Goal: Task Accomplishment & Management: Use online tool/utility

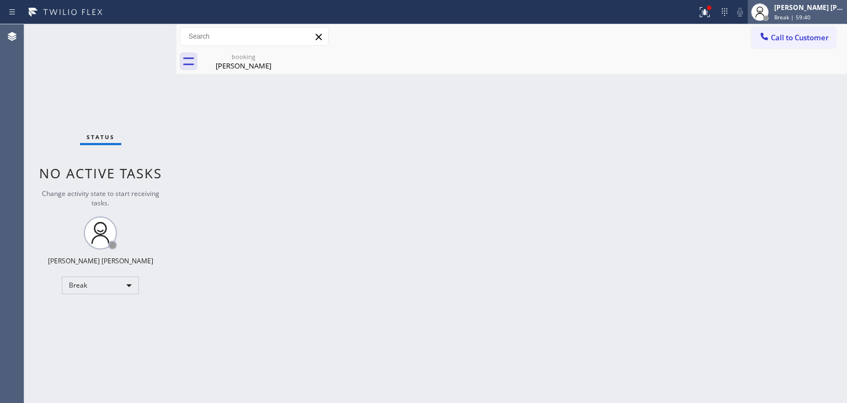
click at [831, 10] on div "[PERSON_NAME] [PERSON_NAME]" at bounding box center [810, 7] width 70 height 9
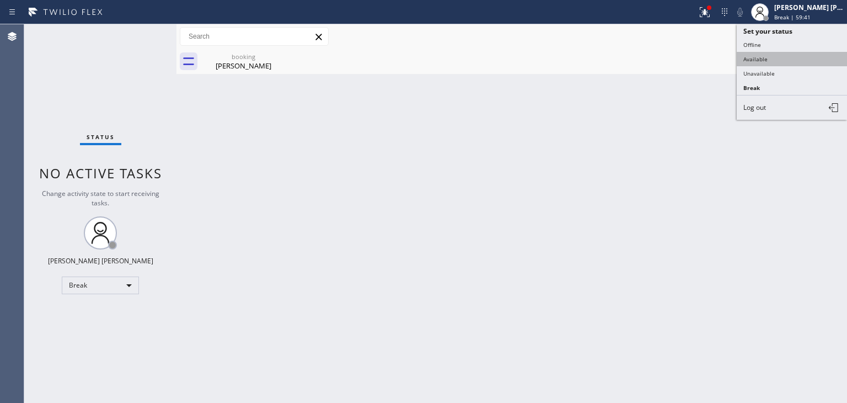
click at [774, 55] on button "Available" at bounding box center [792, 59] width 110 height 14
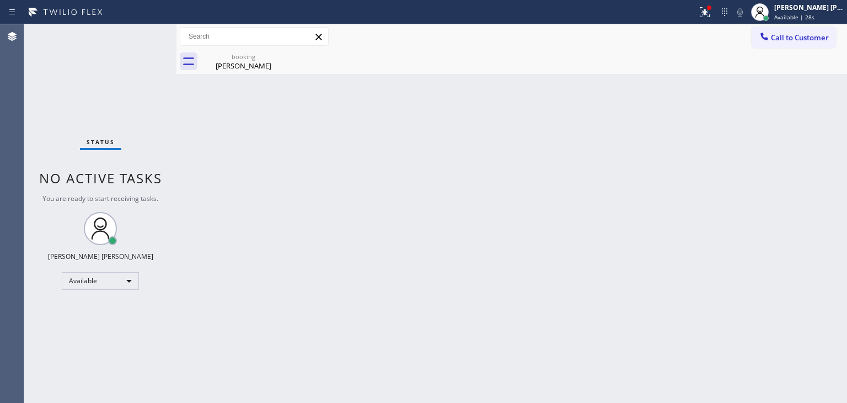
click at [145, 62] on div "Status No active tasks You are ready to start receiving tasks. [PERSON_NAME] [P…" at bounding box center [100, 213] width 152 height 378
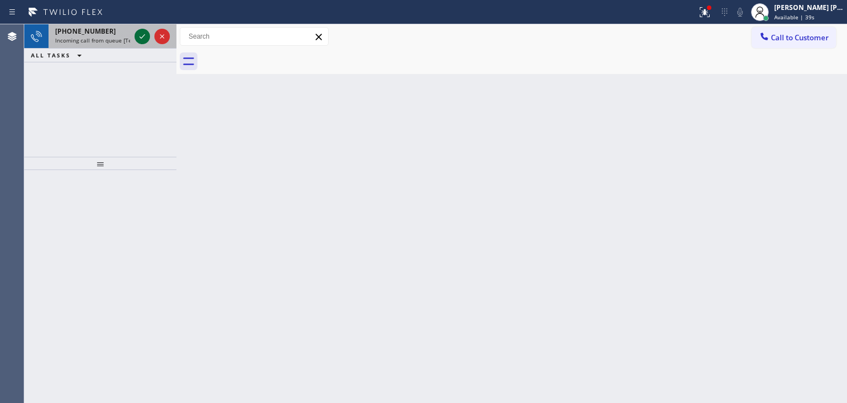
click at [143, 34] on icon at bounding box center [142, 36] width 13 height 13
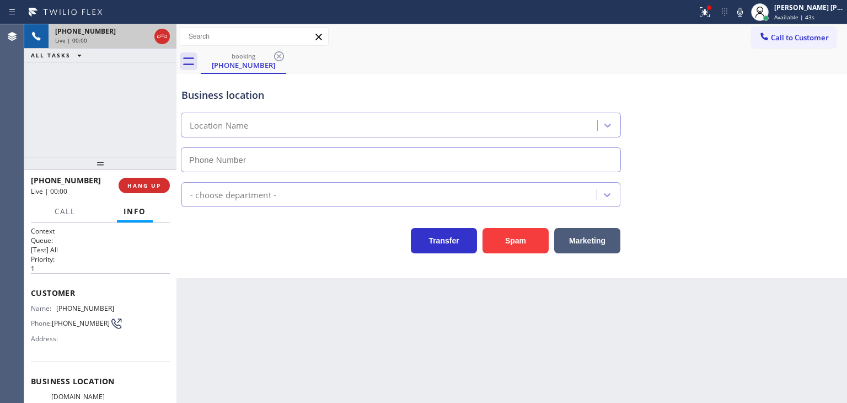
type input "[PHONE_NUMBER]"
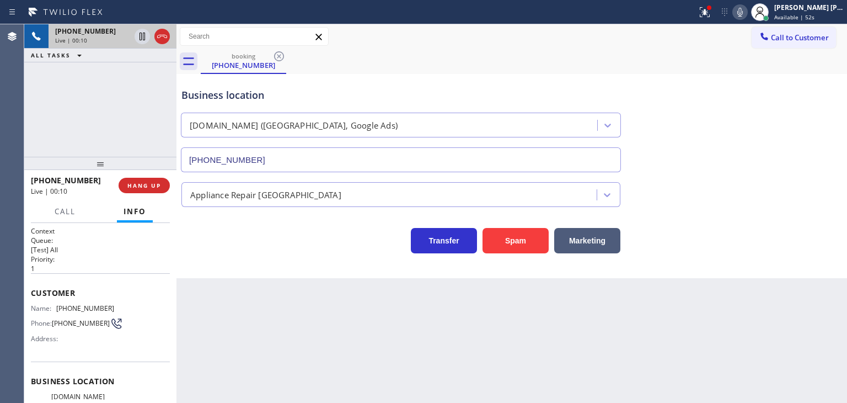
click at [747, 12] on icon at bounding box center [740, 12] width 13 height 13
click at [747, 10] on icon at bounding box center [740, 12] width 13 height 13
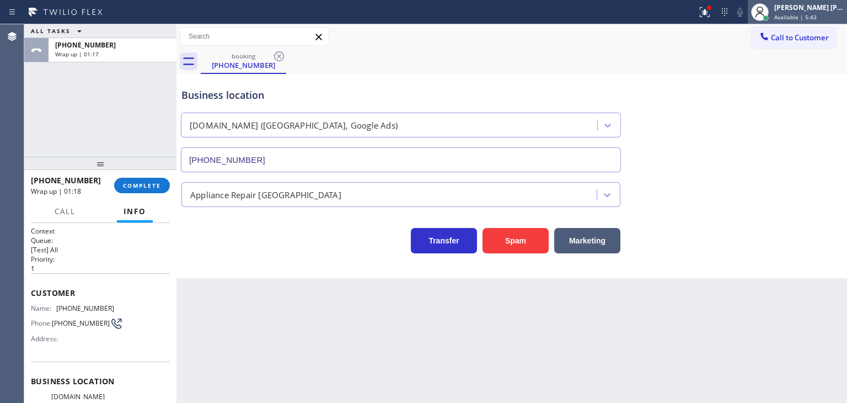
click at [837, 7] on div "[PERSON_NAME] [PERSON_NAME]" at bounding box center [810, 7] width 70 height 9
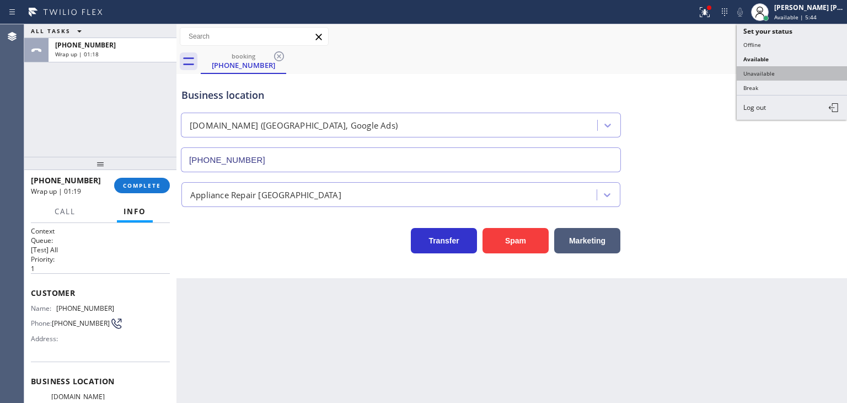
click at [790, 73] on button "Unavailable" at bounding box center [792, 73] width 110 height 14
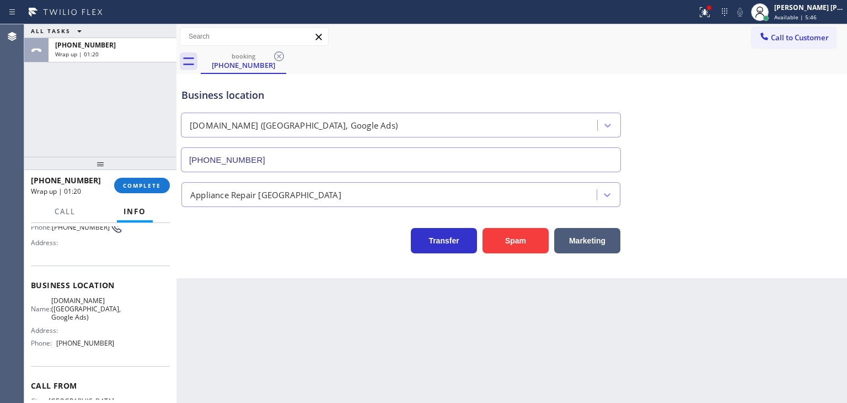
scroll to position [92, 0]
drag, startPoint x: 126, startPoint y: 339, endPoint x: 103, endPoint y: 340, distance: 23.7
click at [97, 340] on div "Name: [DOMAIN_NAME] ([GEOGRAPHIC_DATA], Google Ads) Address: Phone: [PHONE_NUMB…" at bounding box center [100, 329] width 139 height 56
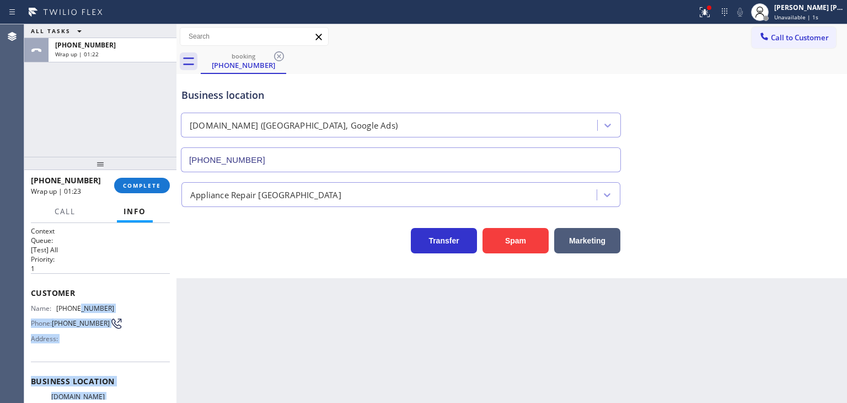
scroll to position [0, 0]
drag, startPoint x: 114, startPoint y: 348, endPoint x: 29, endPoint y: 307, distance: 94.0
click at [29, 307] on div "Context Queue: [Test] All Priority: 1 Customer Name: [PHONE_NUMBER] Phone: [PHO…" at bounding box center [100, 313] width 152 height 180
copy div "Name: [PHONE_NUMBER] Phone: [PHONE_NUMBER] Address: Business location Name: [DO…"
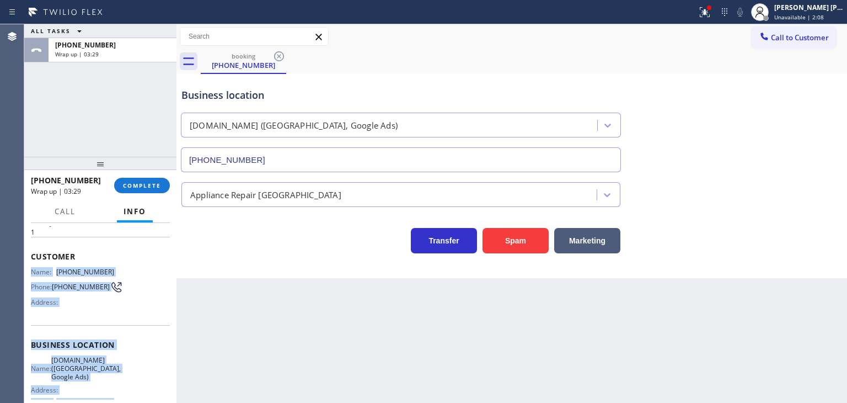
scroll to position [55, 0]
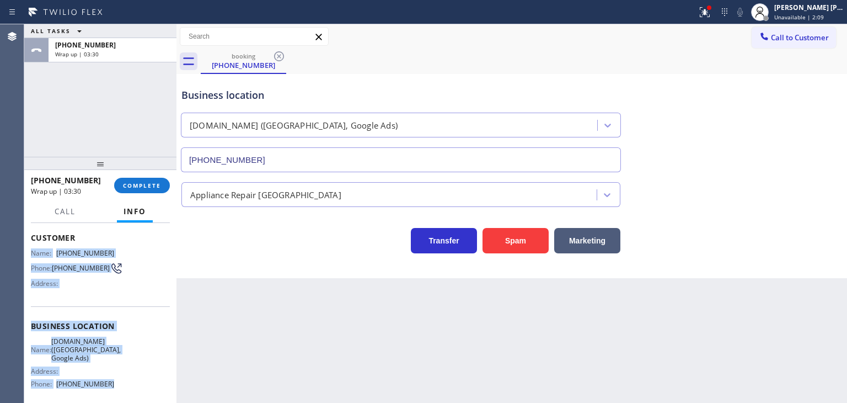
click at [103, 353] on span "[DOMAIN_NAME] ([GEOGRAPHIC_DATA], Google Ads)" at bounding box center [86, 349] width 70 height 25
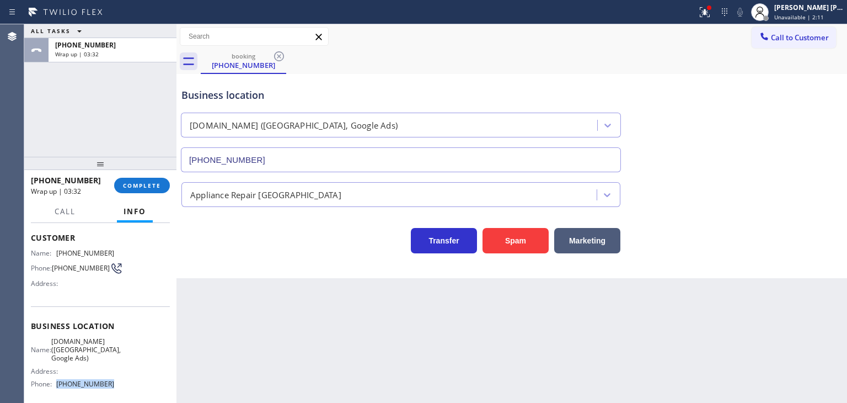
drag, startPoint x: 117, startPoint y: 388, endPoint x: 53, endPoint y: 384, distance: 64.1
click at [53, 384] on div "Name: [DOMAIN_NAME] ([GEOGRAPHIC_DATA], Google Ads) Address: Phone: [PHONE_NUMB…" at bounding box center [100, 365] width 139 height 56
copy div "[PHONE_NUMBER]"
click at [148, 186] on span "COMPLETE" at bounding box center [142, 185] width 38 height 8
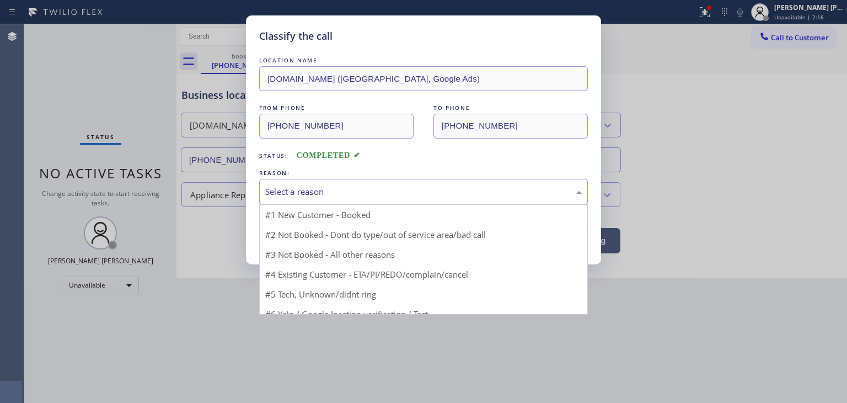
click at [282, 186] on div "Select a reason" at bounding box center [423, 191] width 317 height 13
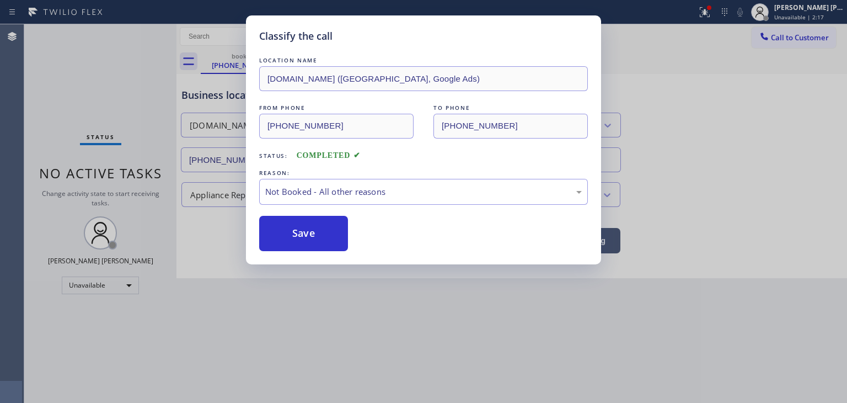
click at [300, 230] on button "Save" at bounding box center [303, 233] width 89 height 35
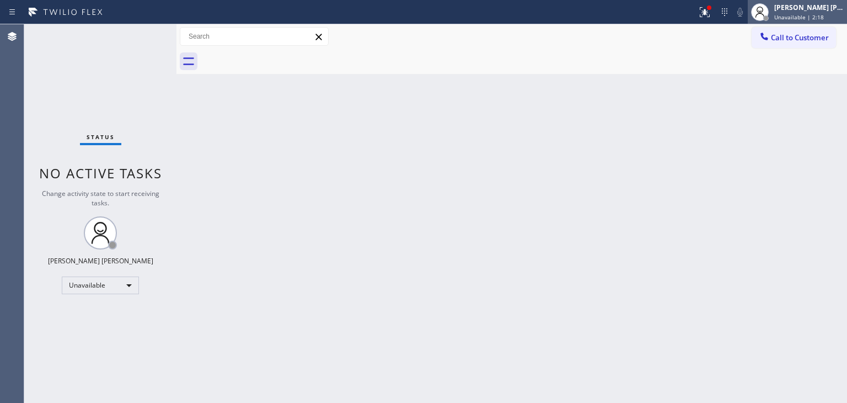
click at [814, 12] on div "[PERSON_NAME] [PERSON_NAME]" at bounding box center [810, 7] width 70 height 9
click at [801, 5] on div "[PERSON_NAME] [PERSON_NAME]" at bounding box center [810, 7] width 70 height 9
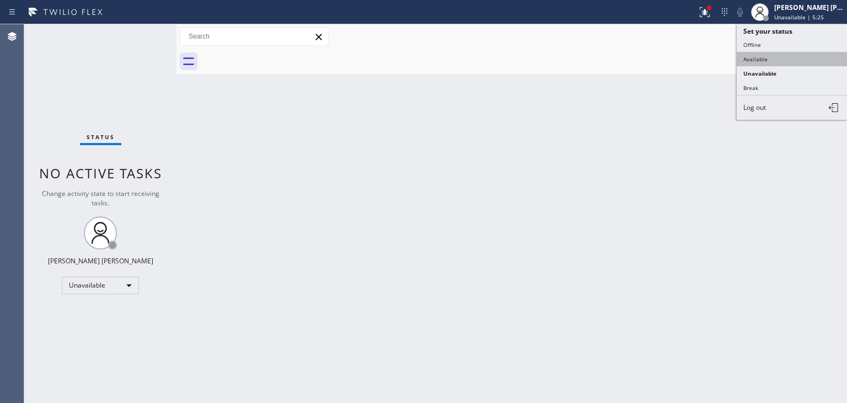
click at [751, 55] on button "Available" at bounding box center [792, 59] width 110 height 14
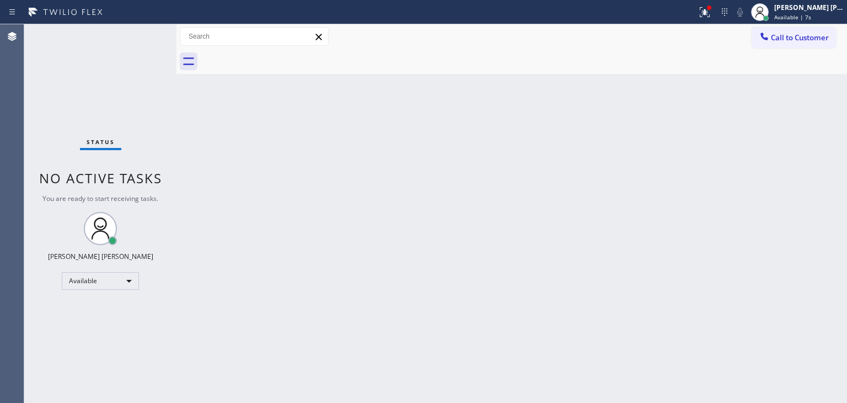
click at [477, 280] on div "Back to Dashboard Change Sender ID Customers Technicians Select a contact Outbo…" at bounding box center [512, 213] width 671 height 378
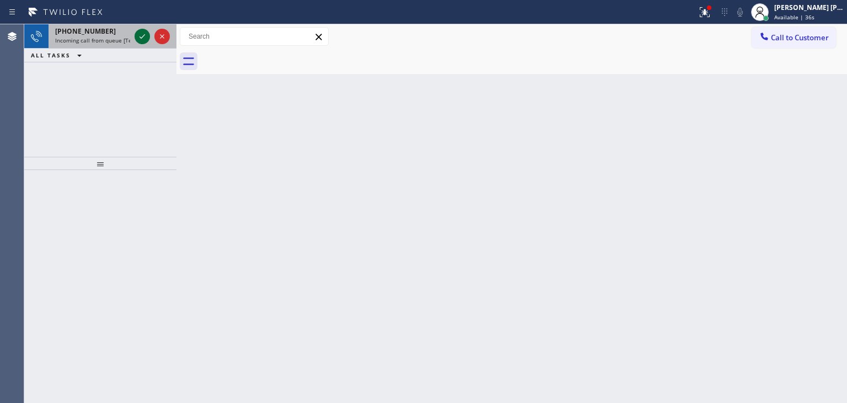
click at [140, 36] on icon at bounding box center [142, 36] width 13 height 13
click at [141, 39] on icon at bounding box center [142, 36] width 13 height 13
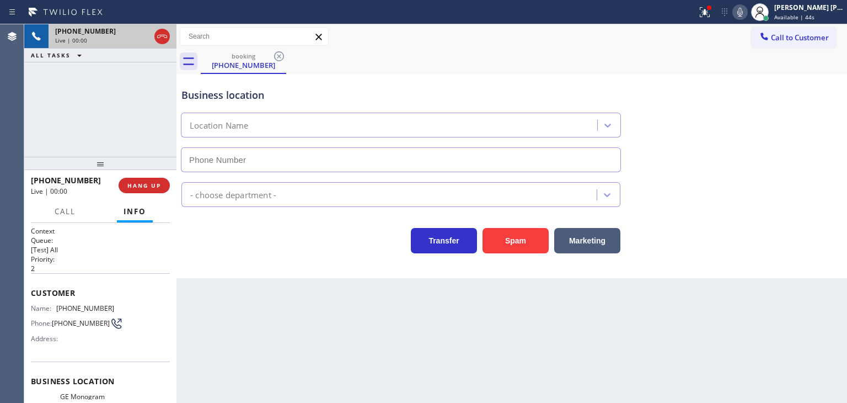
type input "[PHONE_NUMBER]"
click at [747, 10] on icon at bounding box center [740, 12] width 13 height 13
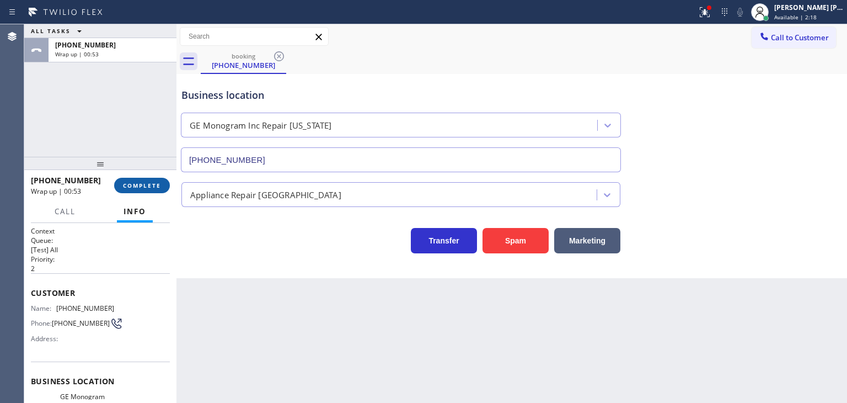
click at [126, 186] on span "COMPLETE" at bounding box center [142, 185] width 38 height 8
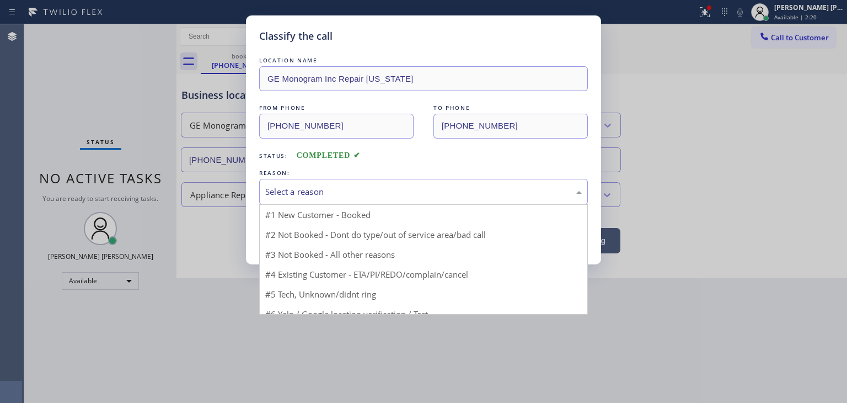
click at [326, 195] on div "Select a reason" at bounding box center [423, 191] width 317 height 13
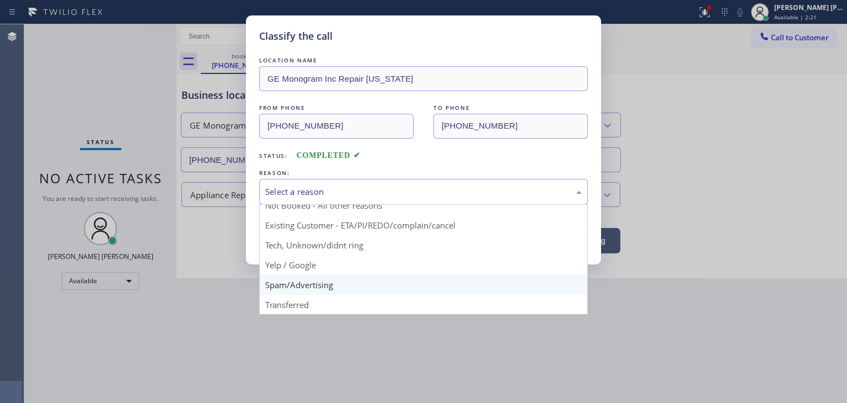
scroll to position [9, 0]
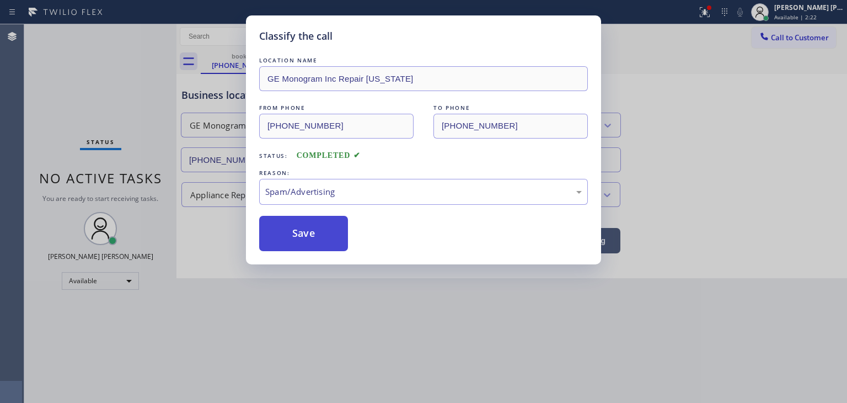
click at [286, 243] on button "Save" at bounding box center [303, 233] width 89 height 35
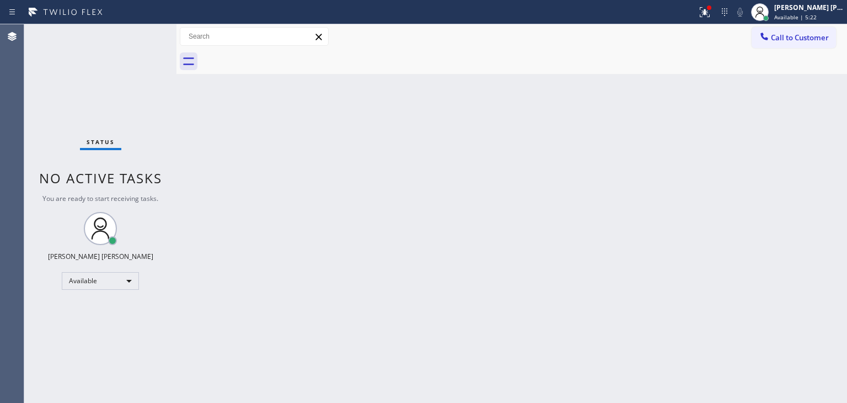
click at [141, 40] on div "Status No active tasks You are ready to start receiving tasks. [PERSON_NAME] [P…" at bounding box center [100, 213] width 152 height 378
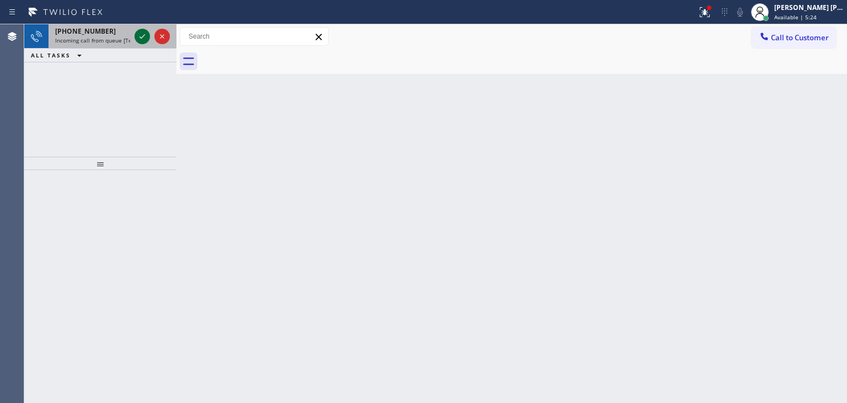
click at [141, 40] on icon at bounding box center [142, 36] width 13 height 13
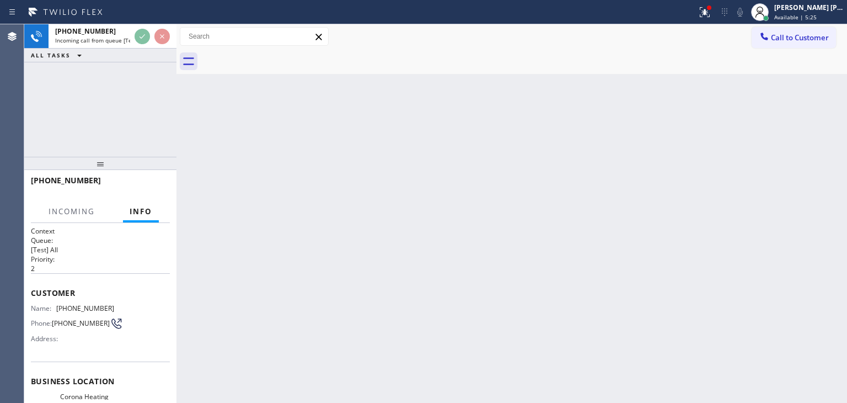
scroll to position [55, 0]
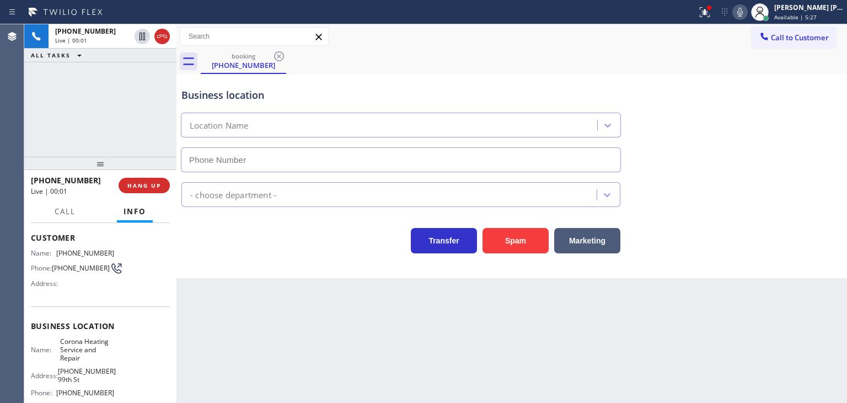
type input "[PHONE_NUMBER]"
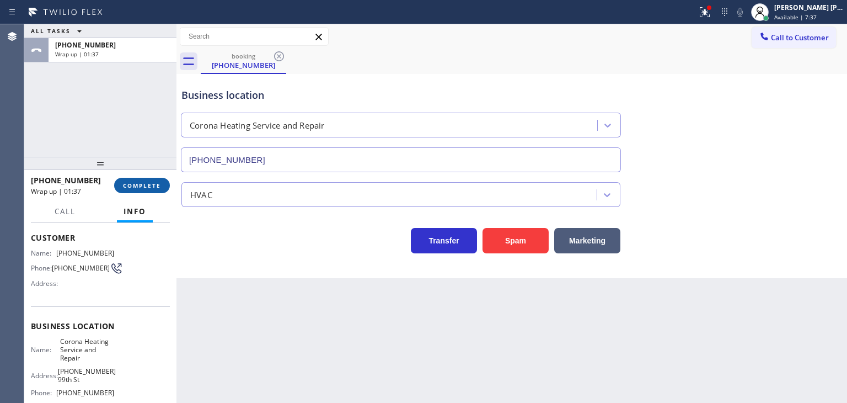
click at [134, 184] on span "COMPLETE" at bounding box center [142, 185] width 38 height 8
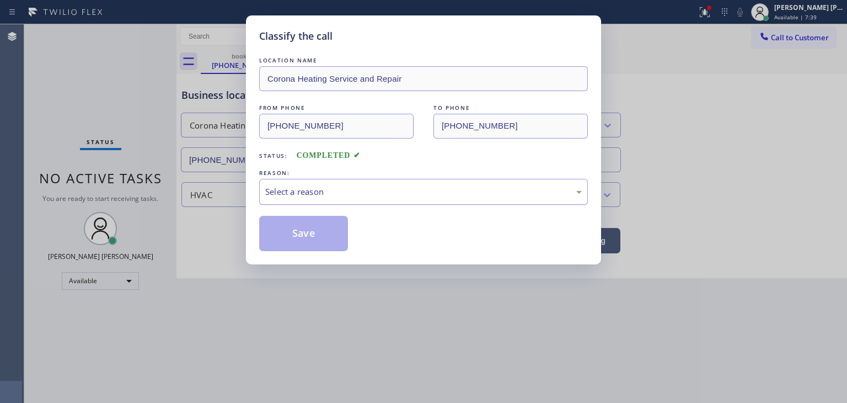
click at [296, 194] on div "Select a reason" at bounding box center [423, 191] width 317 height 13
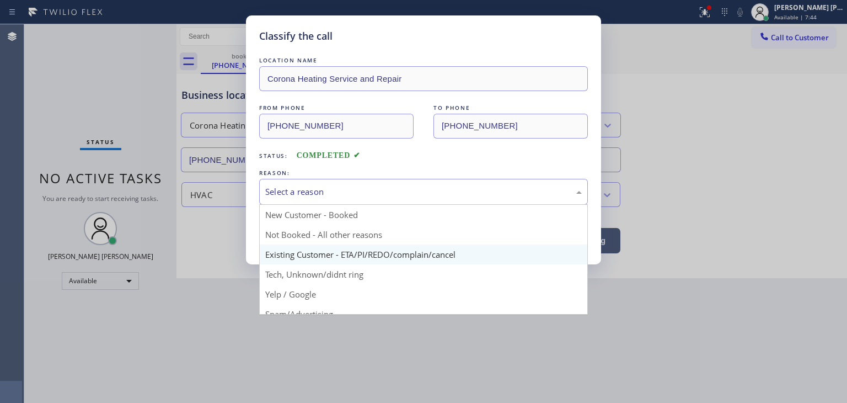
scroll to position [55, 0]
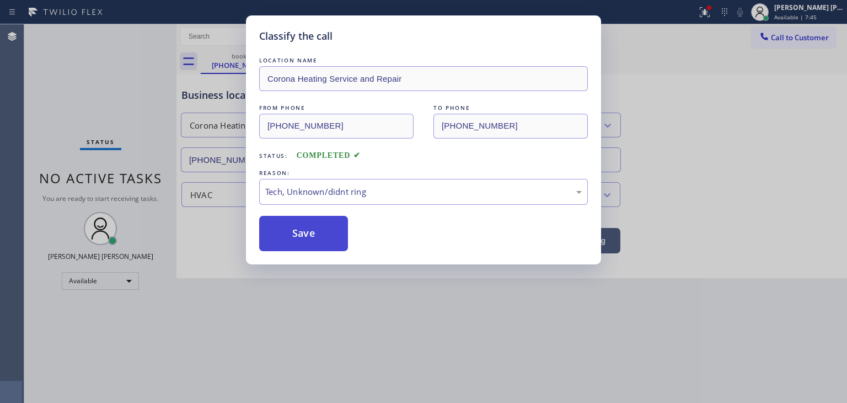
click at [318, 226] on button "Save" at bounding box center [303, 233] width 89 height 35
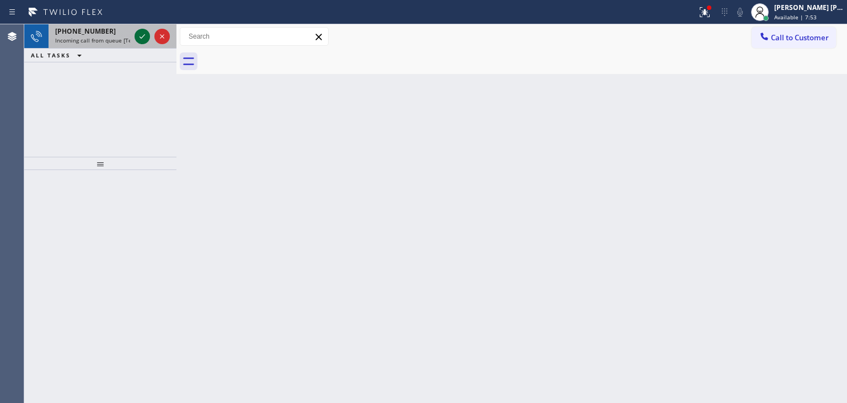
click at [144, 31] on icon at bounding box center [142, 36] width 13 height 13
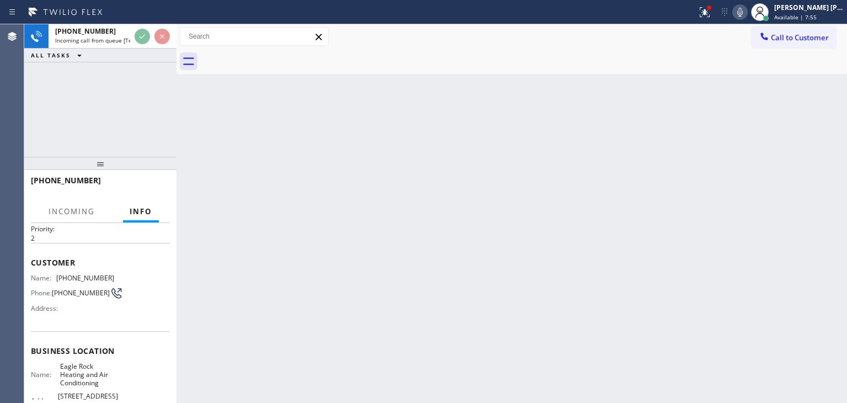
scroll to position [55, 0]
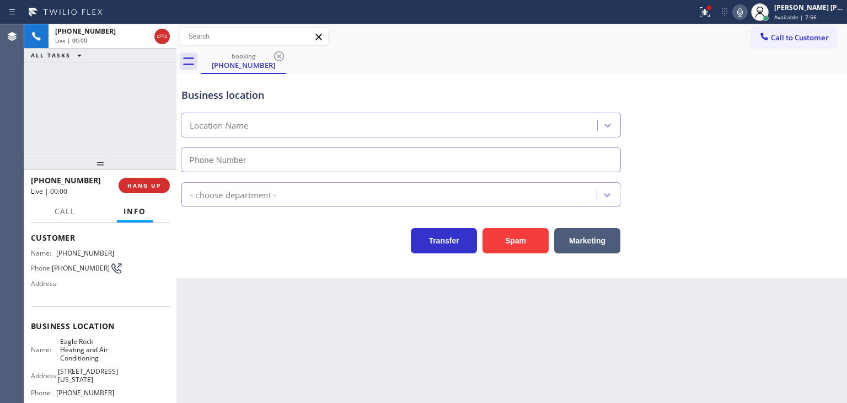
type input "[PHONE_NUMBER]"
click at [747, 11] on icon at bounding box center [740, 12] width 13 height 13
click at [762, 19] on div "Status report Issues detected These issues could affect your workflow. Please c…" at bounding box center [770, 12] width 154 height 24
click at [747, 15] on icon at bounding box center [740, 12] width 13 height 13
click at [743, 12] on icon at bounding box center [741, 12] width 6 height 9
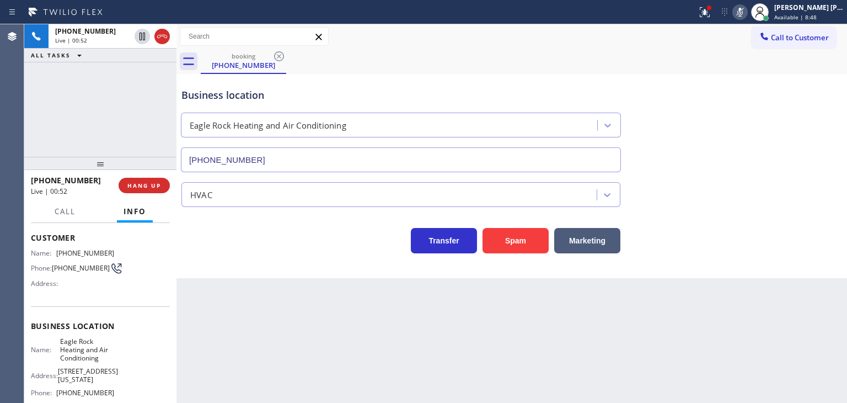
click at [747, 13] on icon at bounding box center [740, 12] width 13 height 13
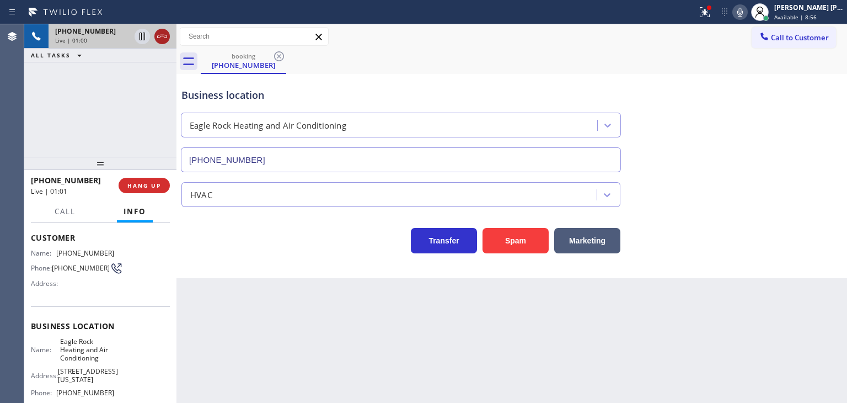
click at [162, 34] on icon at bounding box center [162, 36] width 13 height 13
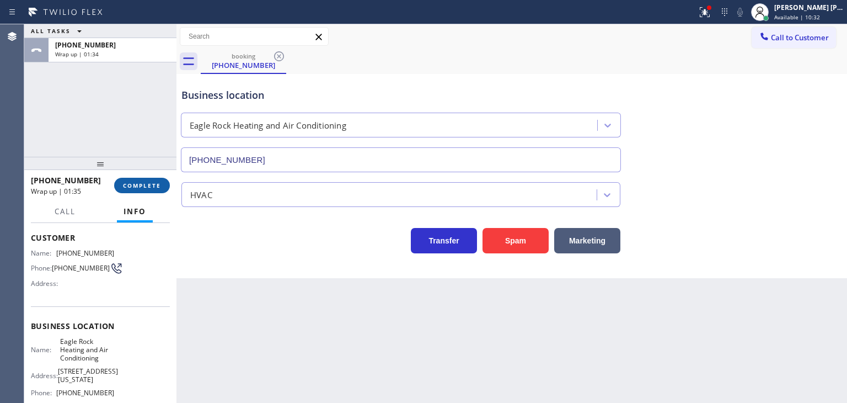
click at [141, 191] on button "COMPLETE" at bounding box center [142, 185] width 56 height 15
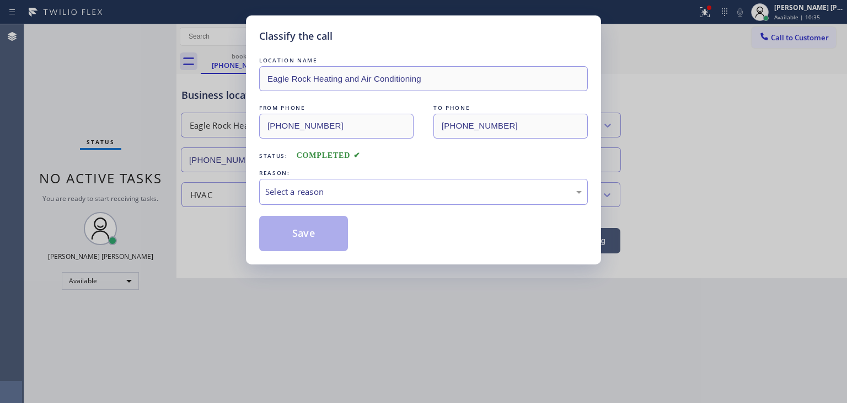
click at [289, 195] on div "Select a reason" at bounding box center [423, 191] width 317 height 13
click at [304, 242] on button "Save" at bounding box center [303, 233] width 89 height 35
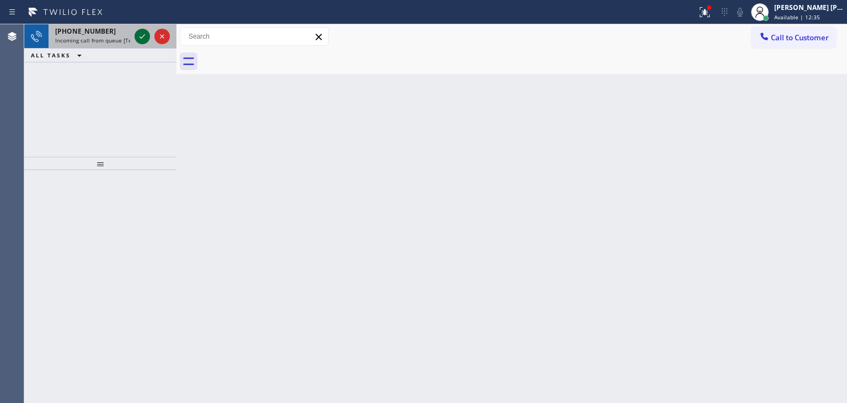
click at [145, 34] on icon at bounding box center [142, 36] width 13 height 13
click at [144, 37] on icon at bounding box center [142, 36] width 13 height 13
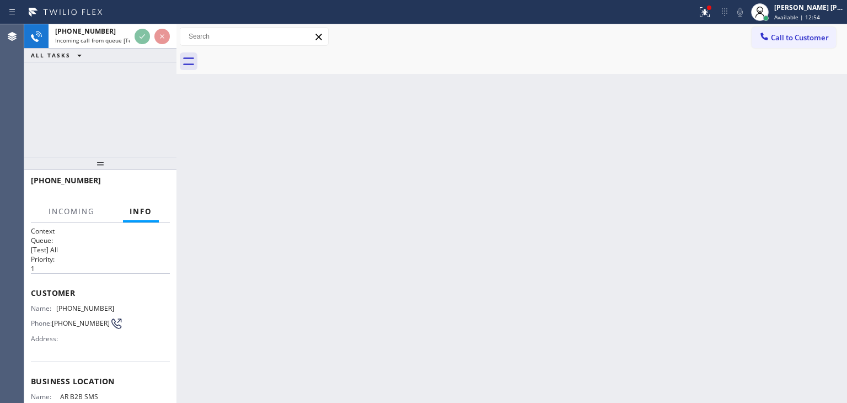
scroll to position [55, 0]
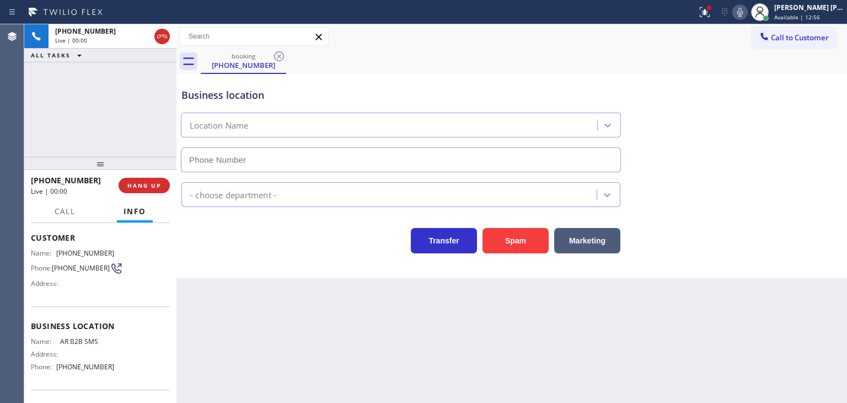
type input "[PHONE_NUMBER]"
click at [64, 211] on span "Call" at bounding box center [65, 211] width 21 height 10
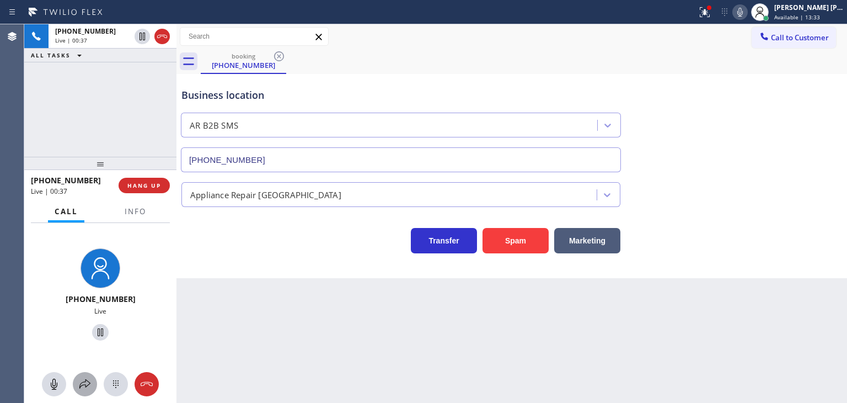
click at [88, 381] on icon at bounding box center [84, 383] width 13 height 13
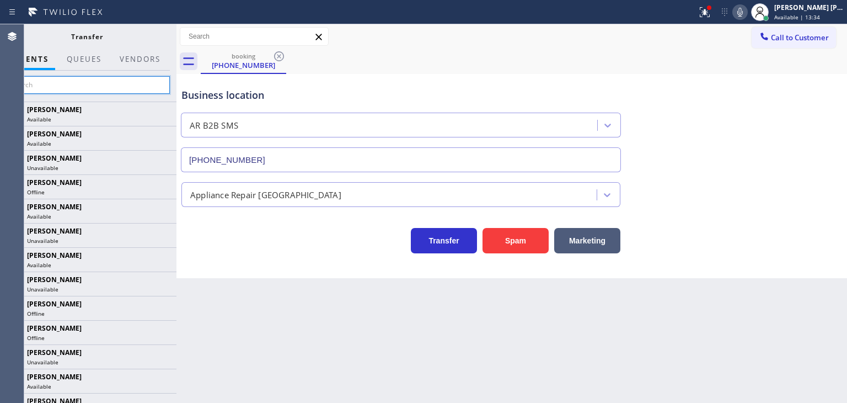
click at [138, 82] on input "text" at bounding box center [87, 85] width 166 height 18
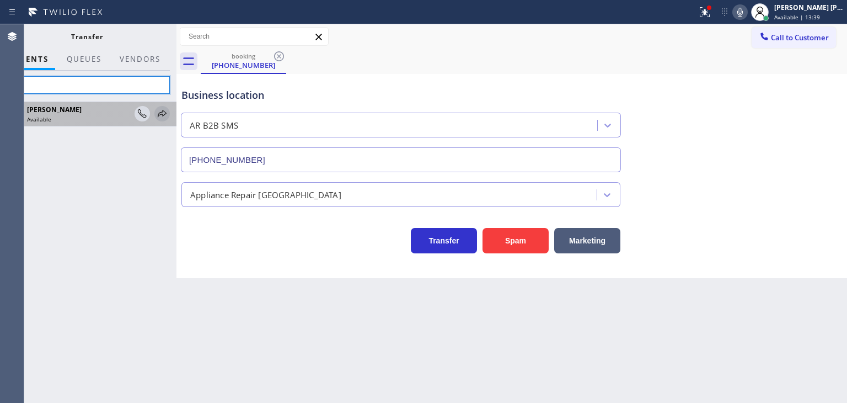
type input "Feli"
click at [163, 114] on icon at bounding box center [162, 113] width 9 height 7
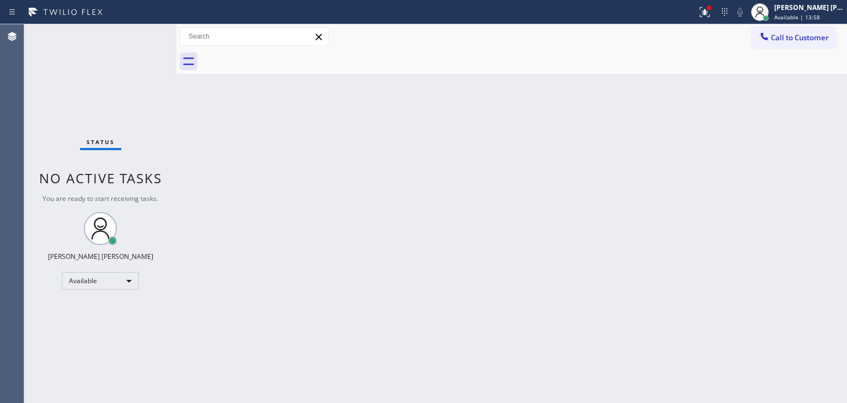
click at [144, 34] on div "Status No active tasks You are ready to start receiving tasks. [PERSON_NAME] [P…" at bounding box center [100, 213] width 152 height 378
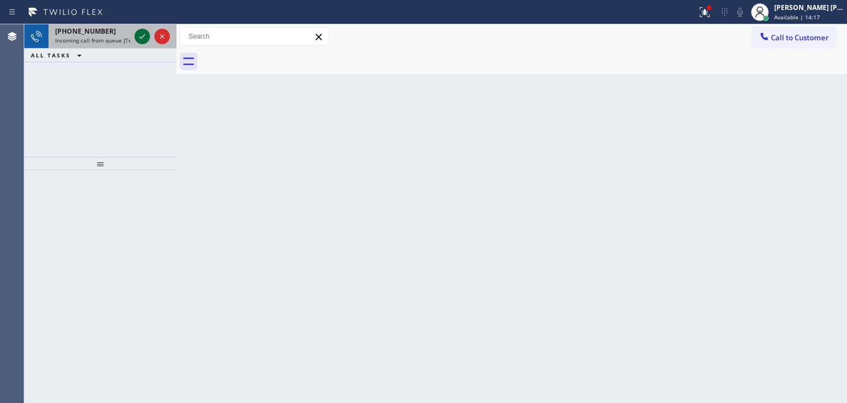
click at [140, 39] on icon at bounding box center [142, 36] width 13 height 13
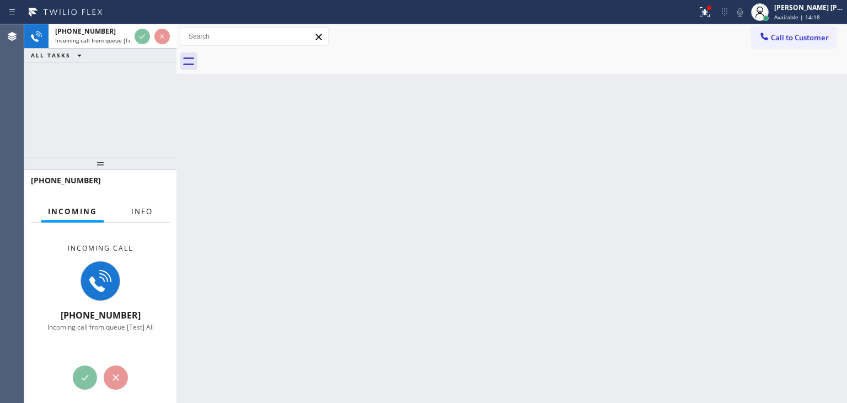
click at [139, 209] on span "Info" at bounding box center [142, 211] width 22 height 10
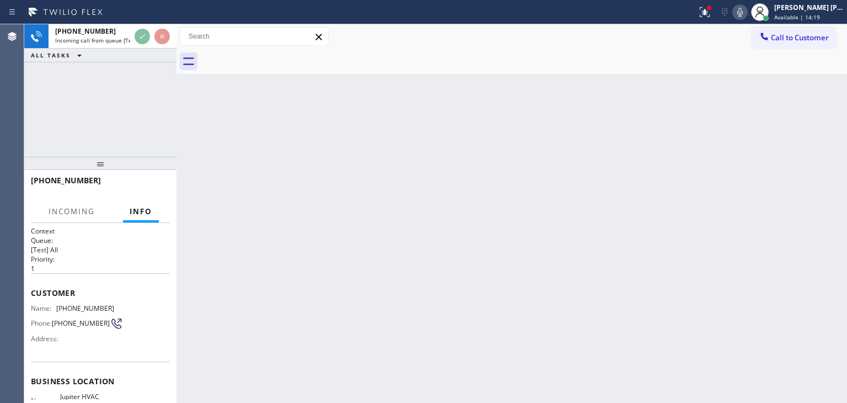
scroll to position [55, 0]
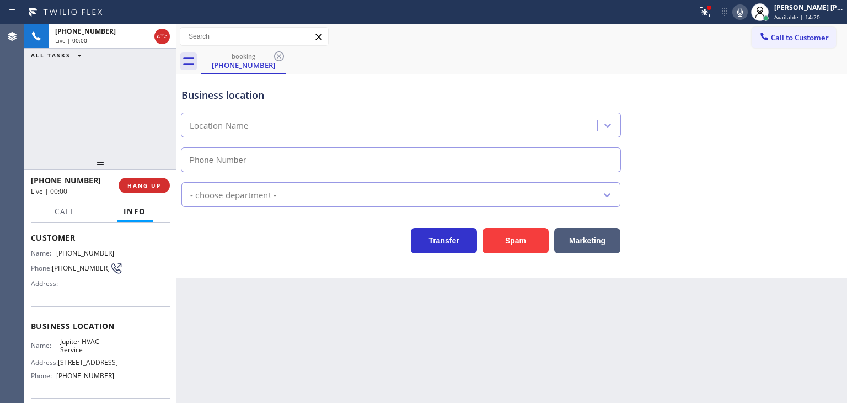
type input "[PHONE_NUMBER]"
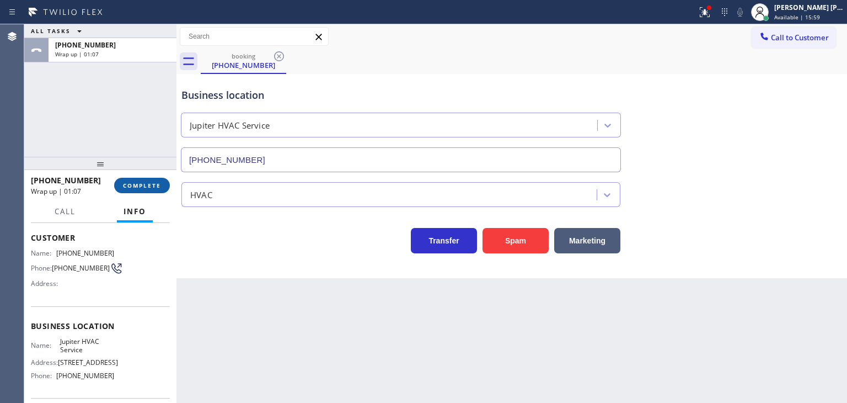
click at [140, 179] on button "COMPLETE" at bounding box center [142, 185] width 56 height 15
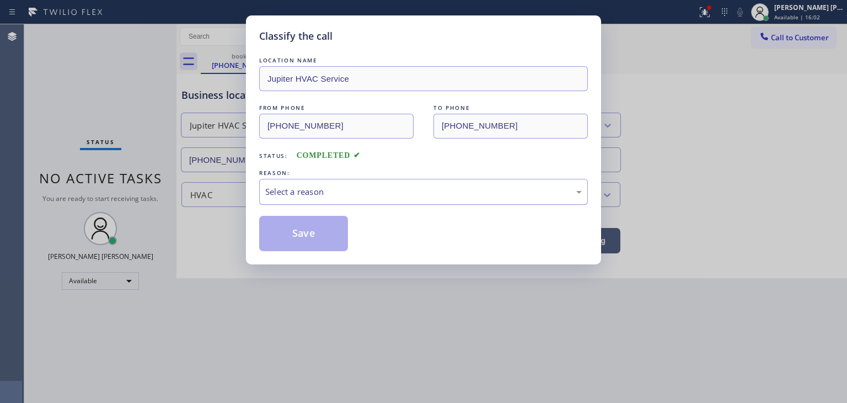
click at [298, 185] on div "Select a reason" at bounding box center [423, 191] width 317 height 13
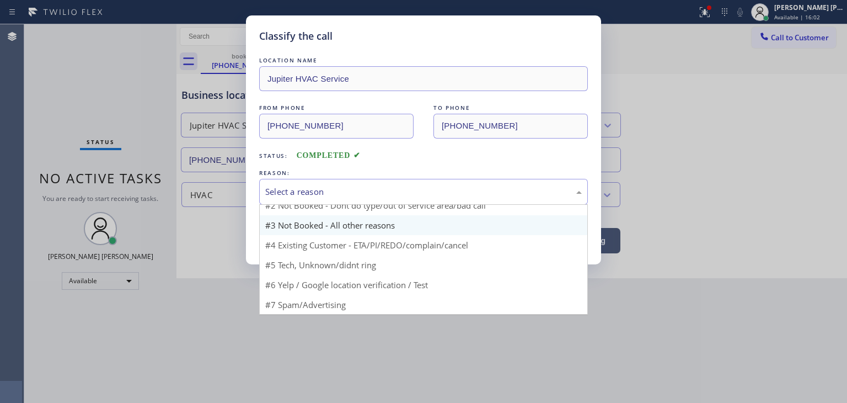
scroll to position [9, 0]
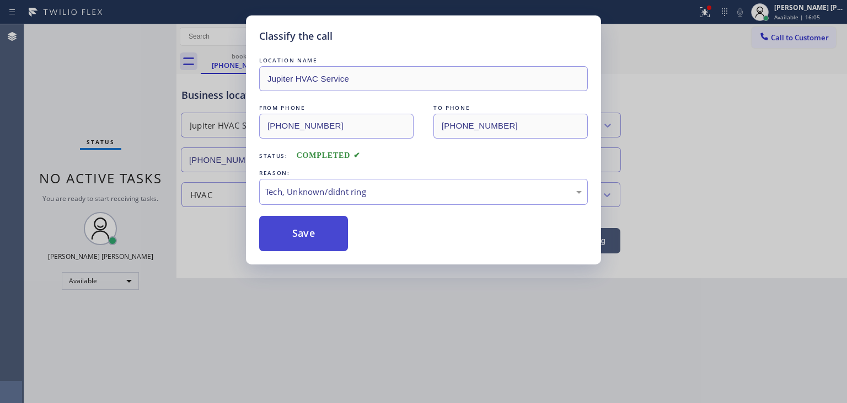
click at [316, 218] on button "Save" at bounding box center [303, 233] width 89 height 35
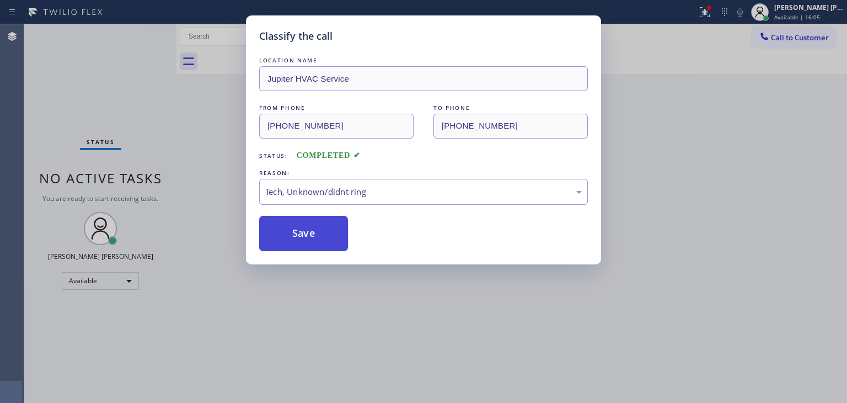
click at [309, 234] on button "Save" at bounding box center [303, 233] width 89 height 35
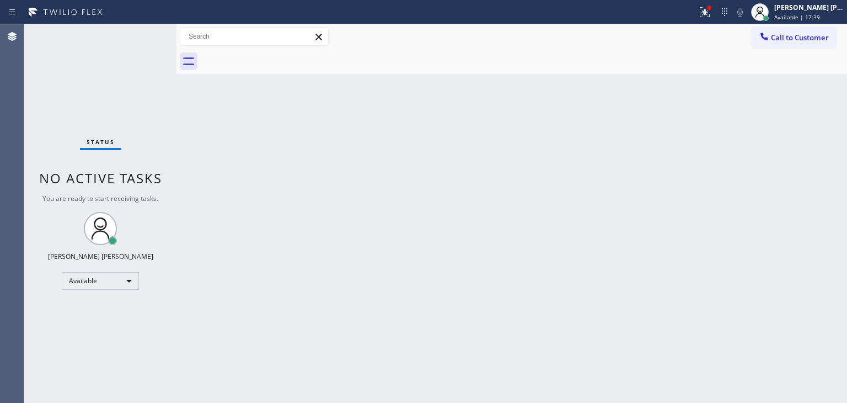
click at [141, 31] on div "Status No active tasks You are ready to start receiving tasks. [PERSON_NAME] [P…" at bounding box center [100, 213] width 152 height 378
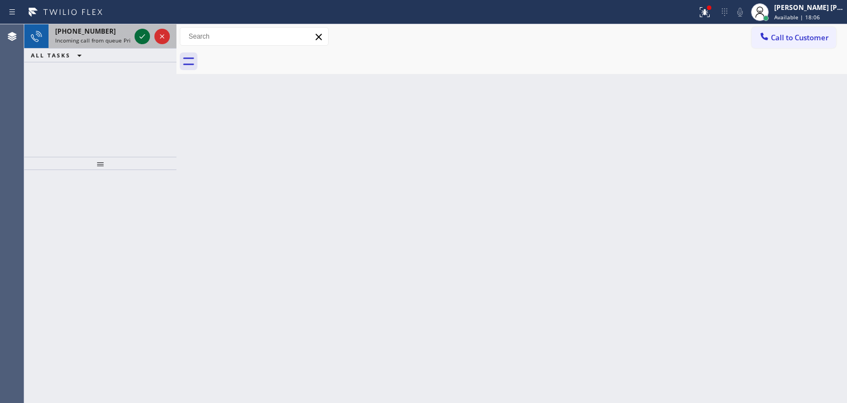
click at [141, 31] on icon at bounding box center [142, 36] width 13 height 13
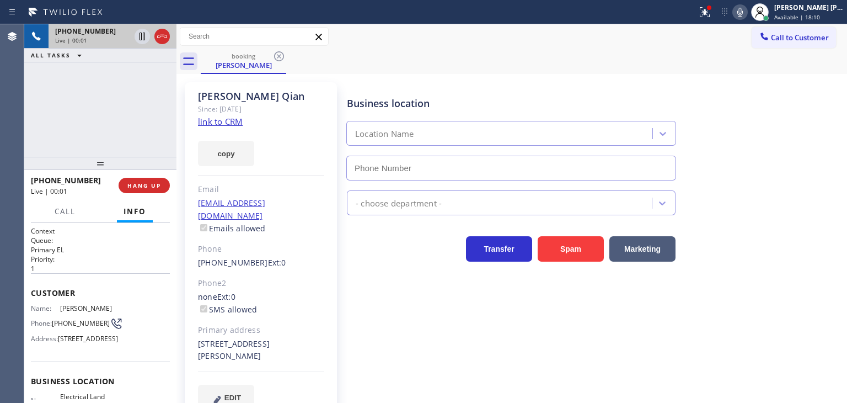
type input "[PHONE_NUMBER]"
click at [223, 119] on link "link to CRM" at bounding box center [220, 121] width 45 height 11
click at [747, 9] on icon at bounding box center [740, 12] width 13 height 13
click at [744, 11] on rect at bounding box center [740, 11] width 8 height 8
click at [747, 7] on icon at bounding box center [740, 12] width 13 height 13
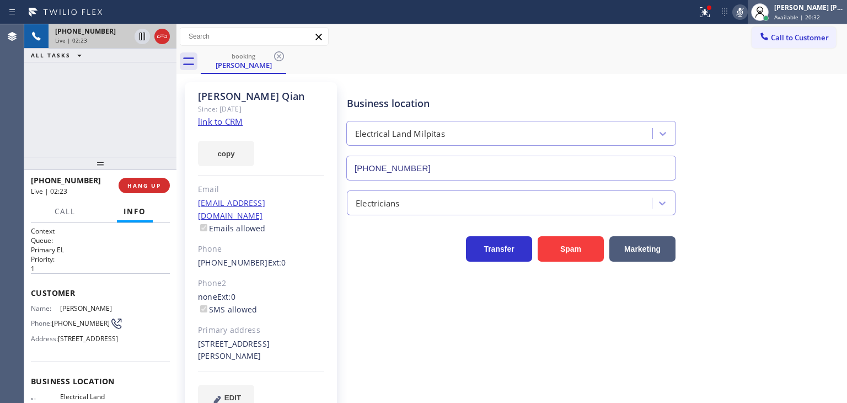
click at [811, 3] on div "[PERSON_NAME] [PERSON_NAME]" at bounding box center [810, 7] width 70 height 9
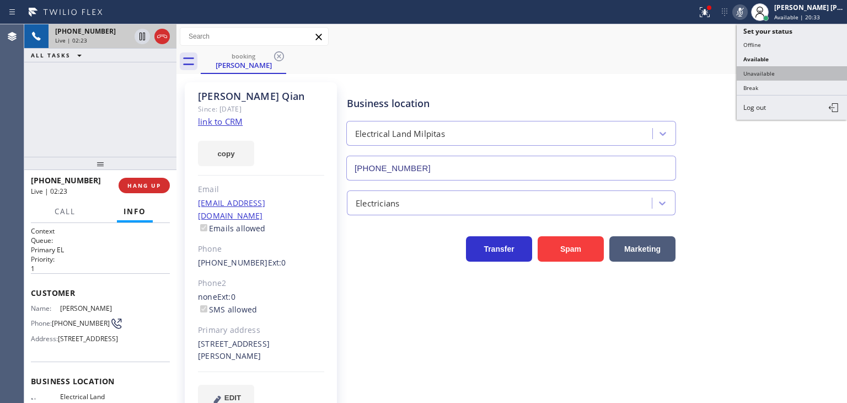
click at [783, 71] on button "Unavailable" at bounding box center [792, 73] width 110 height 14
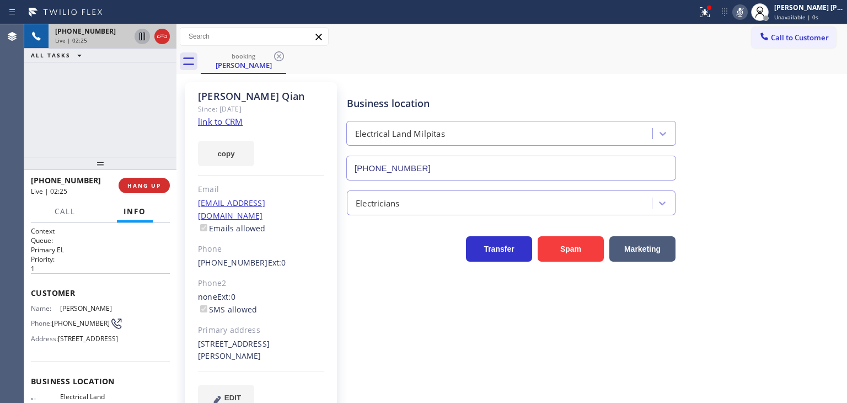
click at [145, 38] on icon at bounding box center [143, 37] width 6 height 8
click at [747, 6] on icon at bounding box center [740, 12] width 13 height 13
click at [141, 31] on icon at bounding box center [142, 36] width 13 height 13
click at [799, 7] on div "[PERSON_NAME] [PERSON_NAME]" at bounding box center [810, 7] width 70 height 9
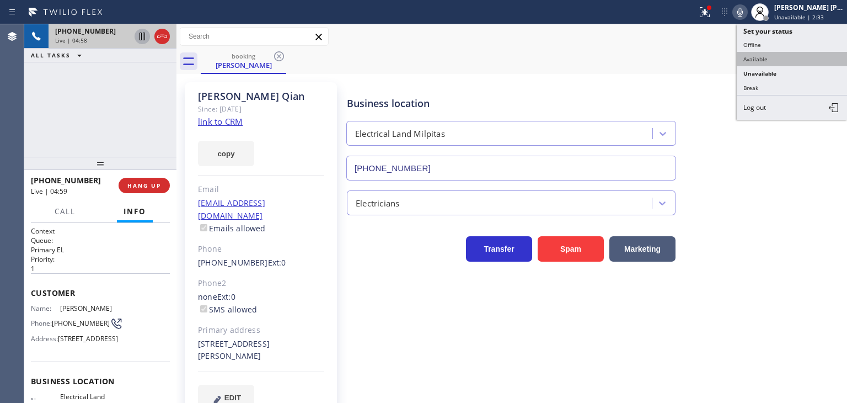
click at [765, 55] on button "Available" at bounding box center [792, 59] width 110 height 14
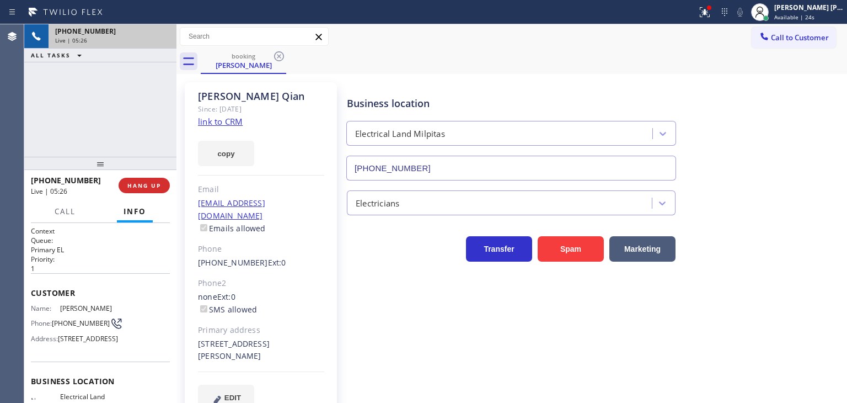
click at [83, 122] on div "[PHONE_NUMBER] Live | 05:26 ALL TASKS ALL TASKS ACTIVE TASKS TASKS IN WRAP UP" at bounding box center [100, 90] width 152 height 132
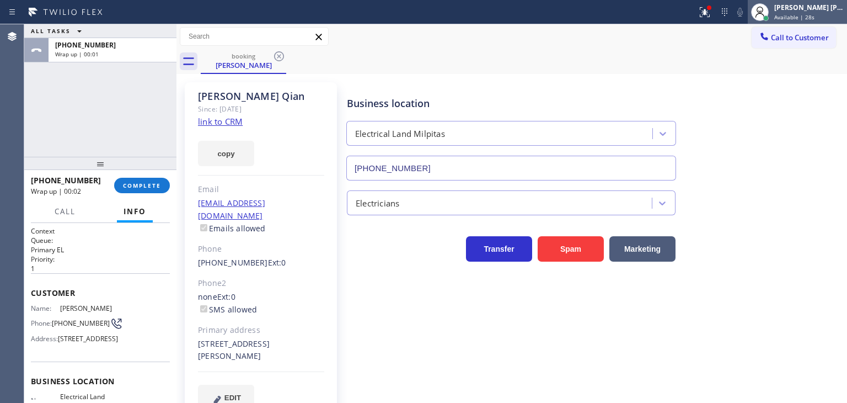
click at [815, 15] on span "Available | 28s" at bounding box center [795, 17] width 40 height 8
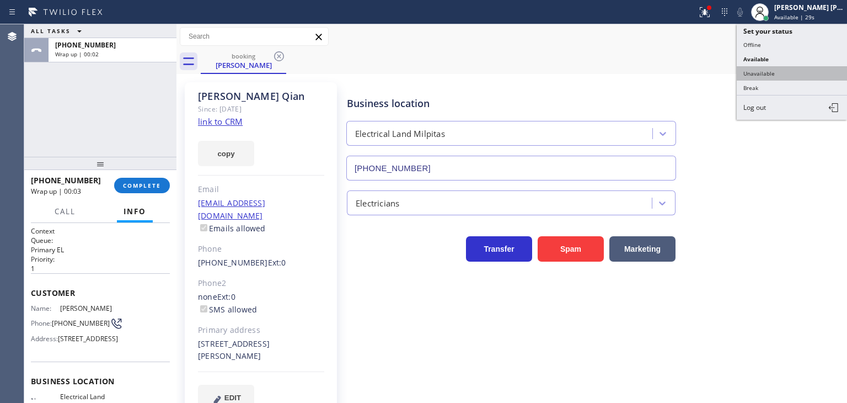
click at [773, 70] on button "Unavailable" at bounding box center [792, 73] width 110 height 14
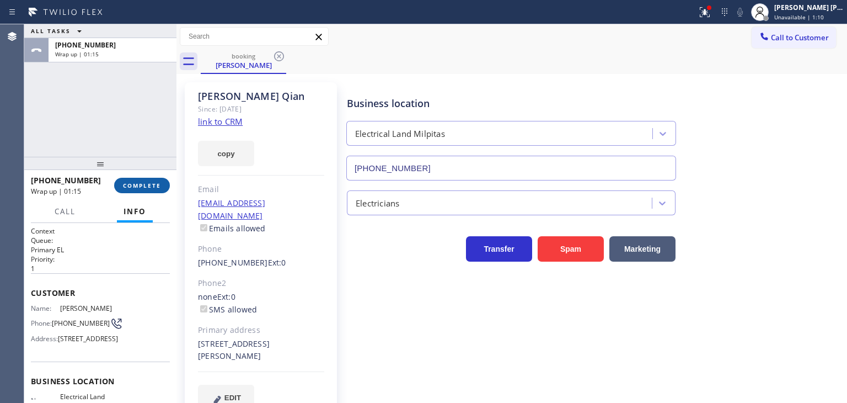
click at [158, 184] on span "COMPLETE" at bounding box center [142, 185] width 38 height 8
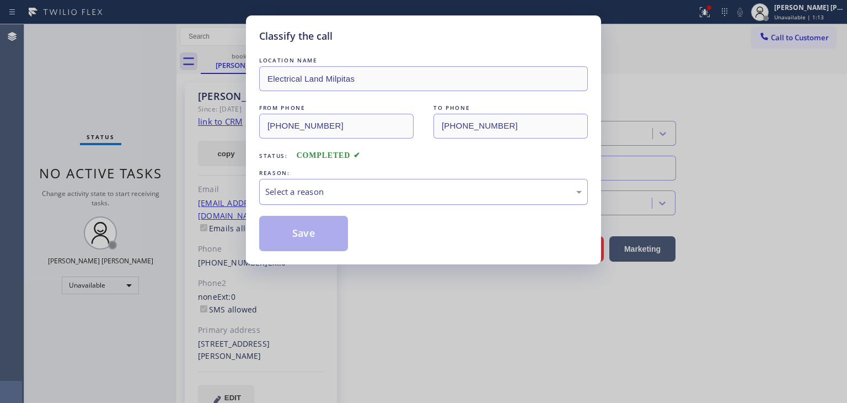
click at [293, 190] on div "Select a reason" at bounding box center [423, 191] width 317 height 13
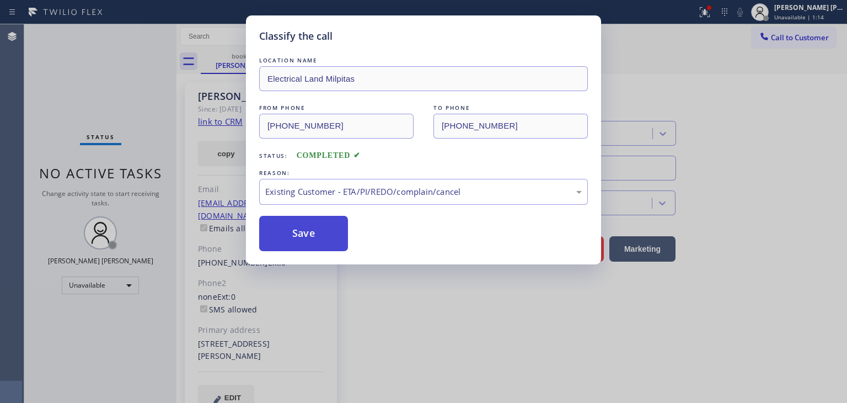
click at [314, 232] on button "Save" at bounding box center [303, 233] width 89 height 35
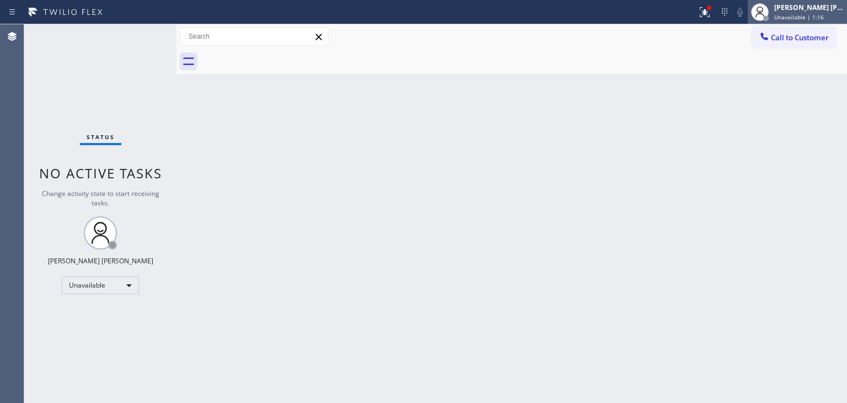
click at [826, 12] on div "[PERSON_NAME] [PERSON_NAME]" at bounding box center [810, 7] width 70 height 9
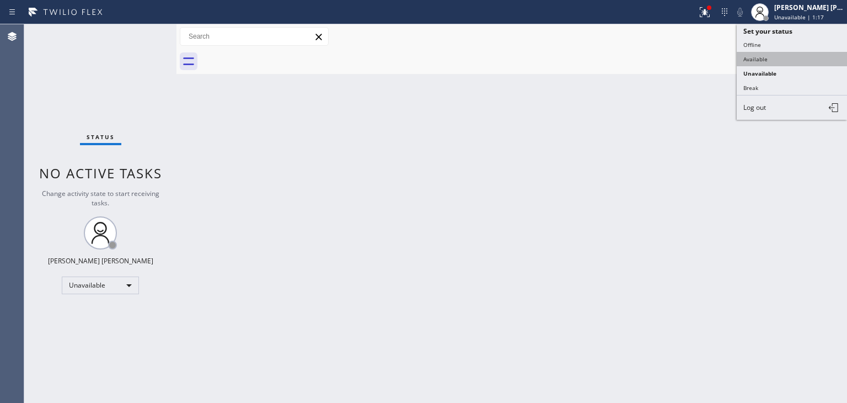
click at [765, 54] on button "Available" at bounding box center [792, 59] width 110 height 14
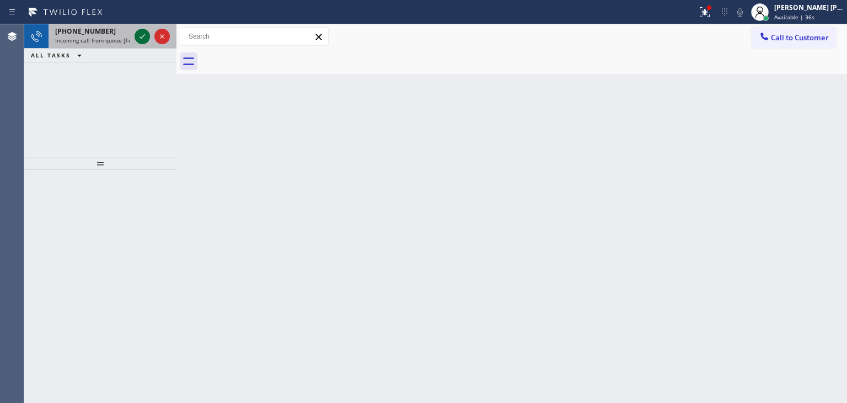
click at [141, 35] on icon at bounding box center [142, 36] width 13 height 13
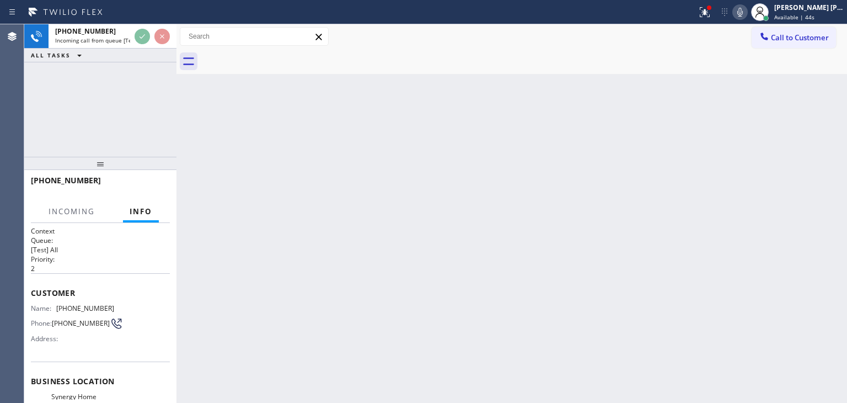
scroll to position [55, 0]
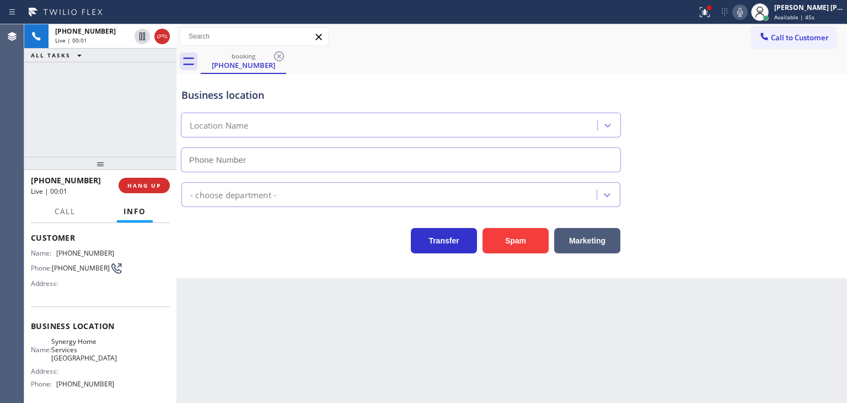
type input "[PHONE_NUMBER]"
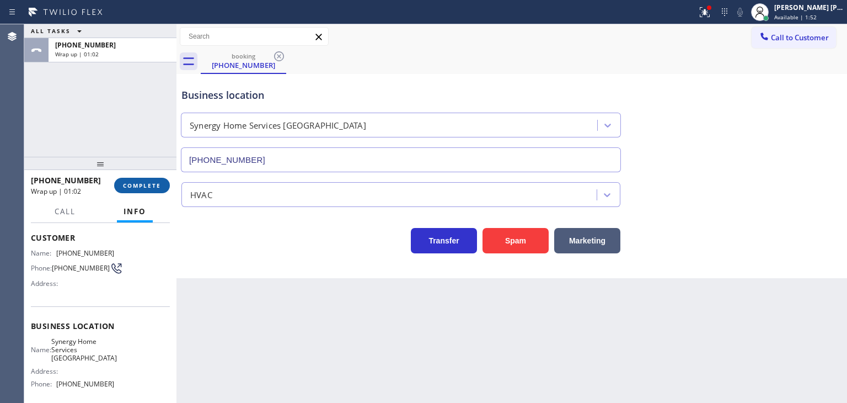
click at [142, 186] on span "COMPLETE" at bounding box center [142, 185] width 38 height 8
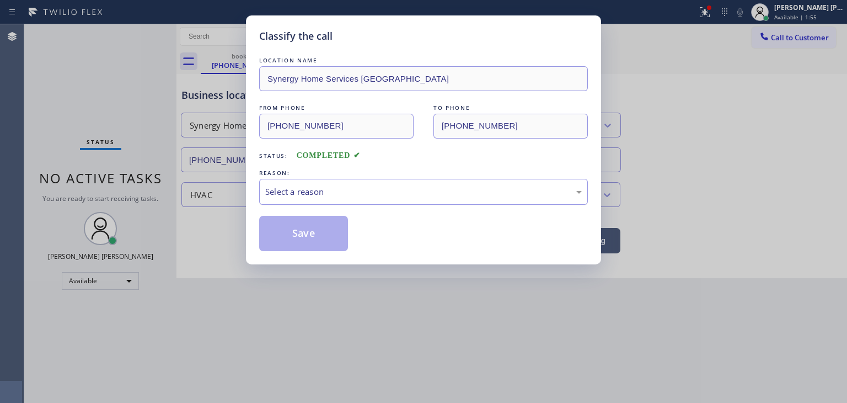
click at [344, 191] on div "Select a reason" at bounding box center [423, 191] width 317 height 13
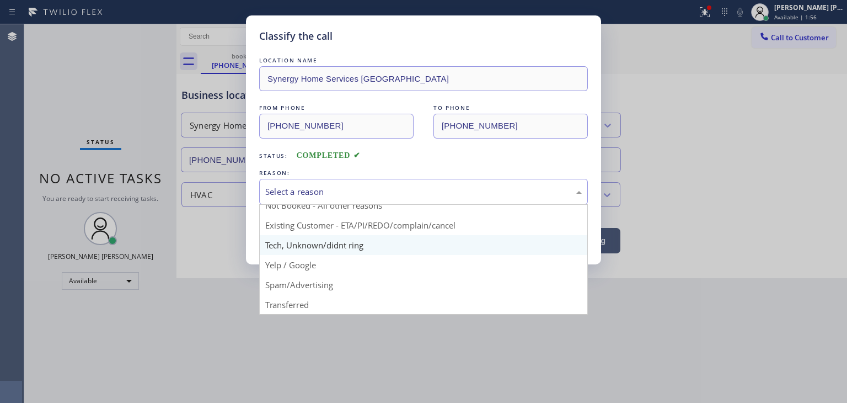
scroll to position [9, 0]
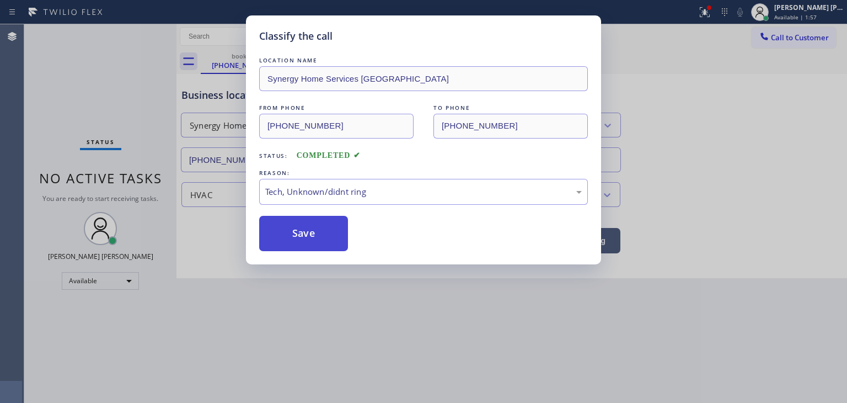
click at [313, 242] on button "Save" at bounding box center [303, 233] width 89 height 35
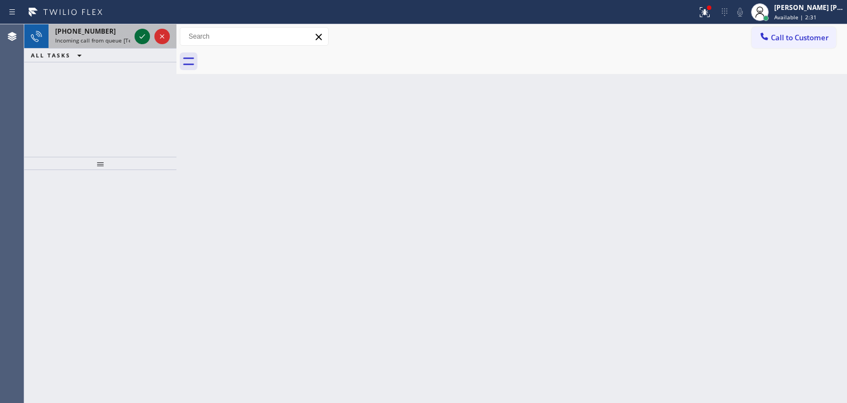
click at [140, 32] on icon at bounding box center [142, 36] width 13 height 13
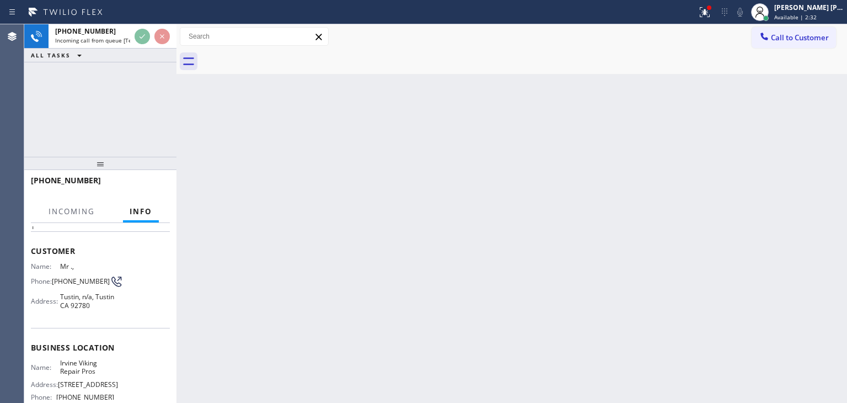
scroll to position [110, 0]
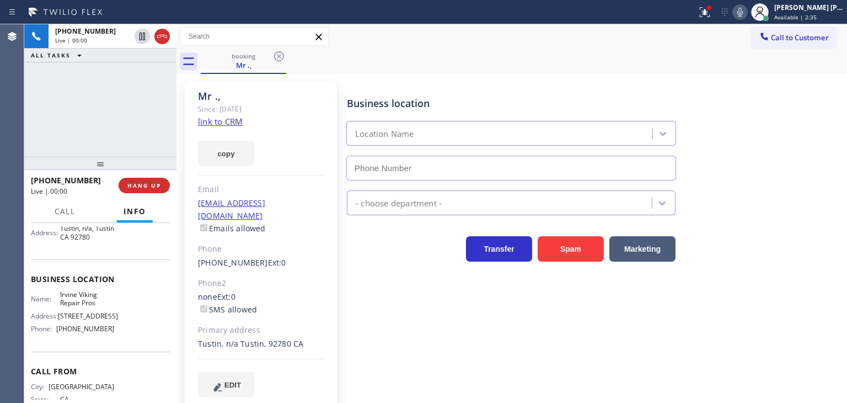
type input "[PHONE_NUMBER]"
click at [220, 125] on link "link to CRM" at bounding box center [220, 121] width 45 height 11
drag, startPoint x: 113, startPoint y: 339, endPoint x: 54, endPoint y: 337, distance: 59.1
click at [54, 337] on div "Name: Irvine Viking Repair Pros Address: [STREET_ADDRESS] Phone: [PHONE_NUMBER]" at bounding box center [100, 313] width 139 height 47
copy div "[PHONE_NUMBER]"
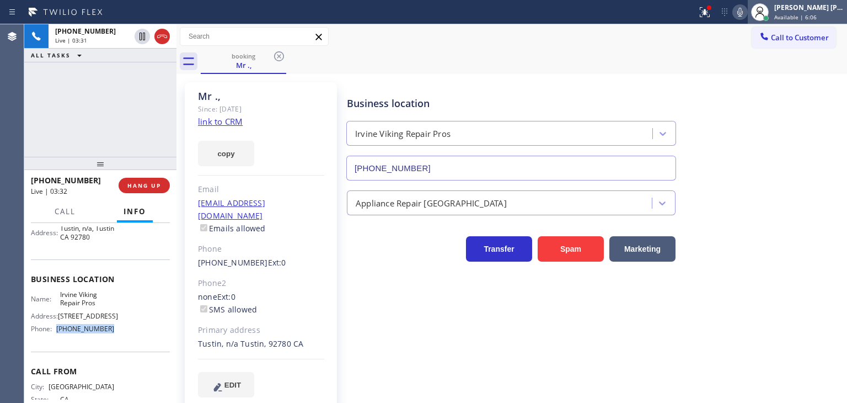
click at [822, 8] on div "[PERSON_NAME] [PERSON_NAME]" at bounding box center [810, 7] width 70 height 9
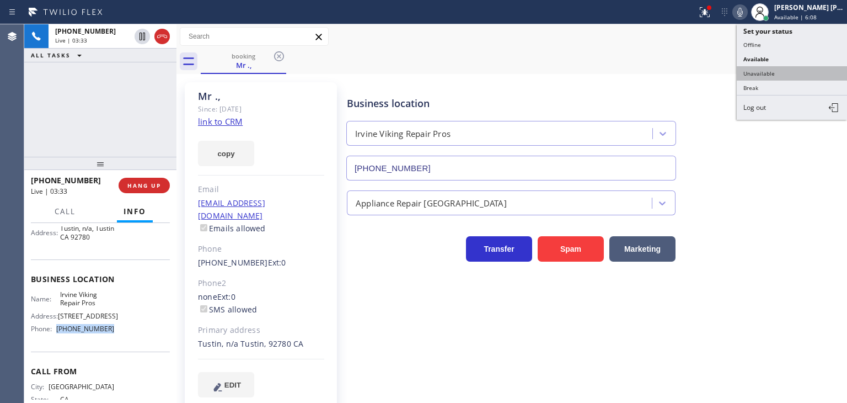
click at [795, 74] on button "Unavailable" at bounding box center [792, 73] width 110 height 14
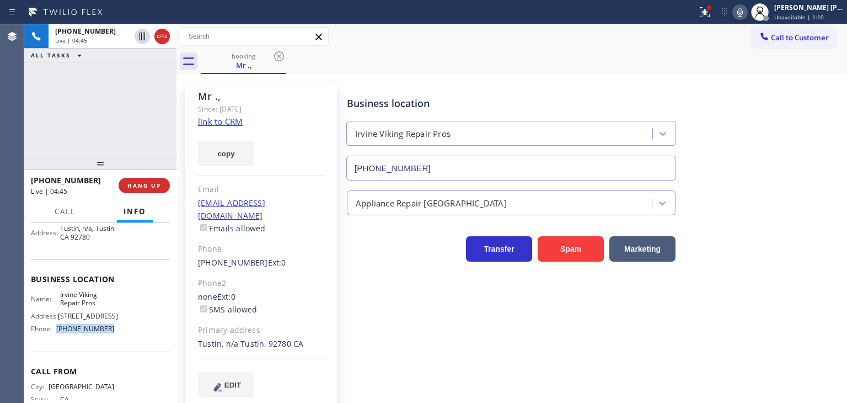
click at [226, 122] on link "link to CRM" at bounding box center [220, 121] width 45 height 11
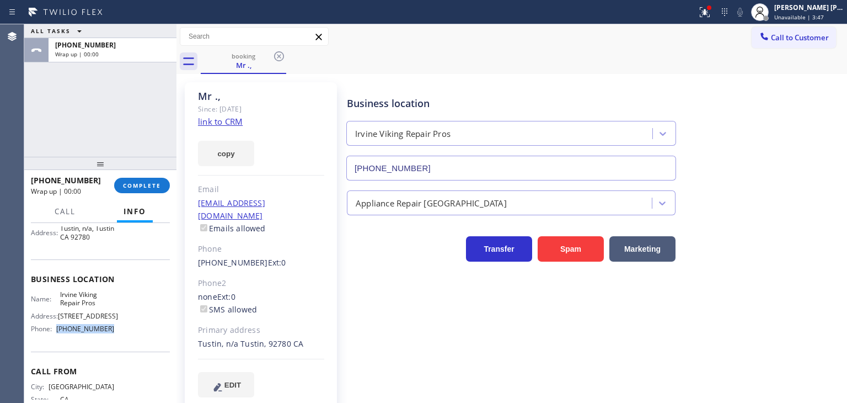
copy div "[PHONE_NUMBER]"
click at [824, 13] on span "Unavailable | 5:39" at bounding box center [800, 17] width 50 height 8
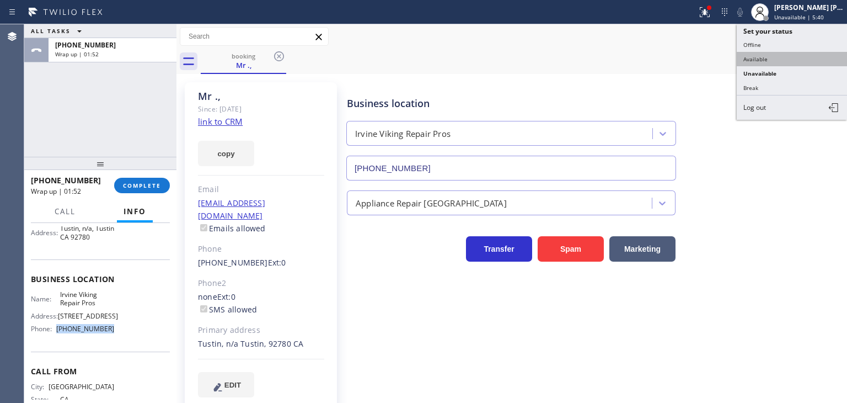
click at [770, 52] on button "Available" at bounding box center [792, 59] width 110 height 14
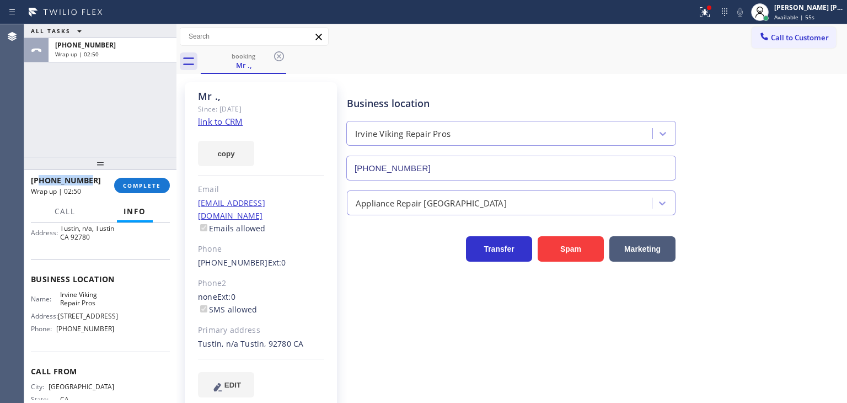
drag, startPoint x: 95, startPoint y: 181, endPoint x: 39, endPoint y: 180, distance: 56.3
click at [39, 180] on div "[PHONE_NUMBER]" at bounding box center [69, 180] width 76 height 10
copy span "7146092950"
click at [138, 189] on span "COMPLETE" at bounding box center [142, 185] width 38 height 8
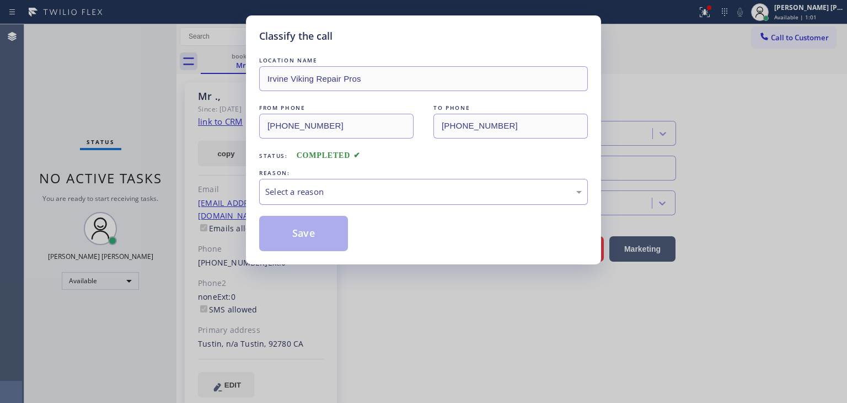
click at [347, 189] on div "Select a reason" at bounding box center [423, 191] width 317 height 13
click at [307, 237] on button "Save" at bounding box center [303, 233] width 89 height 35
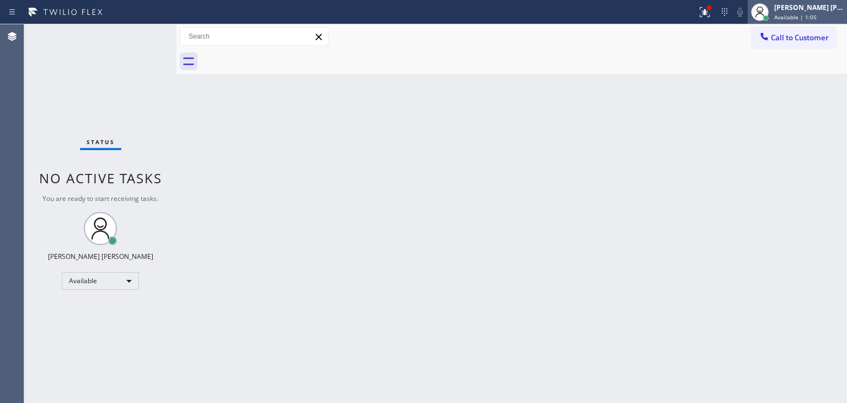
click at [825, 5] on div "[PERSON_NAME] [PERSON_NAME]" at bounding box center [810, 7] width 70 height 9
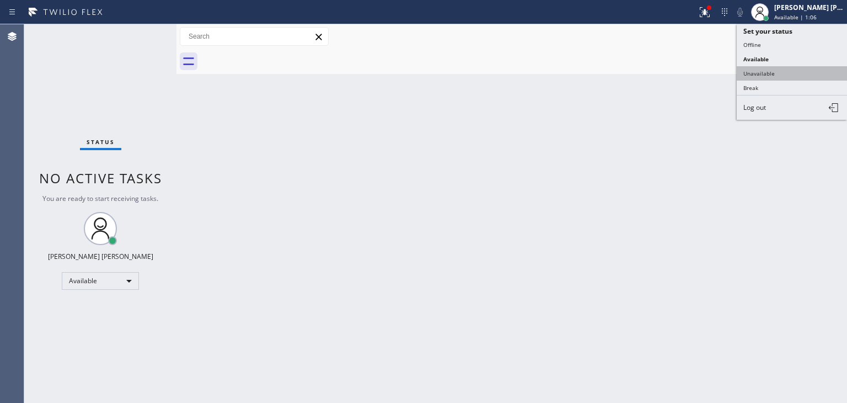
drag, startPoint x: 777, startPoint y: 73, endPoint x: 627, endPoint y: 20, distance: 159.8
click at [777, 73] on button "Unavailable" at bounding box center [792, 73] width 110 height 14
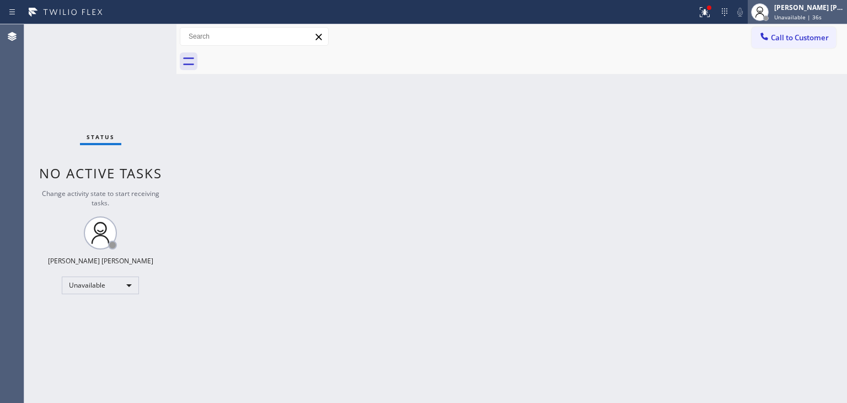
click at [823, 12] on div "[PERSON_NAME] [PERSON_NAME] Unavailable | 36s" at bounding box center [809, 11] width 75 height 19
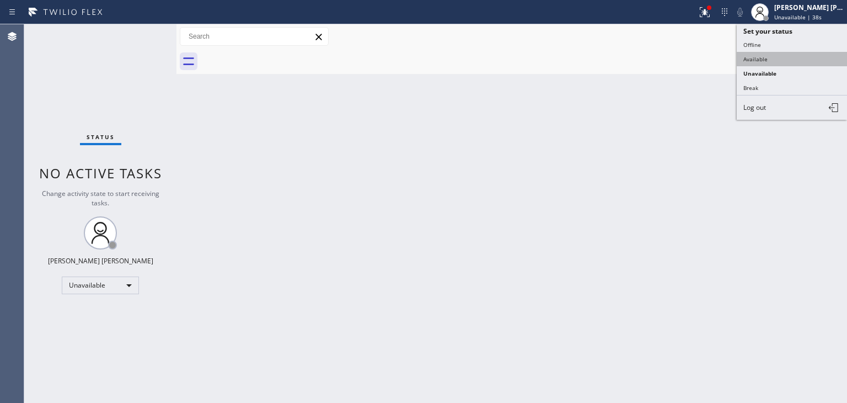
click at [794, 55] on button "Available" at bounding box center [792, 59] width 110 height 14
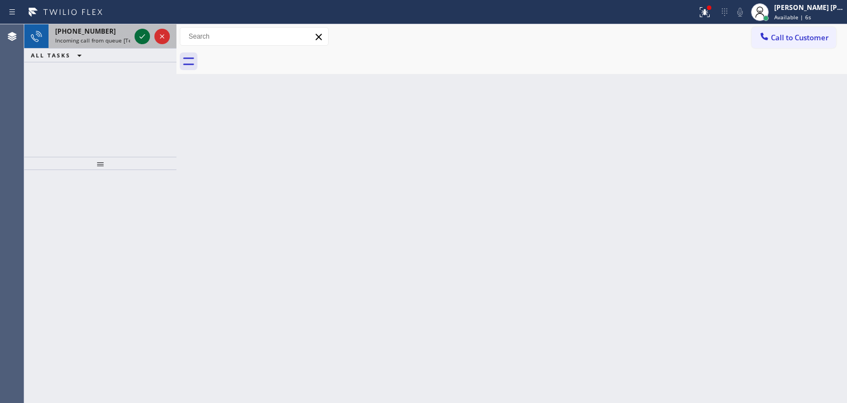
click at [142, 36] on icon at bounding box center [142, 36] width 13 height 13
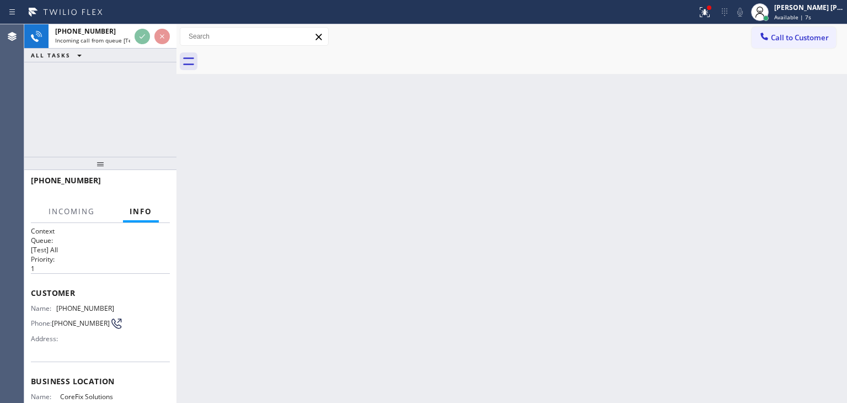
scroll to position [55, 0]
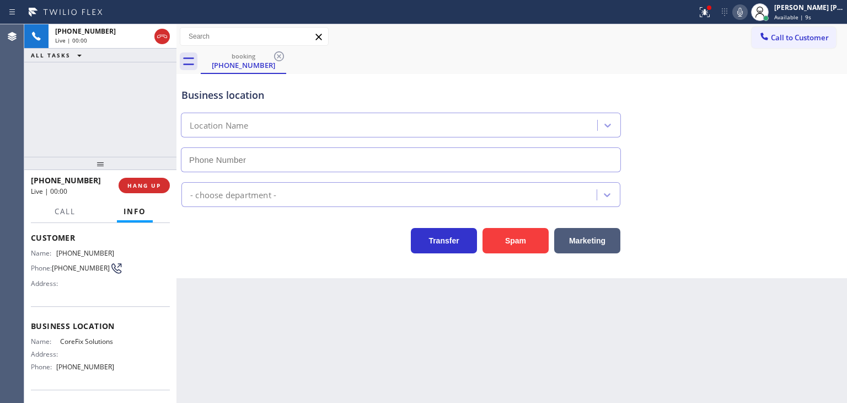
type input "[PHONE_NUMBER]"
drag, startPoint x: 85, startPoint y: 180, endPoint x: 40, endPoint y: 174, distance: 45.1
click at [40, 174] on div "[PHONE_NUMBER] Live | 02:09" at bounding box center [75, 185] width 88 height 29
copy span "3236335303"
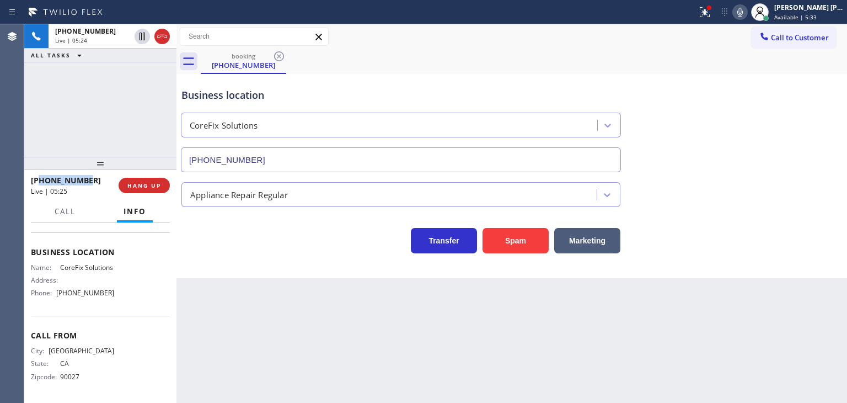
scroll to position [138, 0]
drag, startPoint x: 115, startPoint y: 293, endPoint x: 59, endPoint y: 293, distance: 55.7
click at [59, 293] on div "Name: CoreFix Solutions Address: Phone: [PHONE_NUMBER]" at bounding box center [100, 282] width 139 height 39
copy span "909) 637-4306"
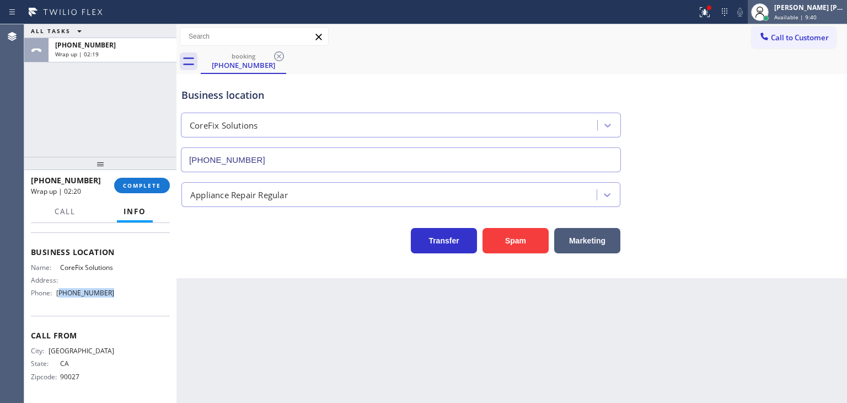
click at [818, 10] on div "[PERSON_NAME] [PERSON_NAME]" at bounding box center [810, 7] width 70 height 9
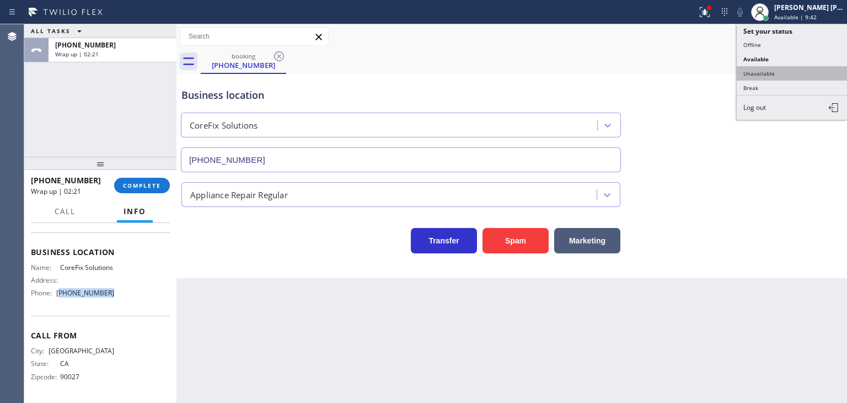
click at [787, 71] on button "Unavailable" at bounding box center [792, 73] width 110 height 14
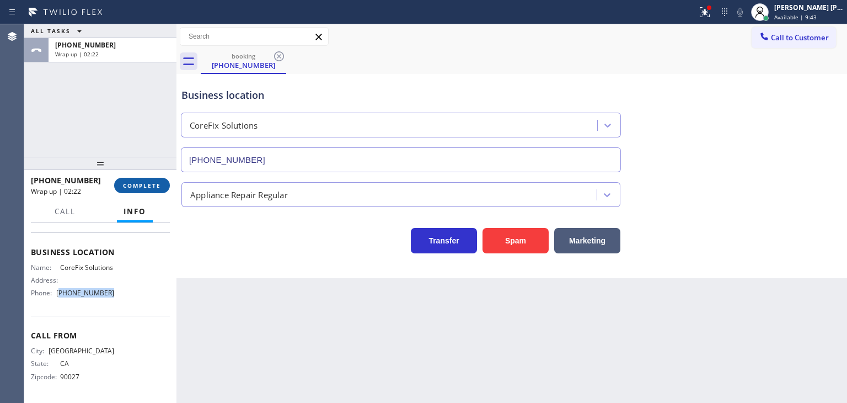
click at [133, 186] on span "COMPLETE" at bounding box center [142, 185] width 38 height 8
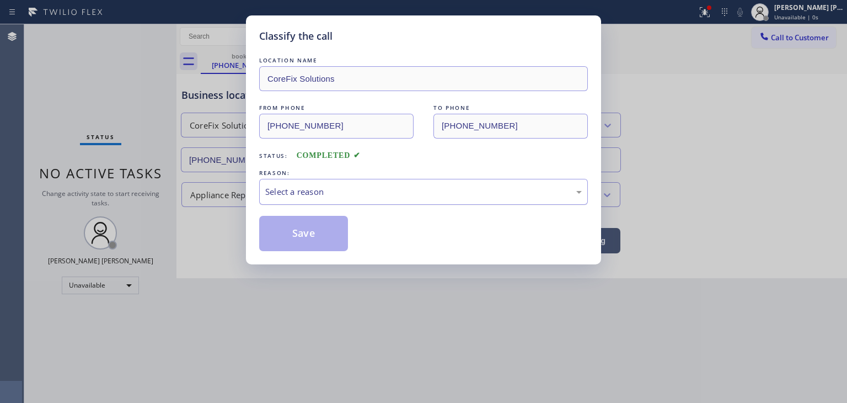
click at [296, 181] on div "Select a reason" at bounding box center [423, 192] width 329 height 26
click at [309, 243] on button "Save" at bounding box center [303, 233] width 89 height 35
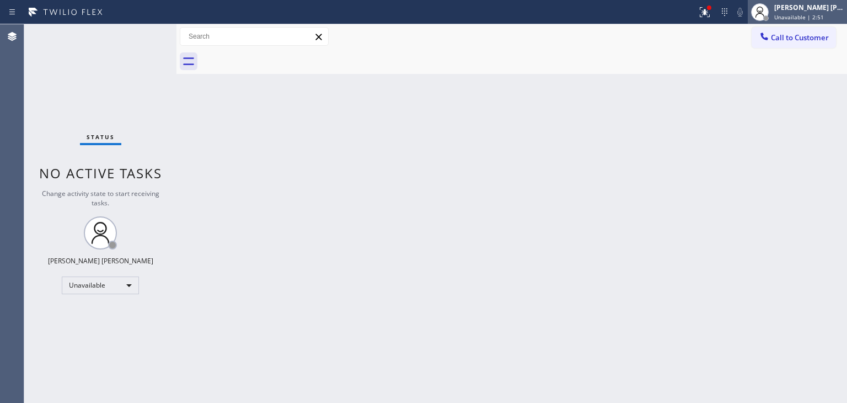
click at [819, 14] on span "Unavailable | 2:51" at bounding box center [800, 17] width 50 height 8
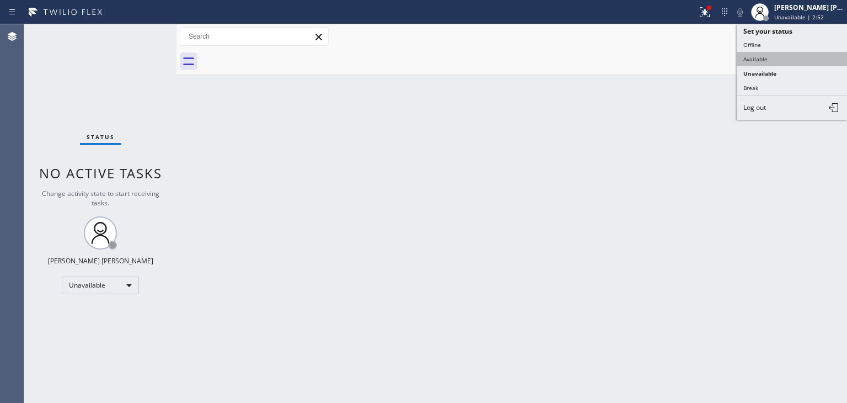
click at [802, 56] on button "Available" at bounding box center [792, 59] width 110 height 14
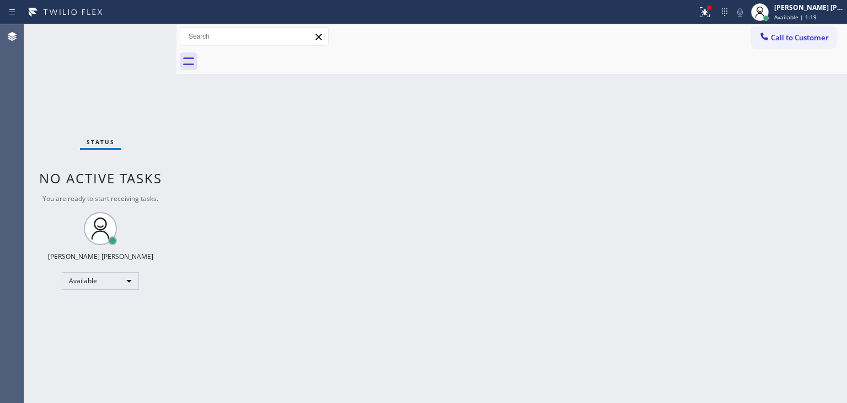
click at [141, 36] on div "Status No active tasks You are ready to start receiving tasks. [PERSON_NAME] [P…" at bounding box center [100, 213] width 152 height 378
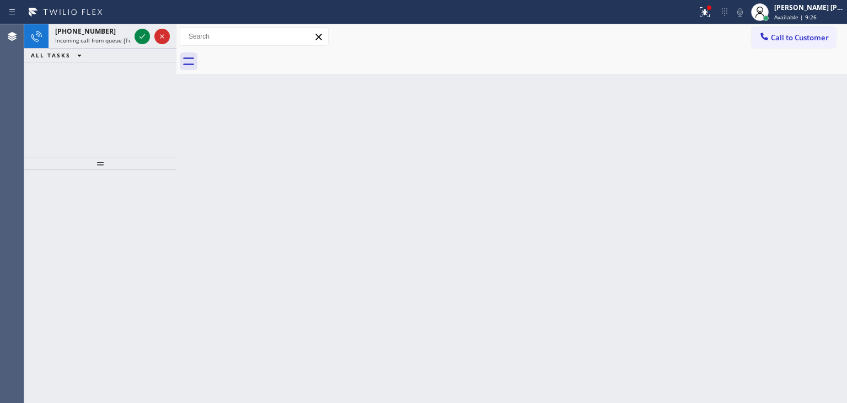
drag, startPoint x: 142, startPoint y: 41, endPoint x: 148, endPoint y: 109, distance: 68.1
click at [142, 41] on icon at bounding box center [142, 36] width 13 height 13
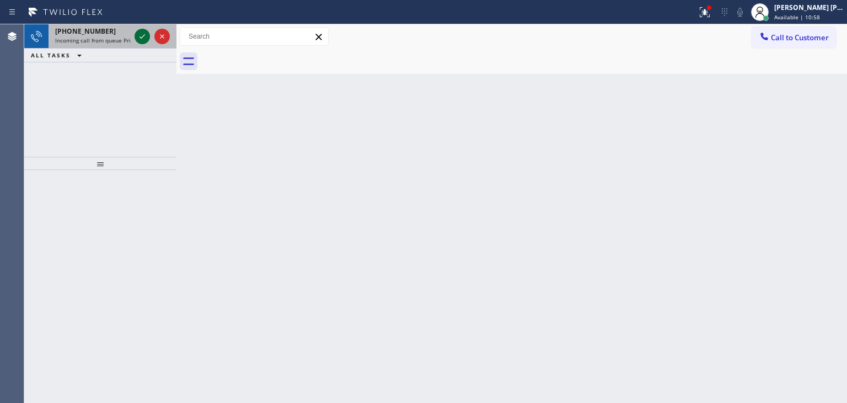
click at [141, 34] on icon at bounding box center [142, 36] width 13 height 13
click at [139, 36] on icon at bounding box center [142, 36] width 13 height 13
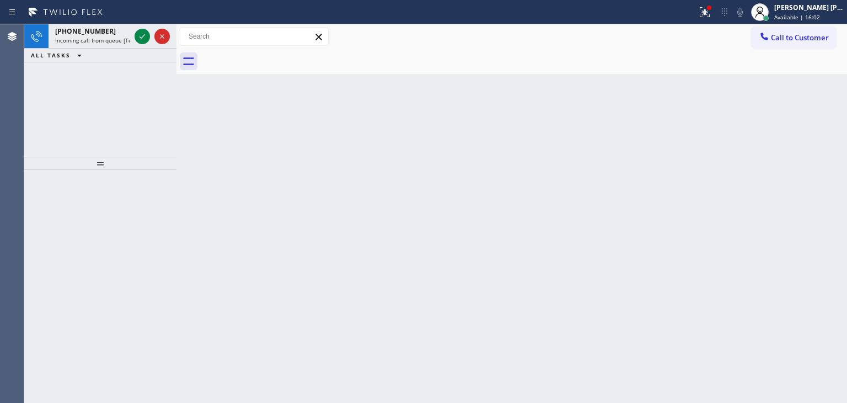
drag, startPoint x: 140, startPoint y: 38, endPoint x: 139, endPoint y: 82, distance: 44.1
click at [140, 38] on icon at bounding box center [142, 36] width 13 height 13
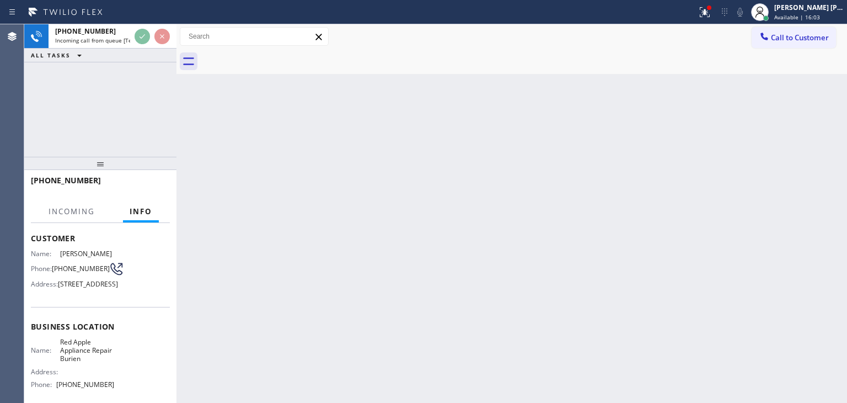
scroll to position [55, 0]
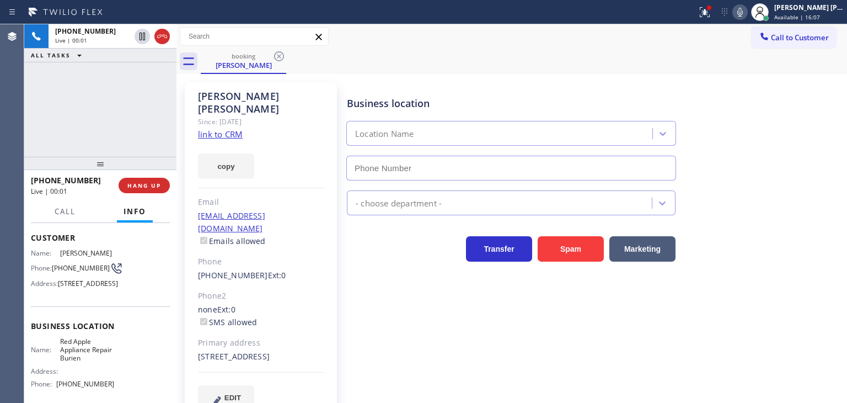
type input "[PHONE_NUMBER]"
click at [237, 129] on link "link to CRM" at bounding box center [220, 134] width 45 height 11
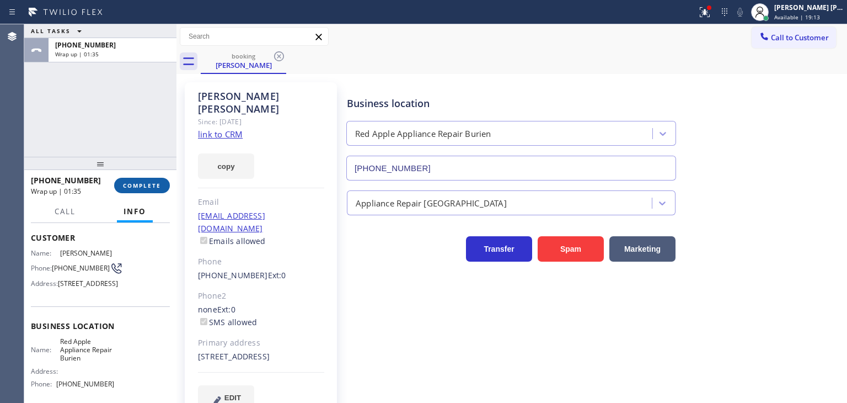
click at [141, 186] on span "COMPLETE" at bounding box center [142, 185] width 38 height 8
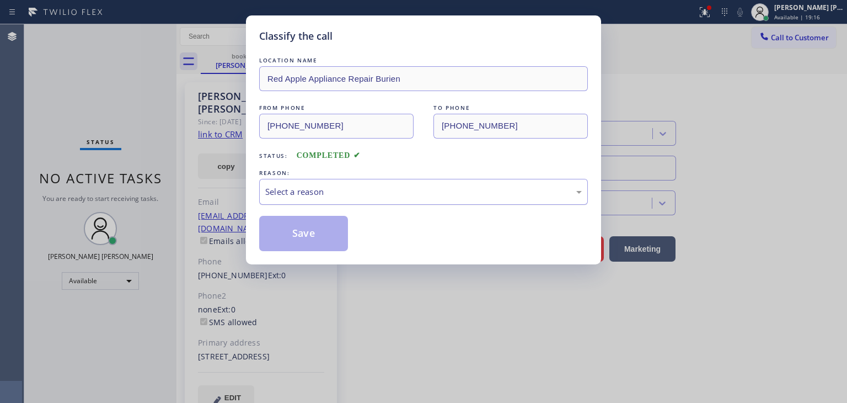
click at [286, 197] on div "Select a reason" at bounding box center [423, 191] width 317 height 13
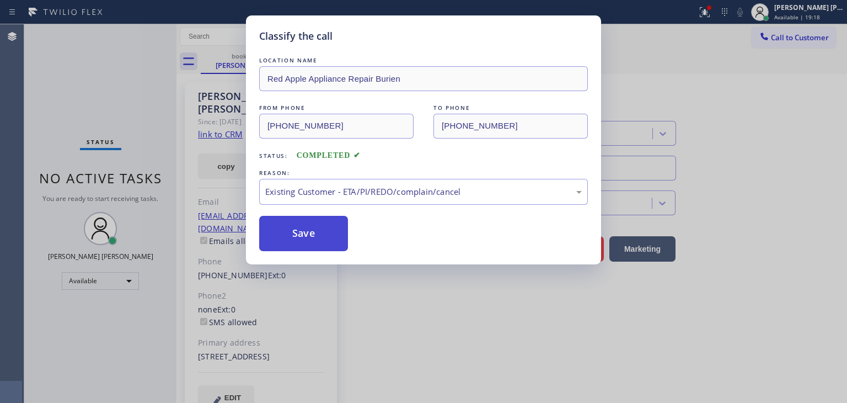
click at [307, 243] on button "Save" at bounding box center [303, 233] width 89 height 35
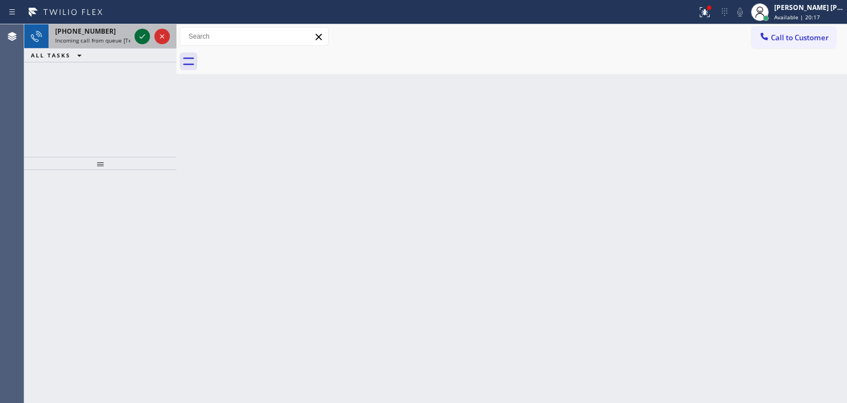
click at [148, 38] on icon at bounding box center [142, 36] width 13 height 13
click at [145, 36] on icon at bounding box center [142, 36] width 13 height 13
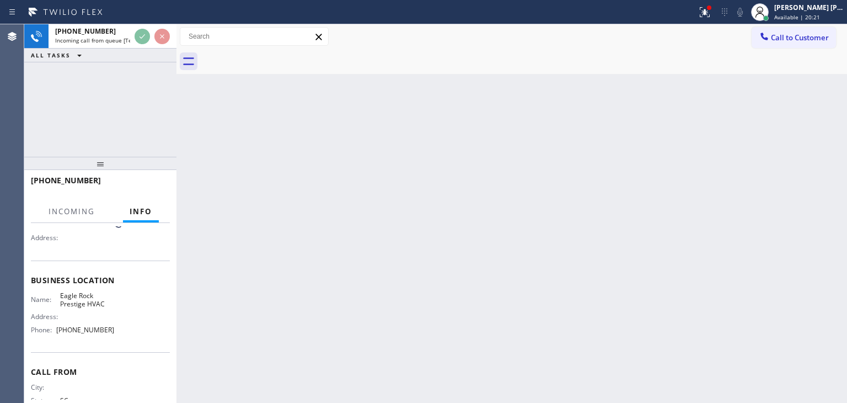
scroll to position [110, 0]
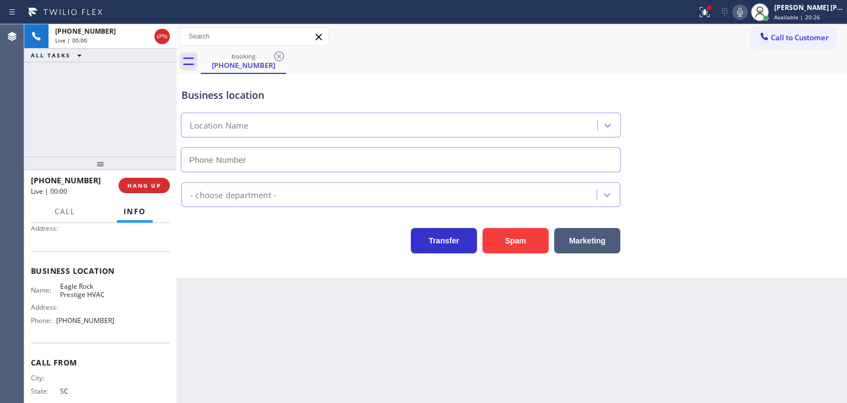
type input "[PHONE_NUMBER]"
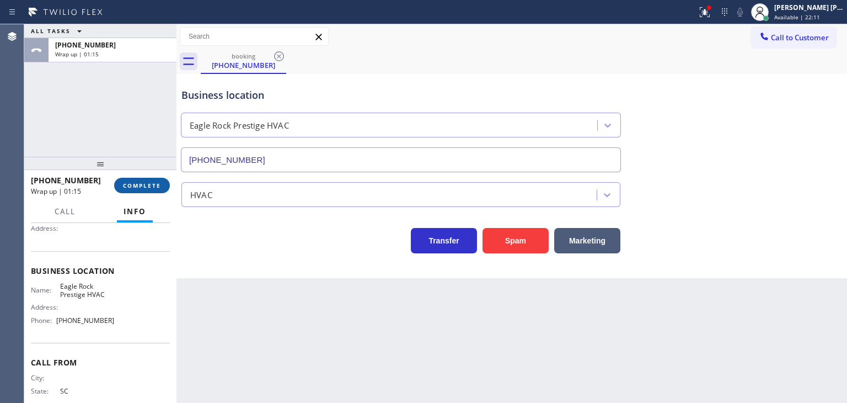
click at [145, 183] on span "COMPLETE" at bounding box center [142, 185] width 38 height 8
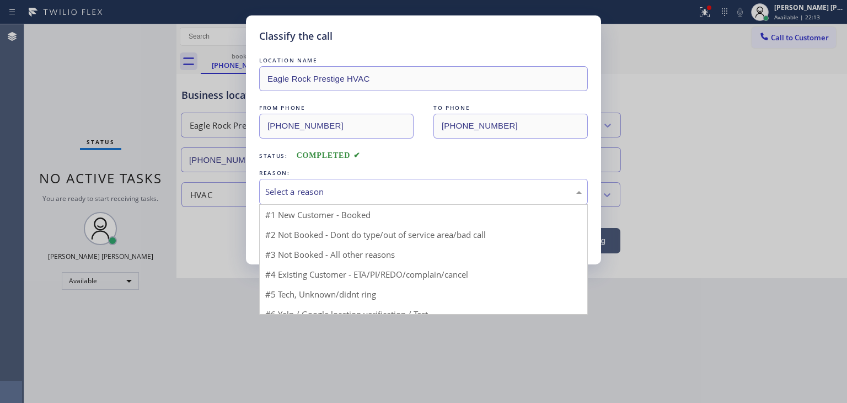
click at [338, 192] on div "Select a reason" at bounding box center [423, 191] width 317 height 13
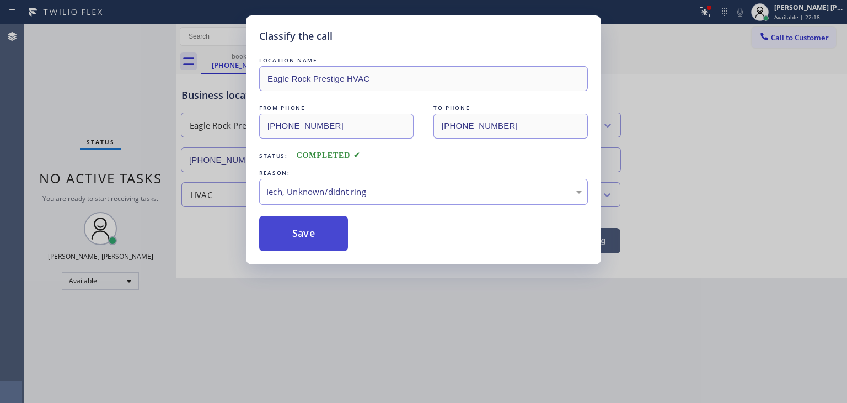
click at [308, 229] on button "Save" at bounding box center [303, 233] width 89 height 35
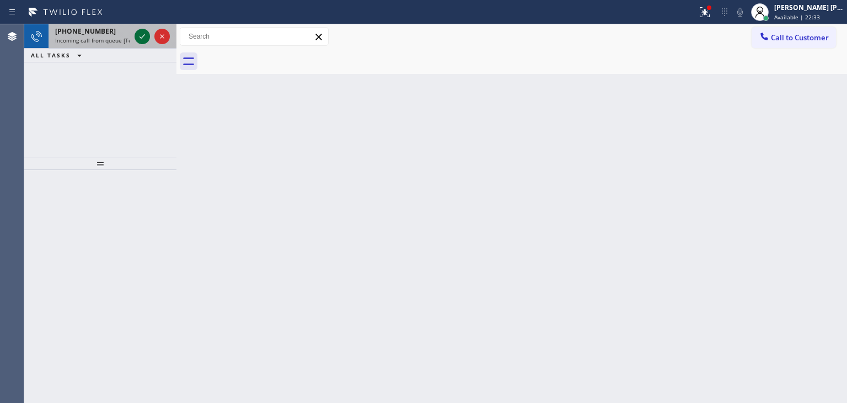
click at [141, 38] on icon at bounding box center [143, 36] width 6 height 4
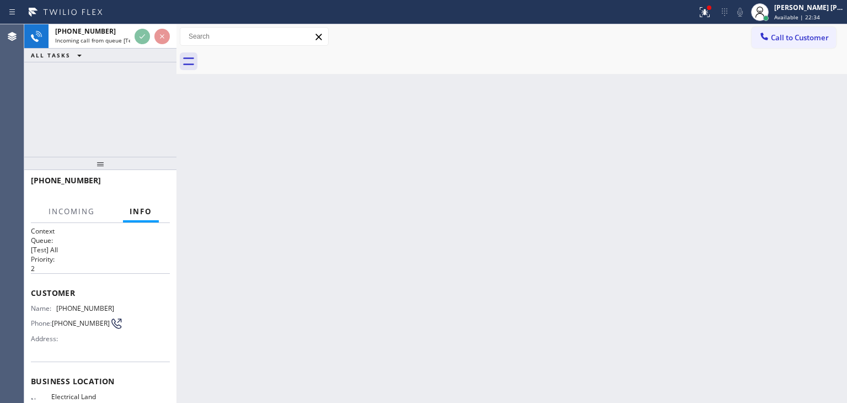
scroll to position [110, 0]
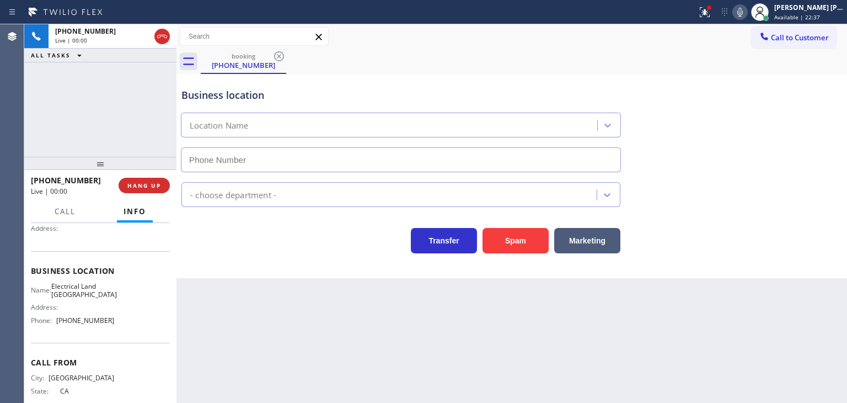
type input "[PHONE_NUMBER]"
drag, startPoint x: 183, startPoint y: 399, endPoint x: 217, endPoint y: 283, distance: 120.8
click at [217, 283] on div "Back to Dashboard Change Sender ID Customers Technicians Select a contact Outbo…" at bounding box center [512, 213] width 671 height 378
drag, startPoint x: 216, startPoint y: 399, endPoint x: 361, endPoint y: 276, distance: 190.6
click at [361, 276] on div "Back to Dashboard Change Sender ID Customers Technicians Select a contact Outbo…" at bounding box center [512, 213] width 671 height 378
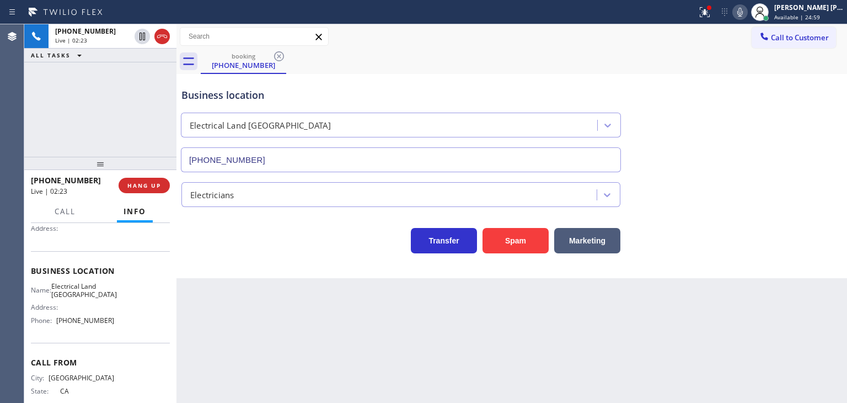
click at [747, 7] on icon at bounding box center [740, 12] width 13 height 13
click at [146, 123] on div "[PHONE_NUMBER] Live | 03:19 ALL TASKS ALL TASKS ACTIVE TASKS TASKS IN WRAP UP" at bounding box center [100, 90] width 152 height 132
click at [747, 13] on icon at bounding box center [740, 12] width 13 height 13
click at [743, 10] on icon at bounding box center [741, 12] width 6 height 9
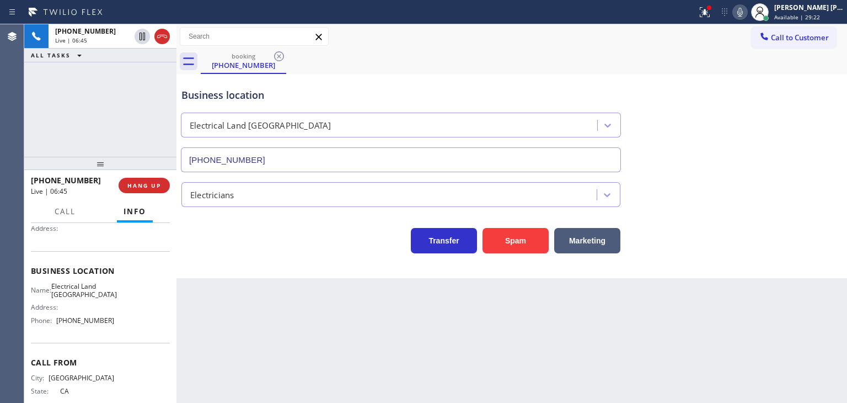
click at [747, 12] on icon at bounding box center [740, 12] width 13 height 13
click at [747, 10] on icon at bounding box center [740, 12] width 13 height 13
drag, startPoint x: 102, startPoint y: 181, endPoint x: 41, endPoint y: 177, distance: 60.9
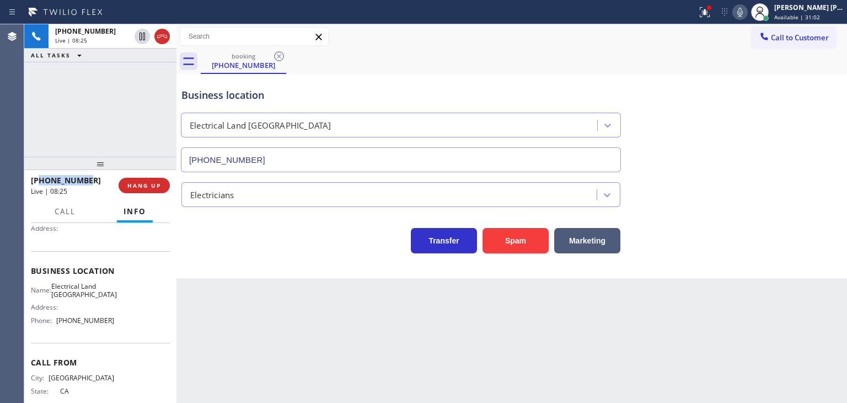
click at [41, 177] on div "[PHONE_NUMBER]" at bounding box center [71, 180] width 80 height 10
copy span "3236013153"
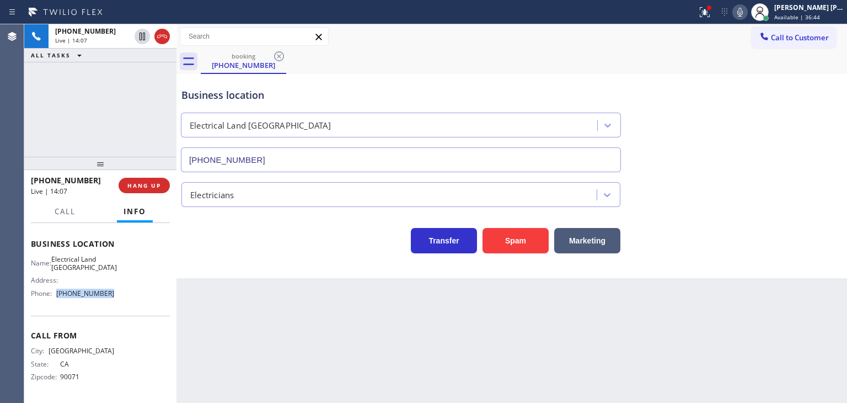
drag, startPoint x: 110, startPoint y: 288, endPoint x: 58, endPoint y: 292, distance: 52.0
click at [58, 292] on div "Name: Electrical Land Culver City Address: Phone: [PHONE_NUMBER]" at bounding box center [100, 278] width 139 height 47
copy span "[PHONE_NUMBER]"
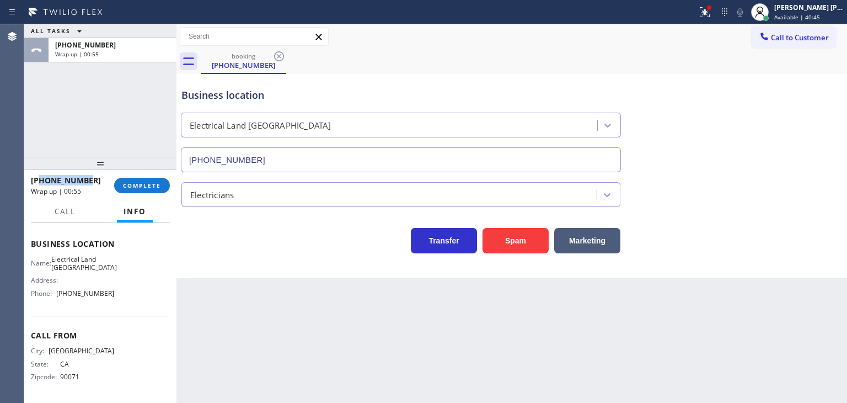
drag, startPoint x: 94, startPoint y: 177, endPoint x: 42, endPoint y: 183, distance: 52.2
click at [42, 183] on div "[PHONE_NUMBER]" at bounding box center [69, 180] width 76 height 10
copy span "3236013153"
click at [832, 12] on div "[PERSON_NAME] [PERSON_NAME] Available | 42:01" at bounding box center [809, 11] width 75 height 19
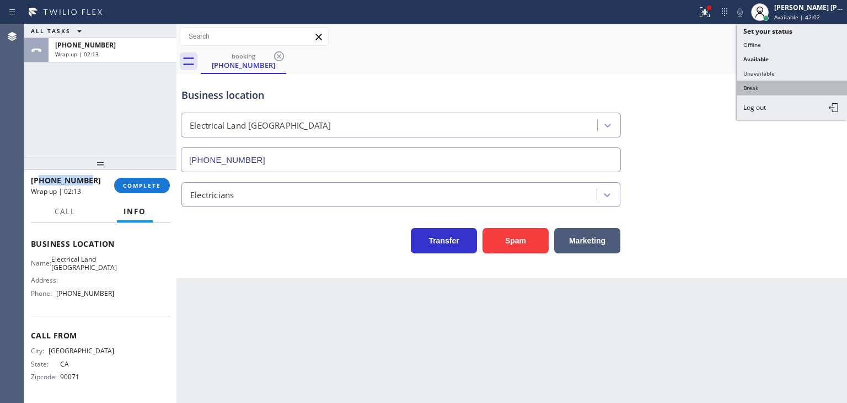
click at [793, 82] on button "Break" at bounding box center [792, 88] width 110 height 14
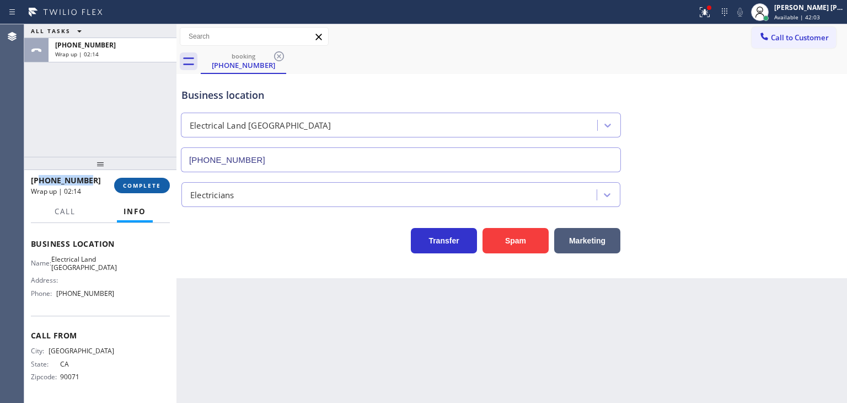
click at [138, 184] on span "COMPLETE" at bounding box center [142, 185] width 38 height 8
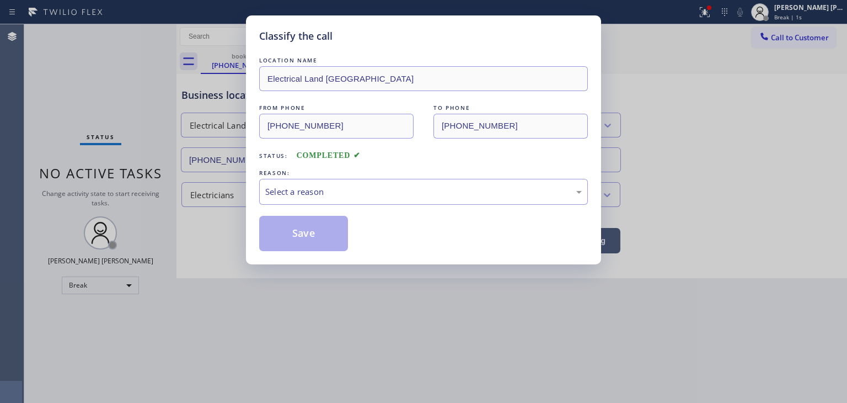
click at [290, 193] on div "Select a reason" at bounding box center [423, 191] width 317 height 13
click at [308, 238] on button "Save" at bounding box center [303, 233] width 89 height 35
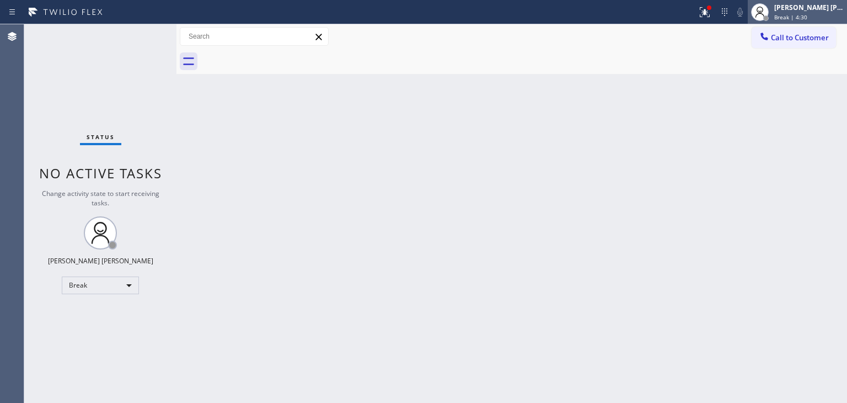
click at [824, 6] on div "[PERSON_NAME] [PERSON_NAME]" at bounding box center [810, 7] width 70 height 9
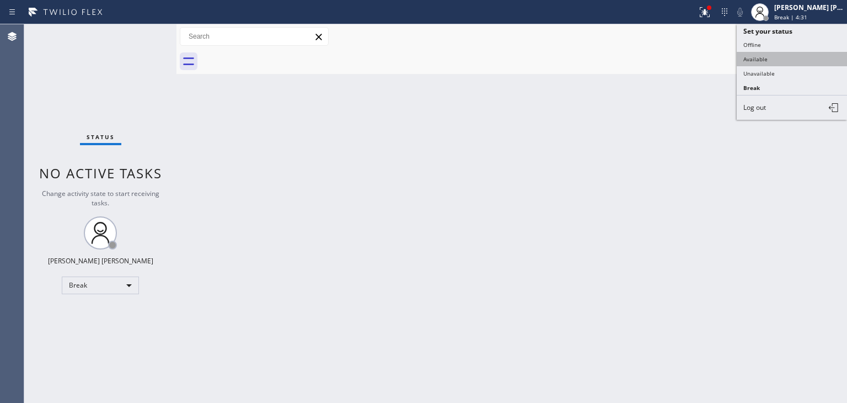
click at [784, 52] on button "Available" at bounding box center [792, 59] width 110 height 14
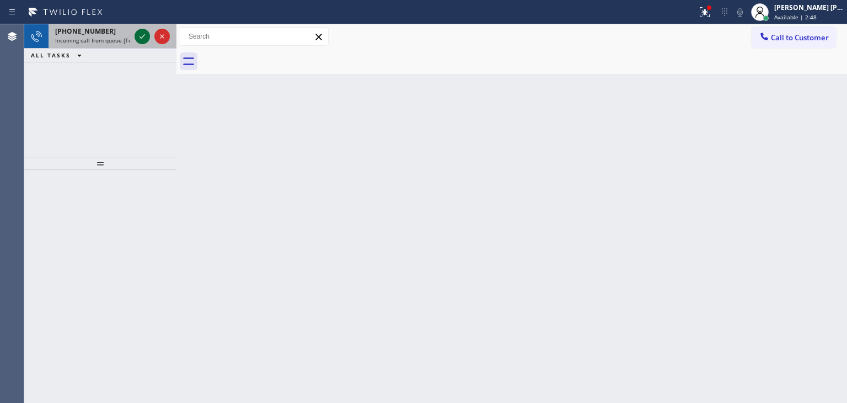
click at [145, 38] on icon at bounding box center [142, 36] width 13 height 13
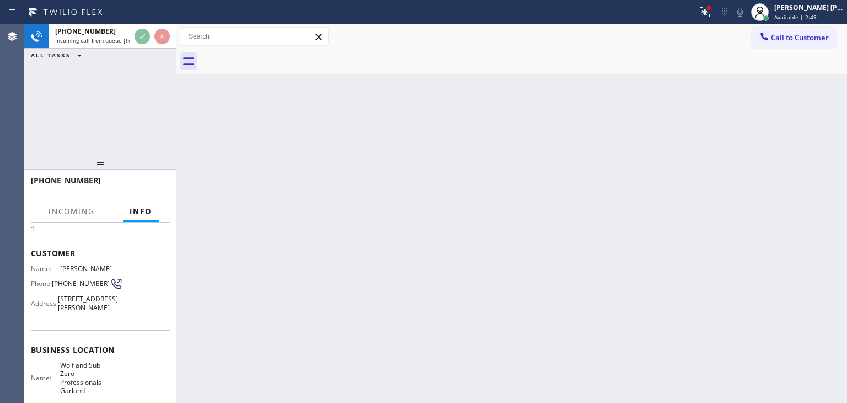
scroll to position [158, 0]
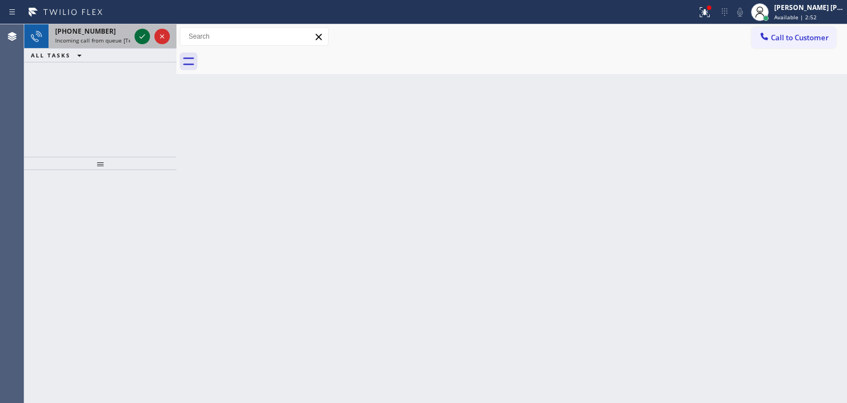
click at [143, 33] on icon at bounding box center [142, 36] width 13 height 13
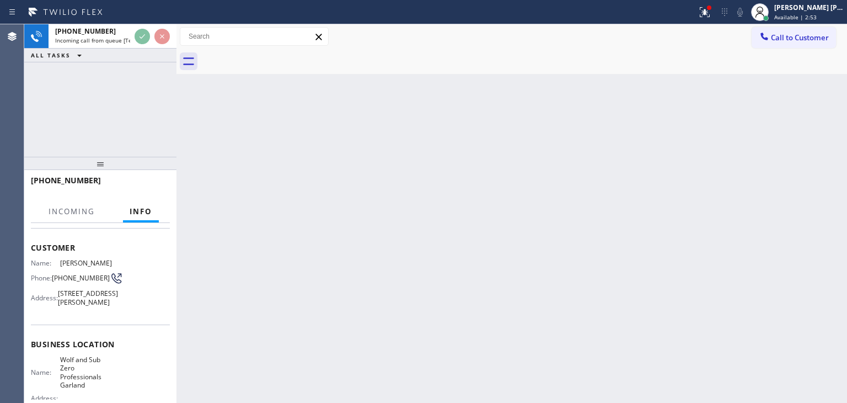
scroll to position [110, 0]
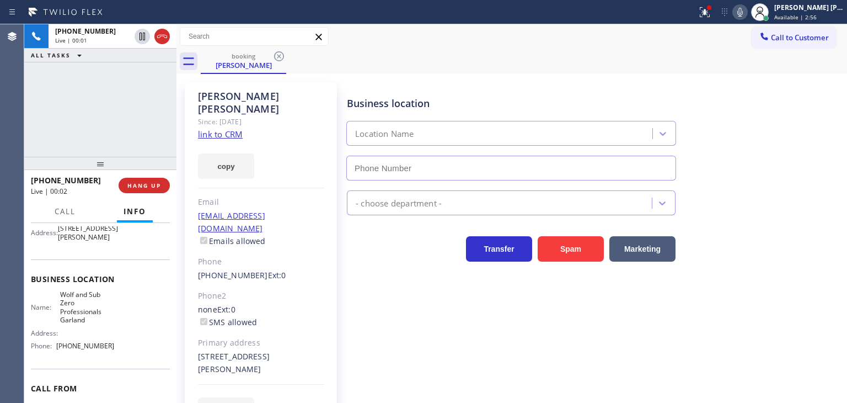
type input "[PHONE_NUMBER]"
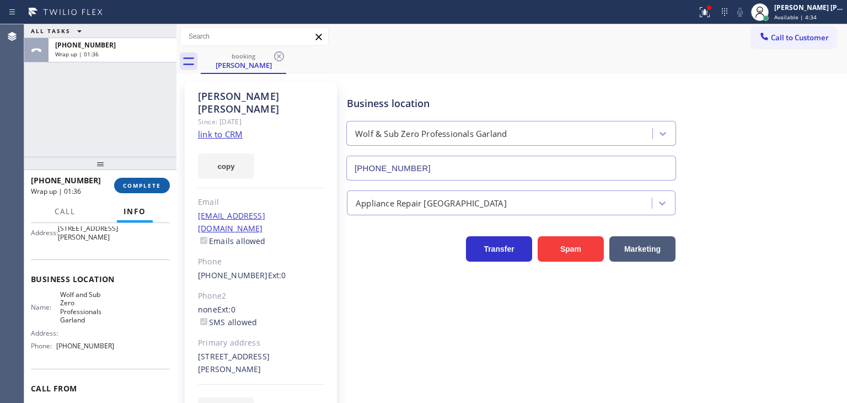
click at [152, 190] on button "COMPLETE" at bounding box center [142, 185] width 56 height 15
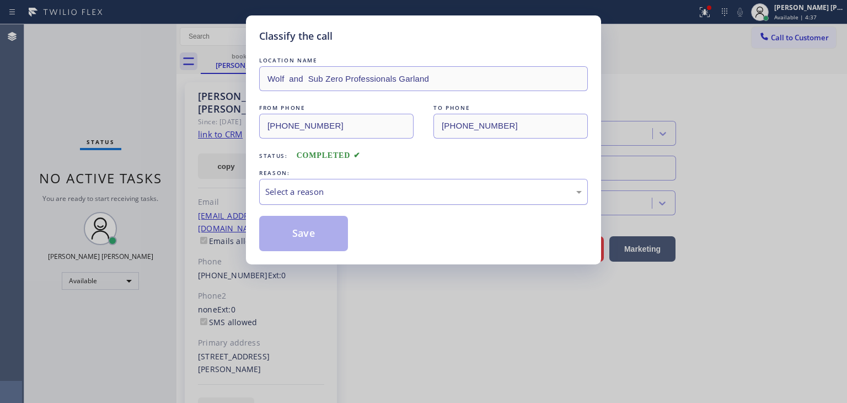
click at [293, 190] on div "Select a reason" at bounding box center [423, 191] width 317 height 13
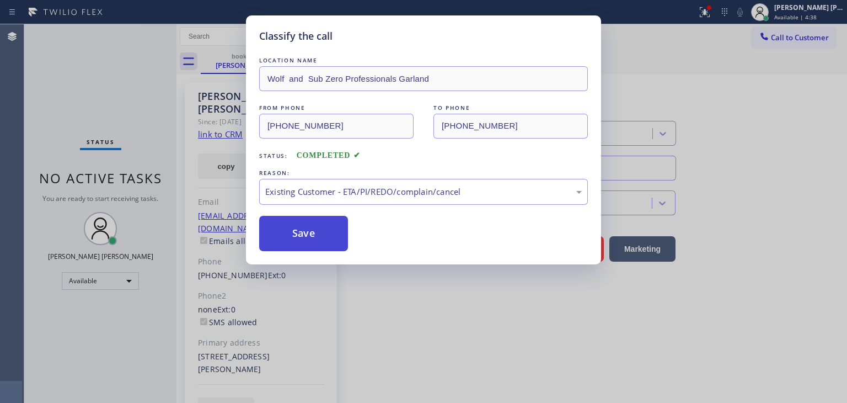
click at [306, 232] on button "Save" at bounding box center [303, 233] width 89 height 35
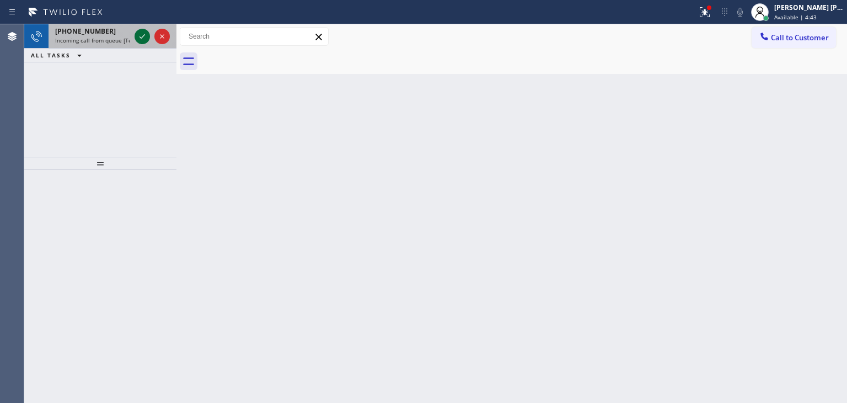
click at [140, 37] on icon at bounding box center [143, 36] width 6 height 4
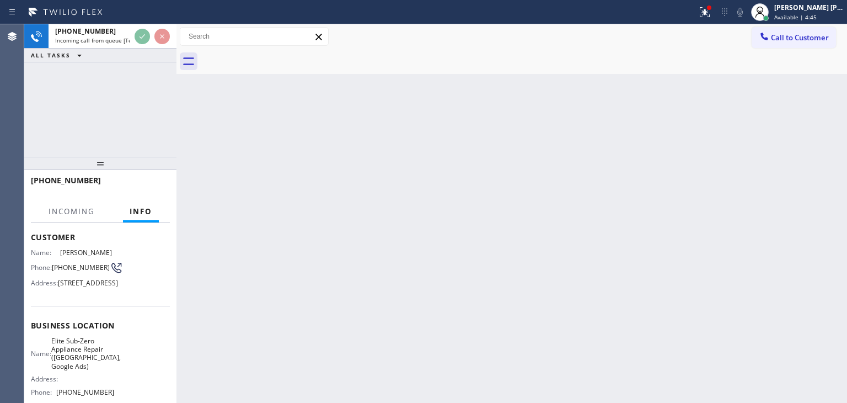
scroll to position [110, 0]
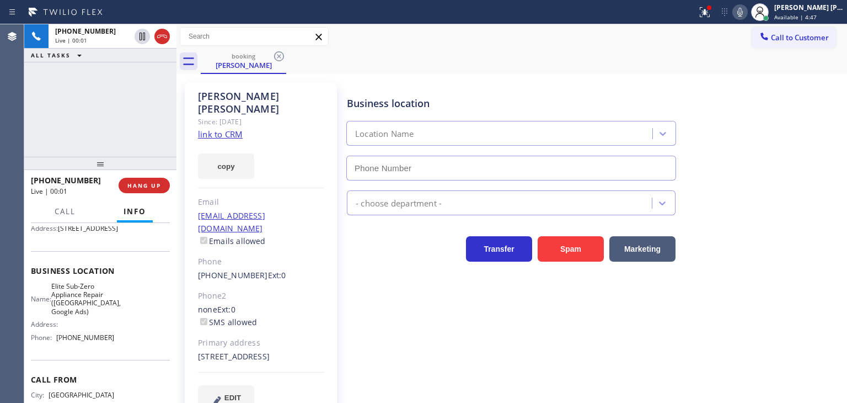
type input "[PHONE_NUMBER]"
click at [747, 14] on icon at bounding box center [740, 12] width 13 height 13
click at [237, 129] on link "link to CRM" at bounding box center [220, 134] width 45 height 11
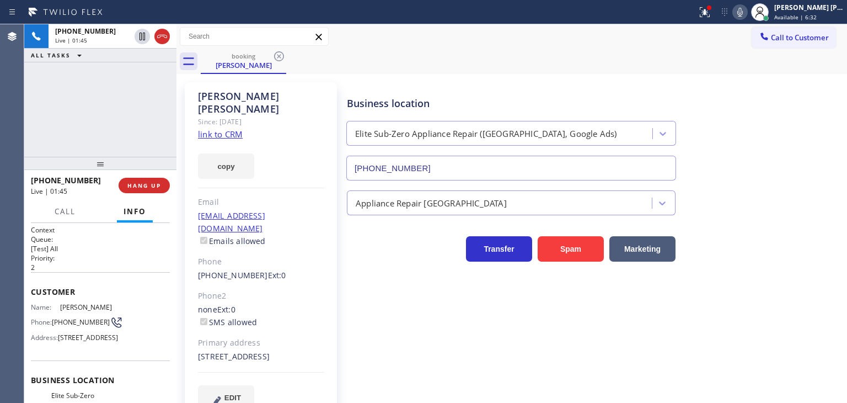
scroll to position [0, 0]
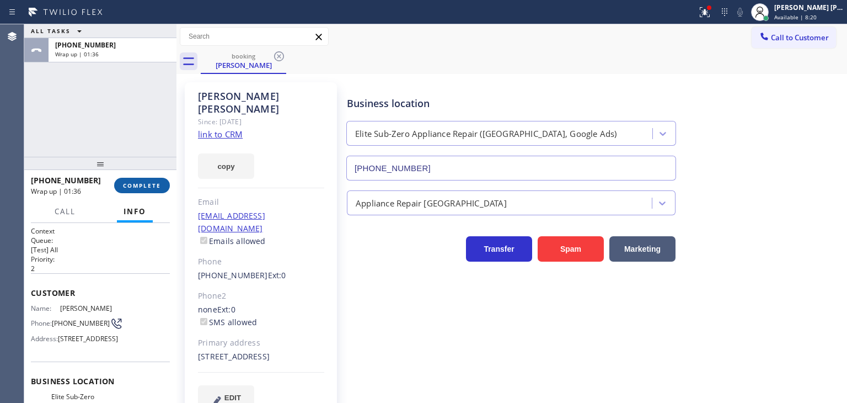
click at [152, 184] on span "COMPLETE" at bounding box center [142, 185] width 38 height 8
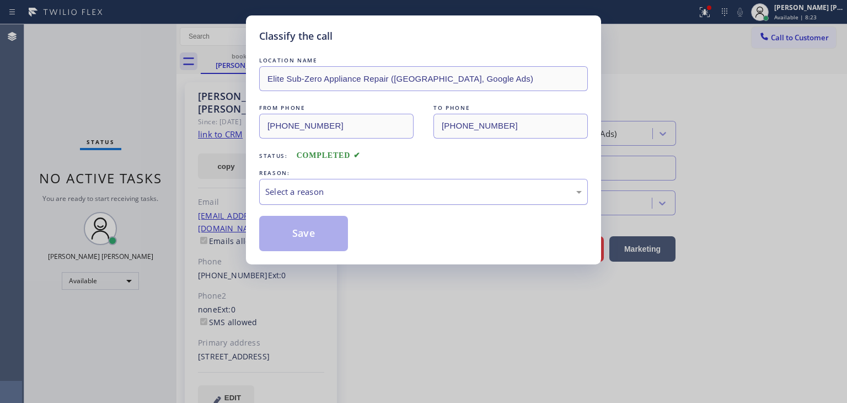
click at [296, 201] on div "Select a reason" at bounding box center [423, 192] width 329 height 26
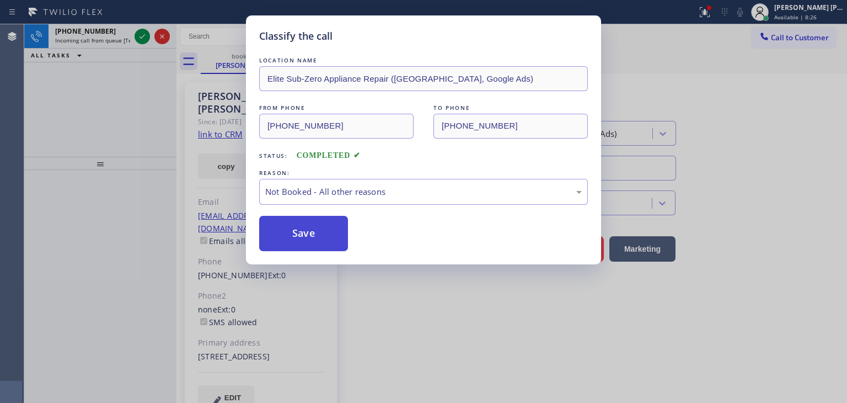
click at [326, 234] on button "Save" at bounding box center [303, 233] width 89 height 35
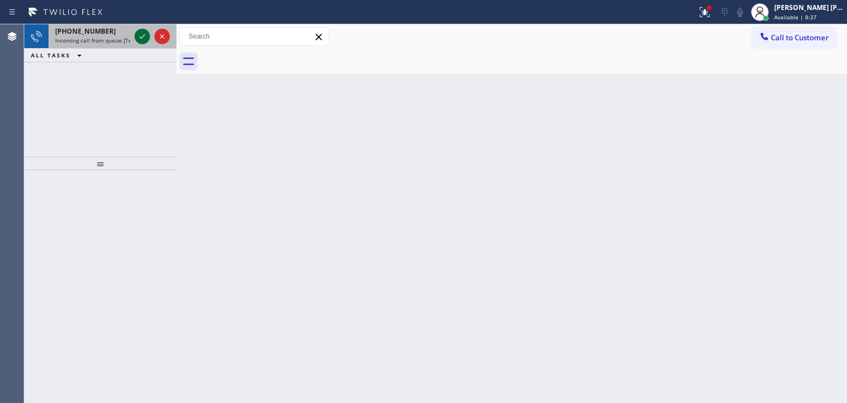
click at [145, 38] on icon at bounding box center [142, 36] width 13 height 13
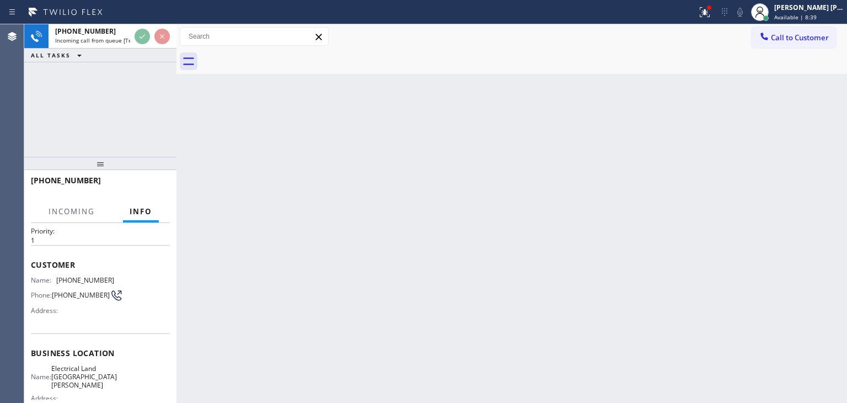
scroll to position [55, 0]
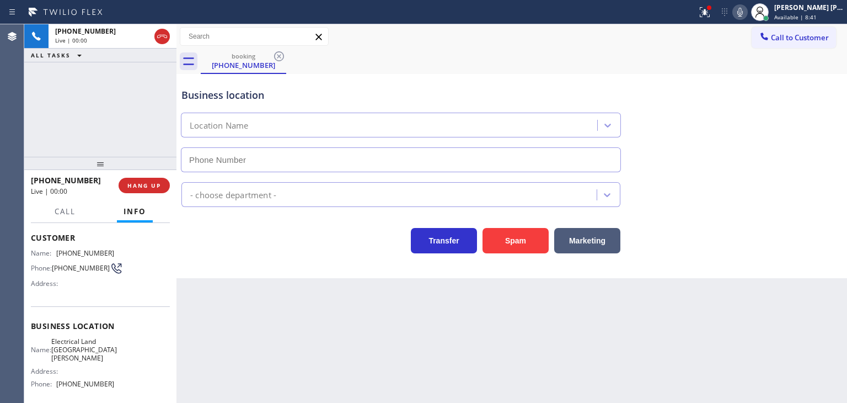
type input "[PHONE_NUMBER]"
click at [747, 14] on icon at bounding box center [740, 12] width 13 height 13
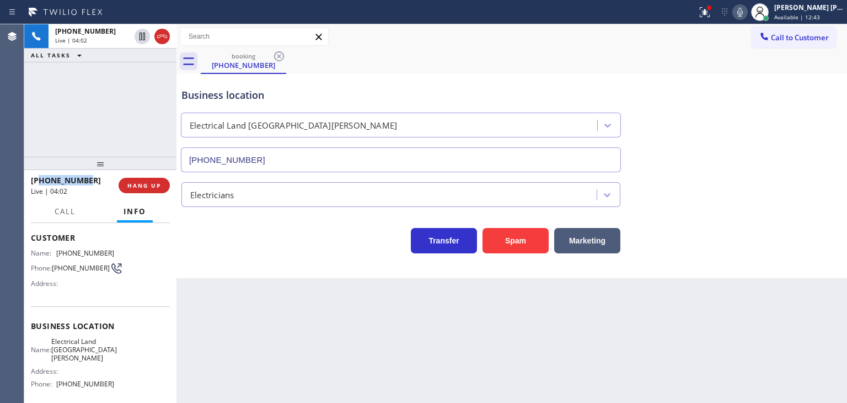
drag, startPoint x: 90, startPoint y: 181, endPoint x: 45, endPoint y: 193, distance: 46.7
click at [39, 183] on div "[PHONE_NUMBER]" at bounding box center [71, 180] width 80 height 10
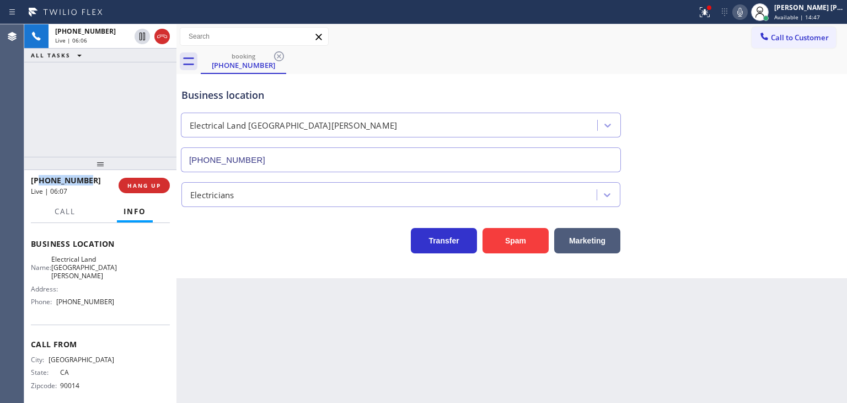
scroll to position [138, 0]
drag, startPoint x: 110, startPoint y: 297, endPoint x: 56, endPoint y: 290, distance: 54.6
click at [56, 290] on div "Name: Electrical Land [GEOGRAPHIC_DATA][PERSON_NAME] Address: Phone: [PHONE_NUM…" at bounding box center [100, 282] width 139 height 56
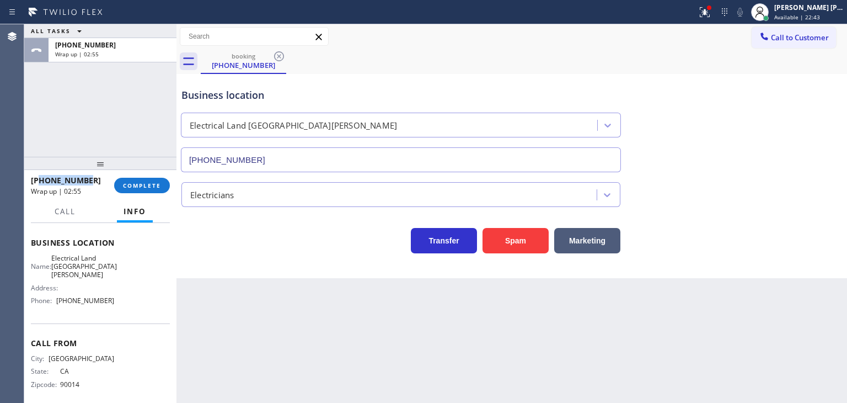
drag, startPoint x: 92, startPoint y: 178, endPoint x: 42, endPoint y: 183, distance: 50.5
click at [42, 183] on div "[PHONE_NUMBER]" at bounding box center [69, 180] width 76 height 10
click at [140, 182] on span "COMPLETE" at bounding box center [142, 185] width 38 height 8
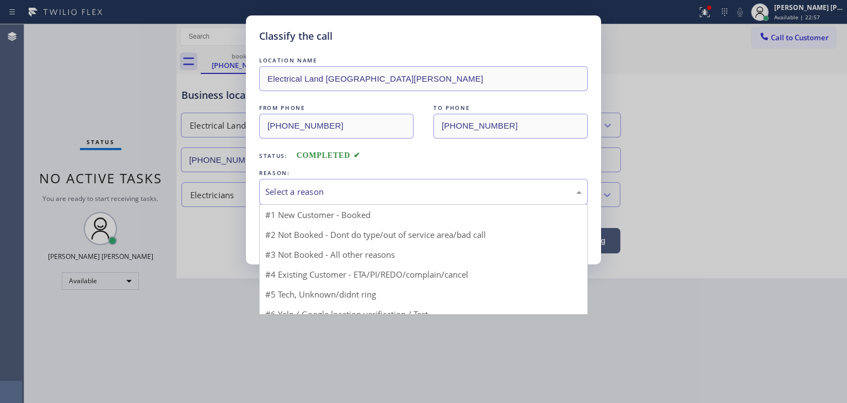
click at [305, 197] on div "Select a reason" at bounding box center [423, 192] width 329 height 26
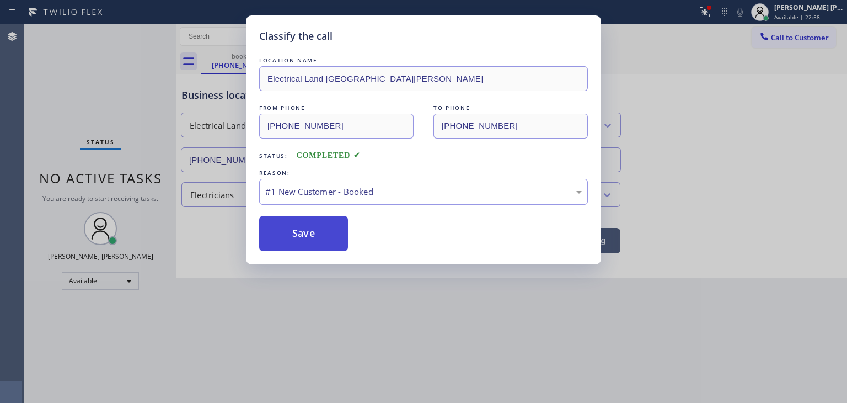
click at [302, 224] on button "Save" at bounding box center [303, 233] width 89 height 35
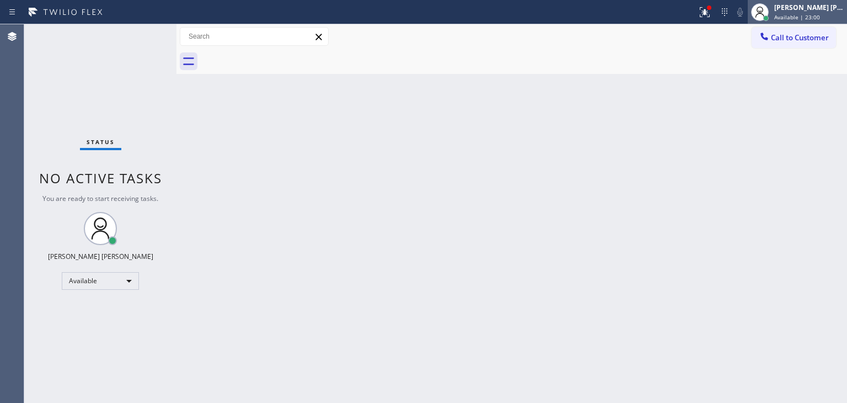
click at [814, 12] on div "[PERSON_NAME] [PERSON_NAME] Available | 23:00" at bounding box center [809, 11] width 75 height 19
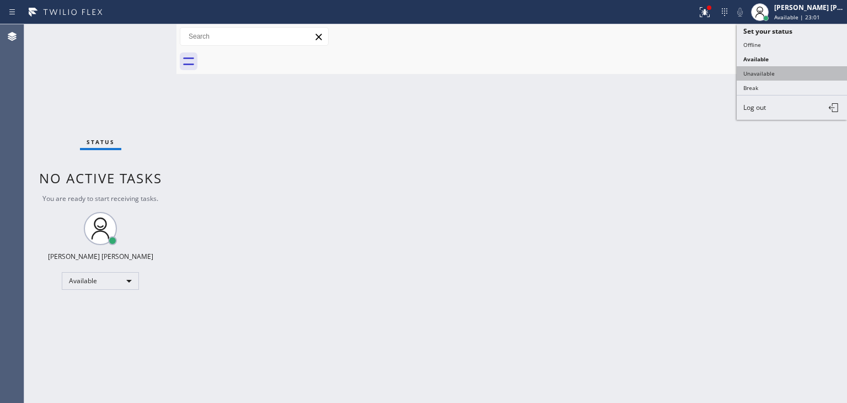
click at [792, 67] on button "Unavailable" at bounding box center [792, 73] width 110 height 14
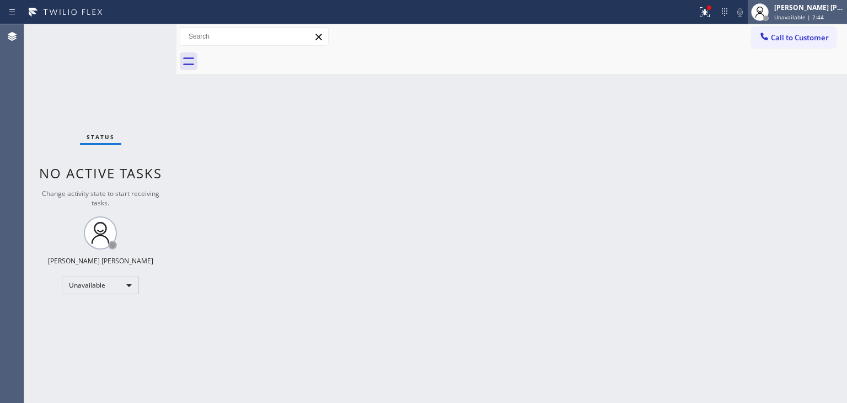
click at [824, 13] on span "Unavailable | 2:44" at bounding box center [800, 17] width 50 height 8
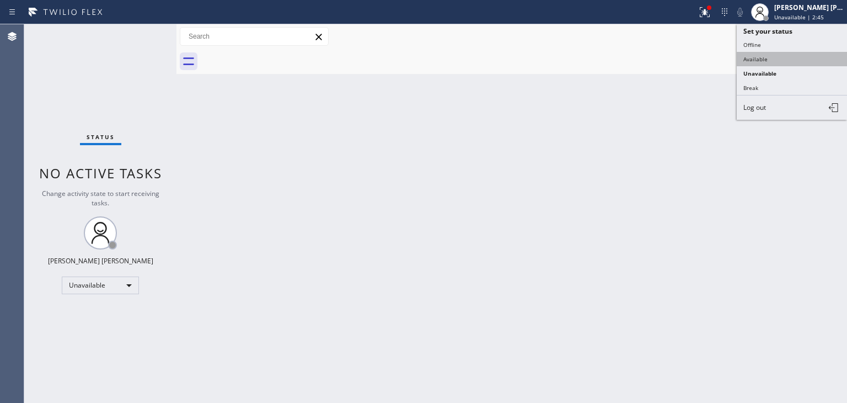
click at [794, 56] on button "Available" at bounding box center [792, 59] width 110 height 14
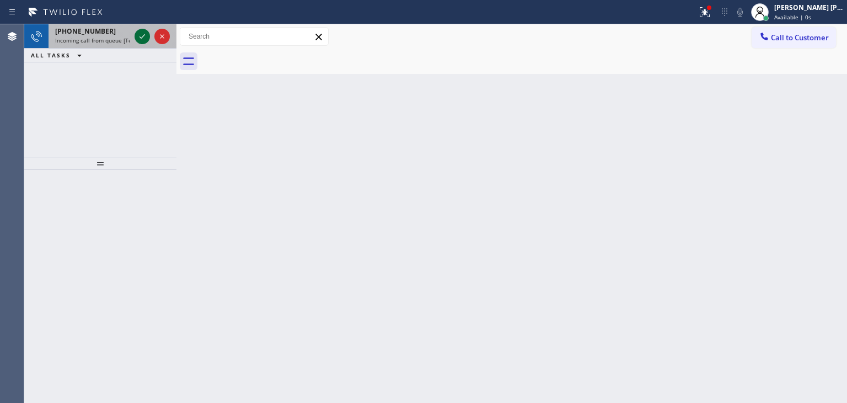
click at [143, 34] on icon at bounding box center [142, 36] width 13 height 13
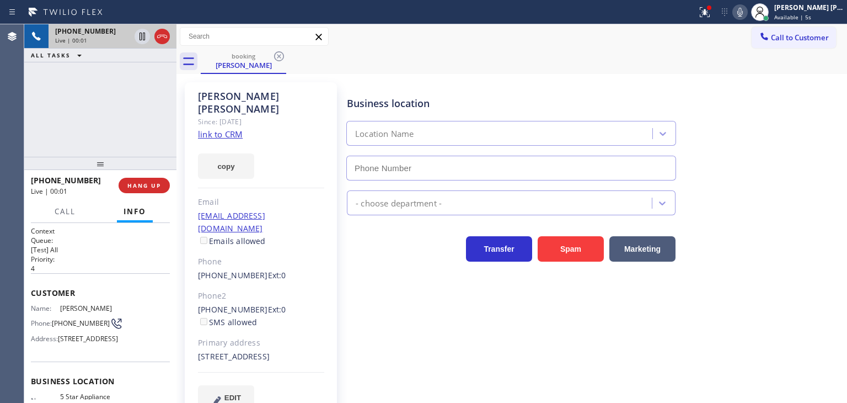
type input "[PHONE_NUMBER]"
click at [64, 113] on div "[PHONE_NUMBER] Live | 00:12 ALL TASKS ALL TASKS ACTIVE TASKS TASKS IN WRAP UP" at bounding box center [100, 90] width 152 height 132
click at [235, 129] on link "link to CRM" at bounding box center [220, 134] width 45 height 11
drag, startPoint x: 755, startPoint y: 14, endPoint x: 830, endPoint y: 14, distance: 74.5
click at [743, 14] on icon at bounding box center [741, 12] width 6 height 9
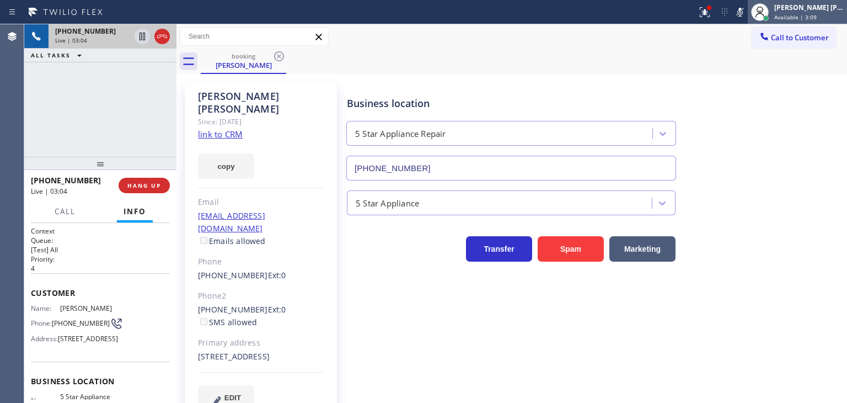
click at [817, 14] on span "Available | 3:09" at bounding box center [796, 17] width 42 height 8
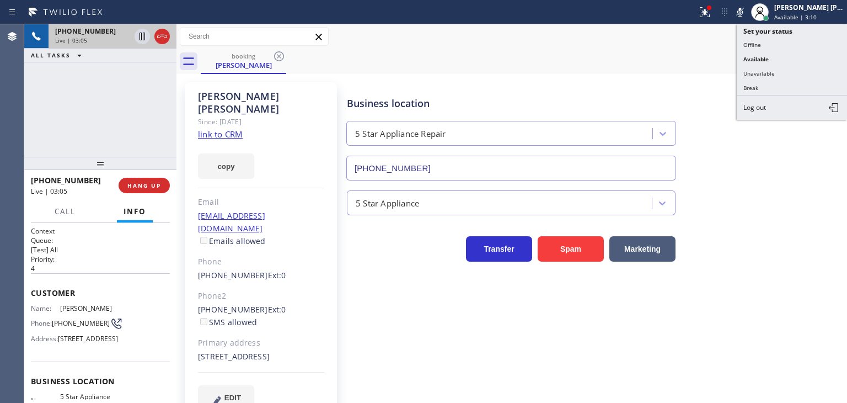
drag, startPoint x: 798, startPoint y: 70, endPoint x: 672, endPoint y: 66, distance: 125.3
click at [797, 71] on button "Unavailable" at bounding box center [792, 73] width 110 height 14
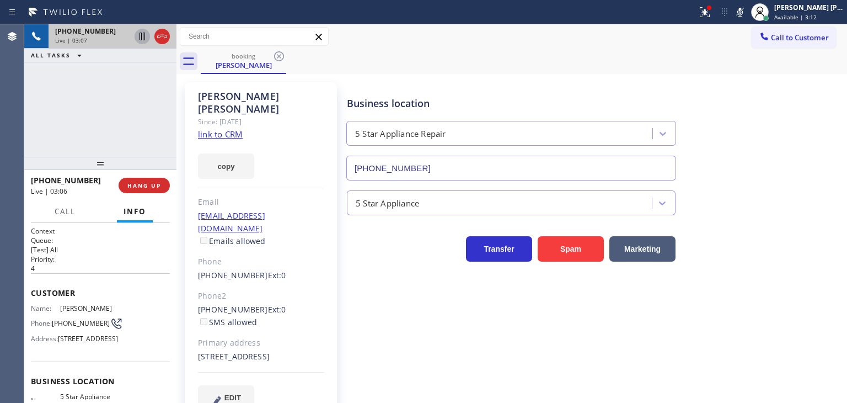
click at [139, 34] on icon at bounding box center [142, 36] width 13 height 13
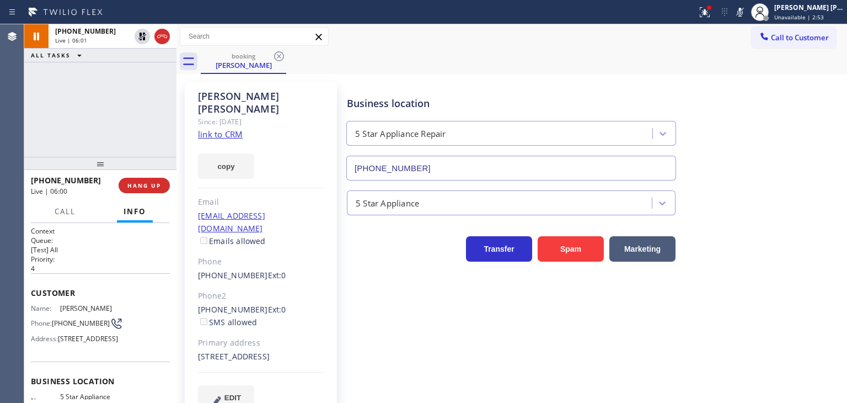
drag, startPoint x: 141, startPoint y: 35, endPoint x: 216, endPoint y: 4, distance: 81.1
click at [141, 35] on icon at bounding box center [142, 37] width 8 height 8
click at [747, 12] on icon at bounding box center [740, 12] width 13 height 13
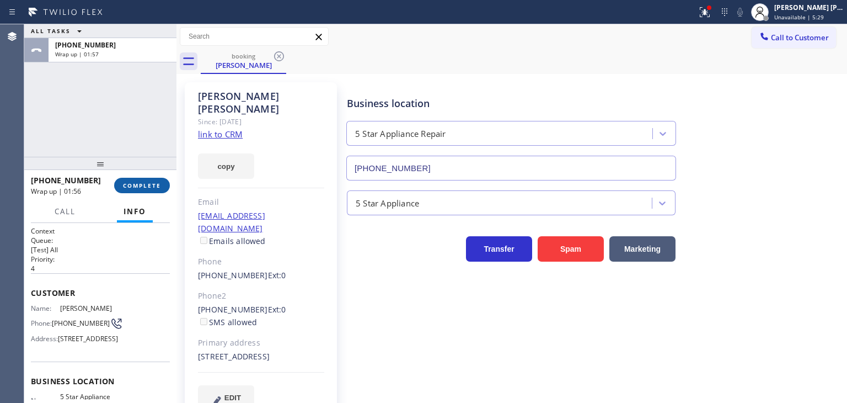
click at [159, 182] on span "COMPLETE" at bounding box center [142, 185] width 38 height 8
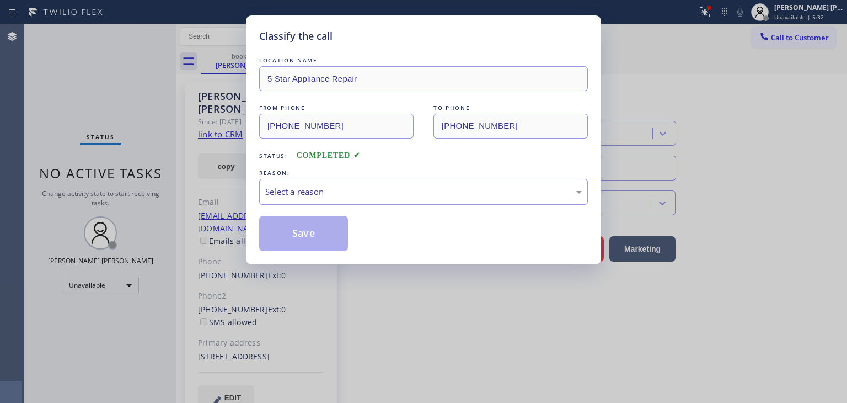
click at [309, 200] on div "Select a reason" at bounding box center [423, 192] width 329 height 26
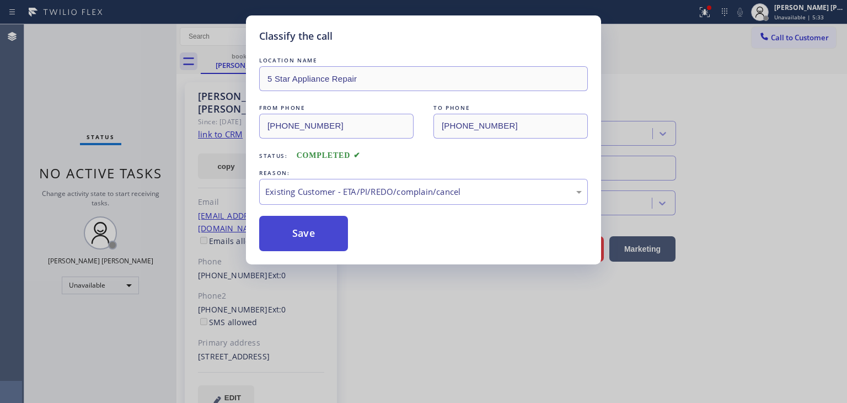
click at [305, 232] on button "Save" at bounding box center [303, 233] width 89 height 35
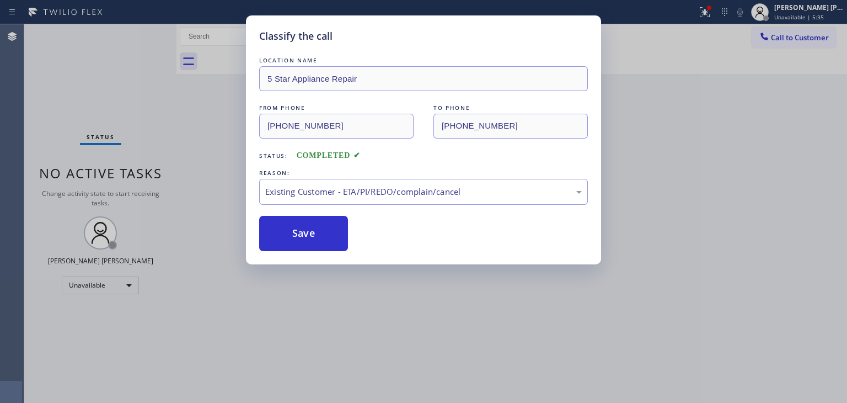
click at [825, 14] on div "Classify the call LOCATION NAME 5 Star Appliance Repair FROM PHONE [PHONE_NUMBE…" at bounding box center [423, 201] width 847 height 403
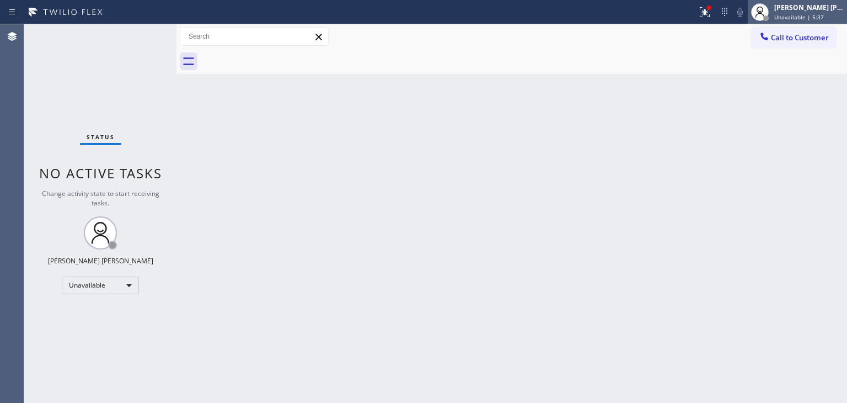
click at [802, 4] on div "[PERSON_NAME] [PERSON_NAME]" at bounding box center [810, 7] width 70 height 9
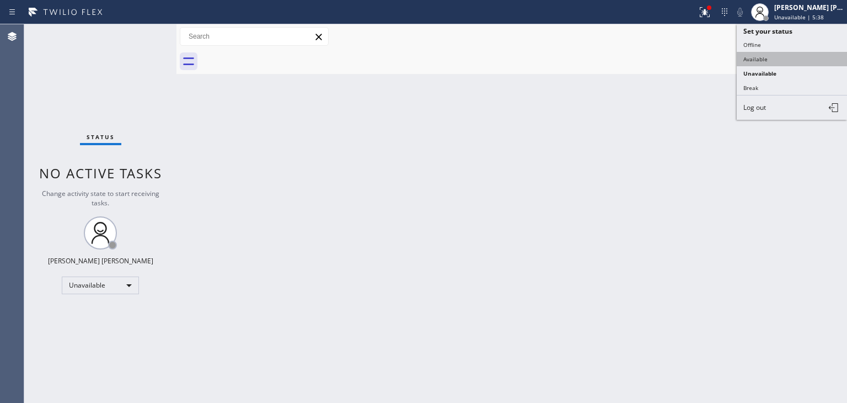
click at [772, 56] on button "Available" at bounding box center [792, 59] width 110 height 14
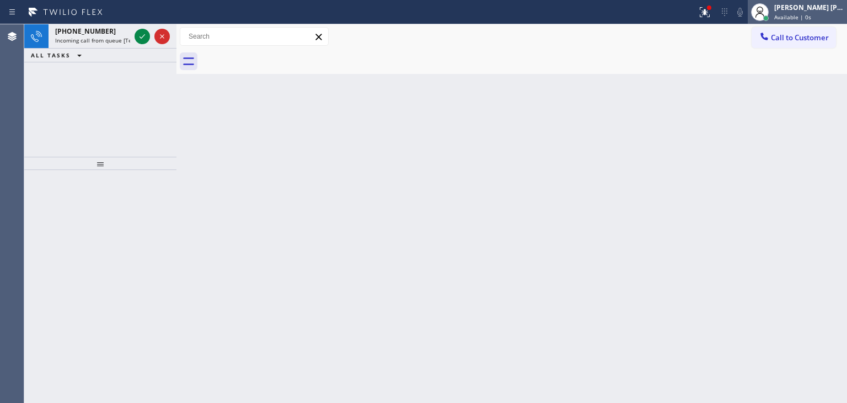
click at [803, 13] on span "Available | 0s" at bounding box center [793, 17] width 37 height 8
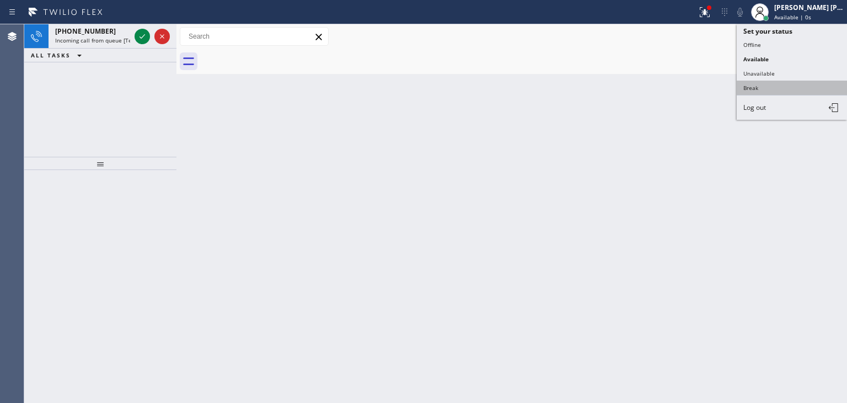
click at [772, 83] on button "Break" at bounding box center [792, 88] width 110 height 14
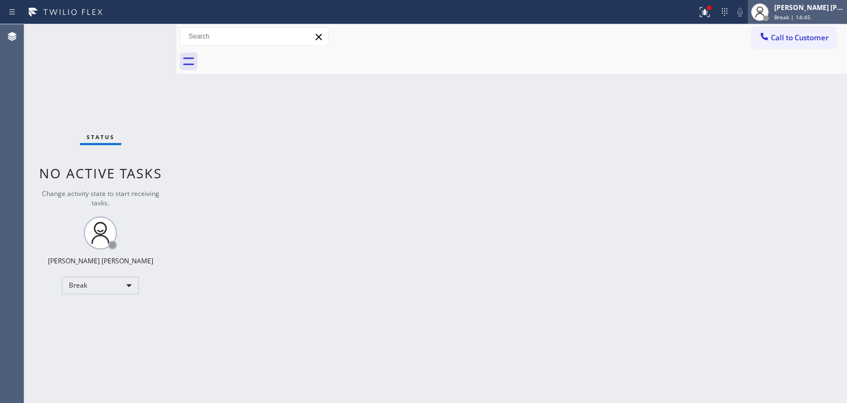
click at [811, 14] on span "Break | 14:45" at bounding box center [793, 17] width 36 height 8
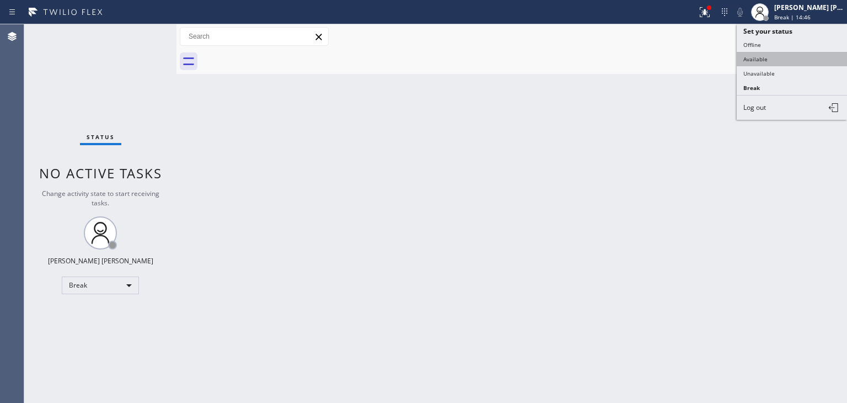
click at [777, 56] on button "Available" at bounding box center [792, 59] width 110 height 14
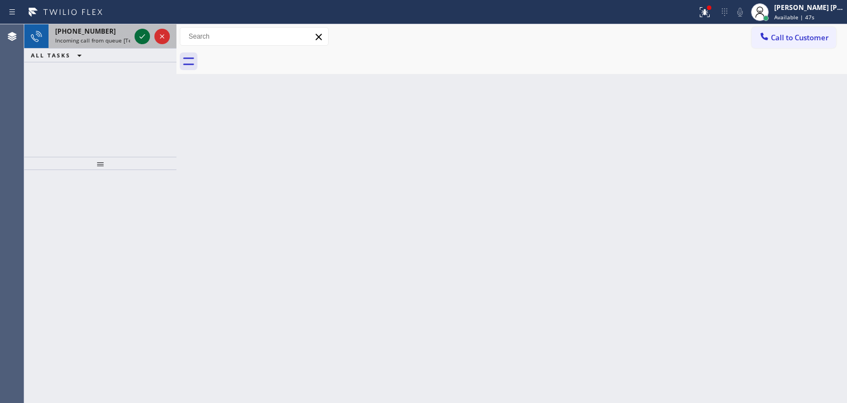
click at [140, 34] on icon at bounding box center [142, 36] width 13 height 13
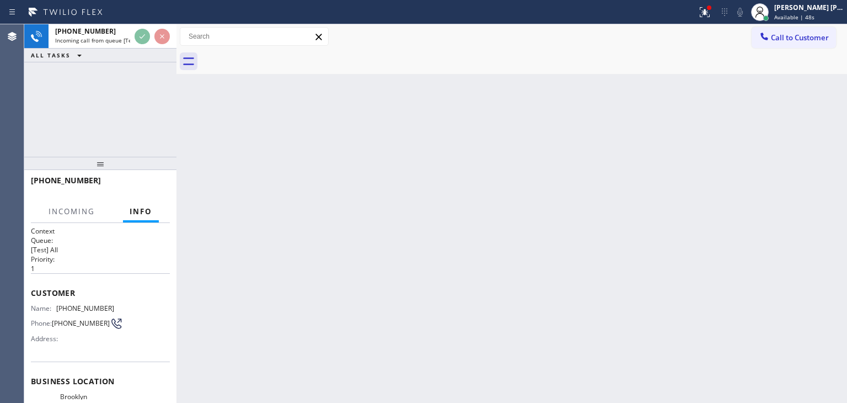
scroll to position [55, 0]
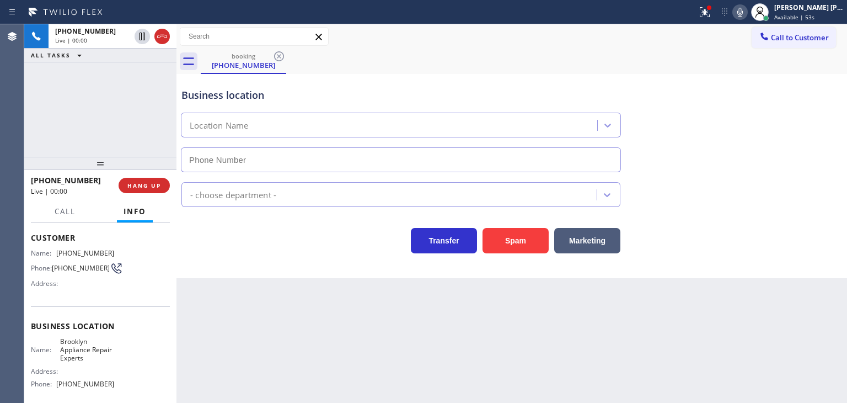
type input "[PHONE_NUMBER]"
click at [156, 142] on div "[PHONE_NUMBER] Live | 00:10 ALL TASKS ALL TASKS ACTIVE TASKS TASKS IN WRAP UP" at bounding box center [100, 90] width 152 height 132
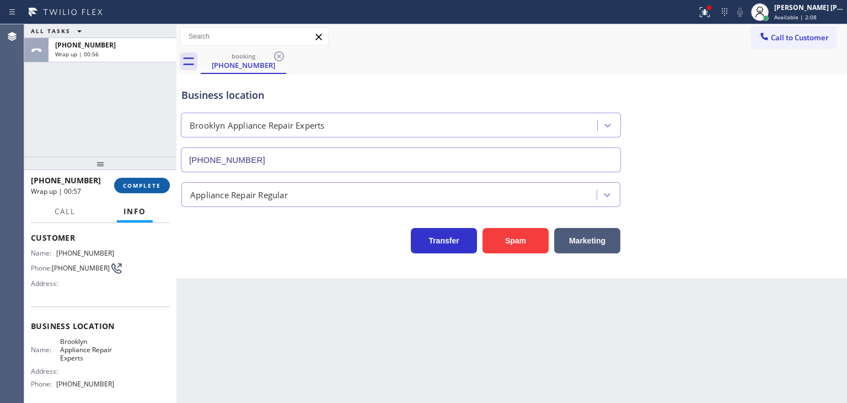
click at [152, 191] on button "COMPLETE" at bounding box center [142, 185] width 56 height 15
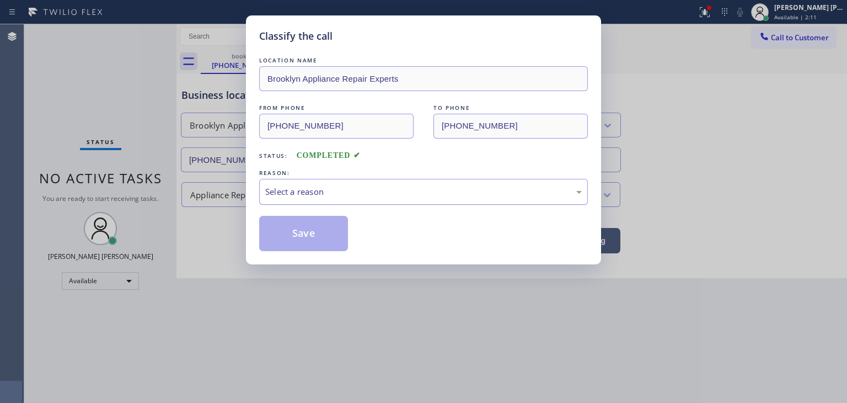
click at [322, 190] on div "Select a reason" at bounding box center [423, 191] width 317 height 13
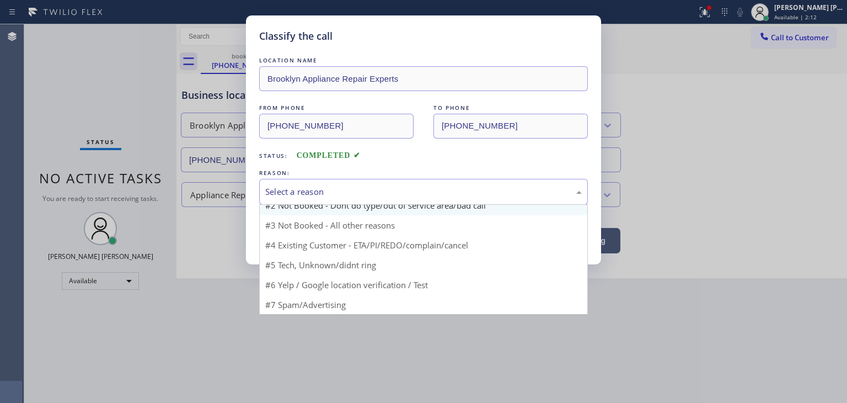
scroll to position [9, 0]
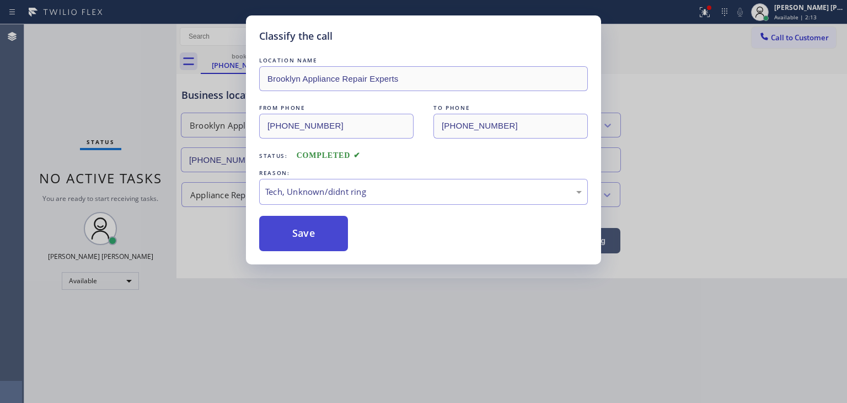
click at [307, 231] on button "Save" at bounding box center [303, 233] width 89 height 35
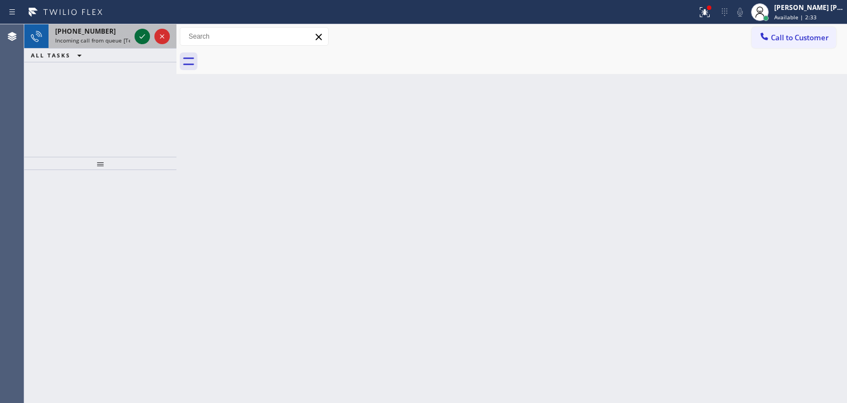
click at [141, 34] on icon at bounding box center [142, 36] width 13 height 13
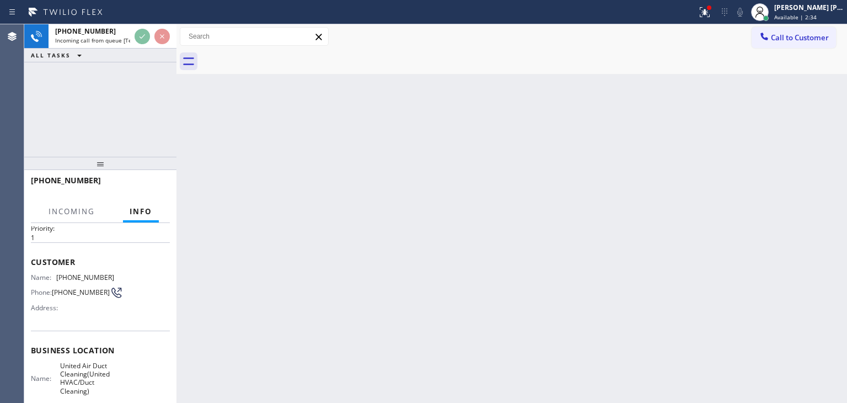
scroll to position [55, 0]
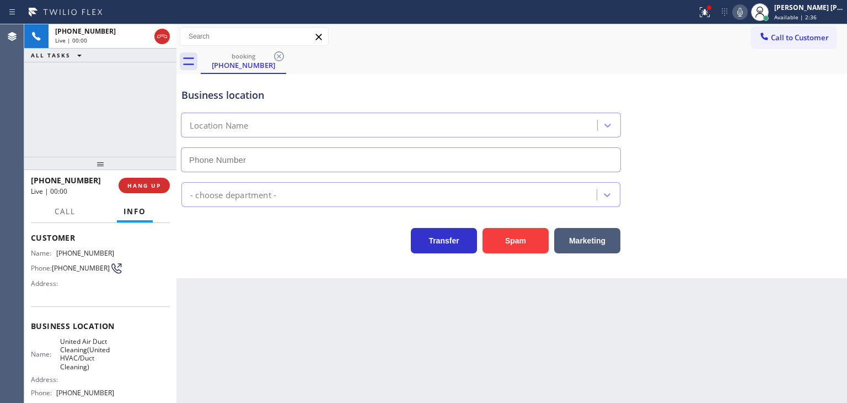
type input "[PHONE_NUMBER]"
click at [747, 12] on icon at bounding box center [740, 12] width 13 height 13
click at [743, 12] on icon at bounding box center [741, 12] width 6 height 9
click at [747, 13] on icon at bounding box center [740, 12] width 13 height 13
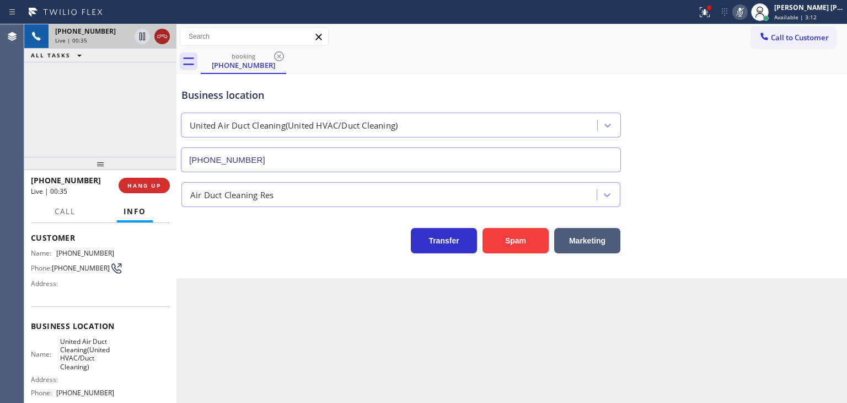
click at [160, 40] on icon at bounding box center [162, 36] width 13 height 13
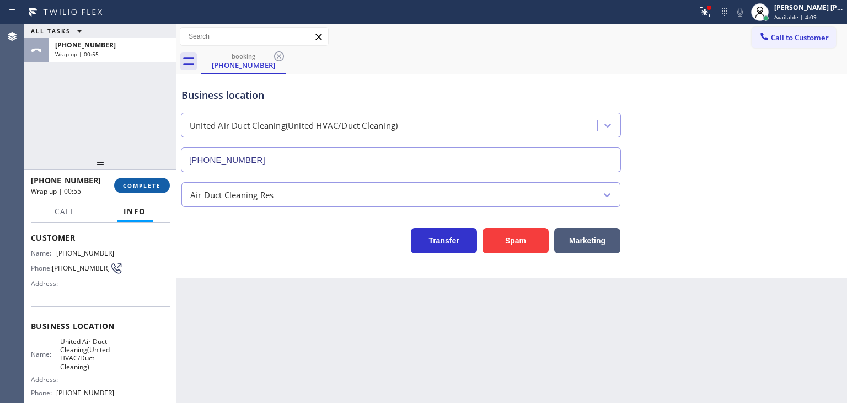
click at [151, 188] on span "COMPLETE" at bounding box center [142, 185] width 38 height 8
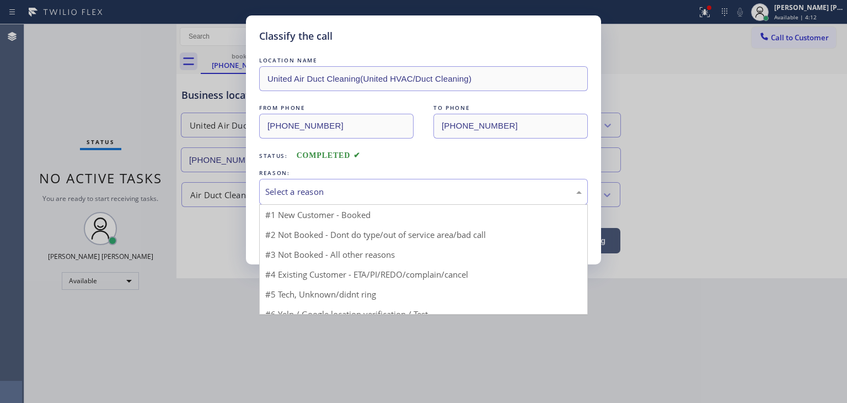
click at [325, 195] on div "Select a reason" at bounding box center [423, 191] width 317 height 13
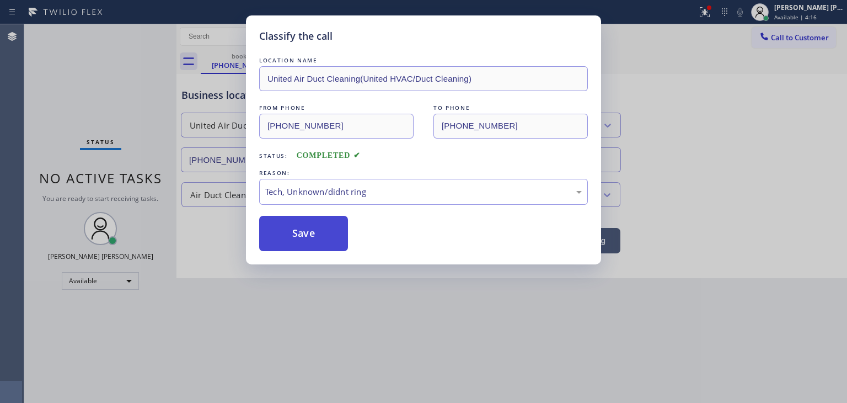
click at [303, 237] on button "Save" at bounding box center [303, 233] width 89 height 35
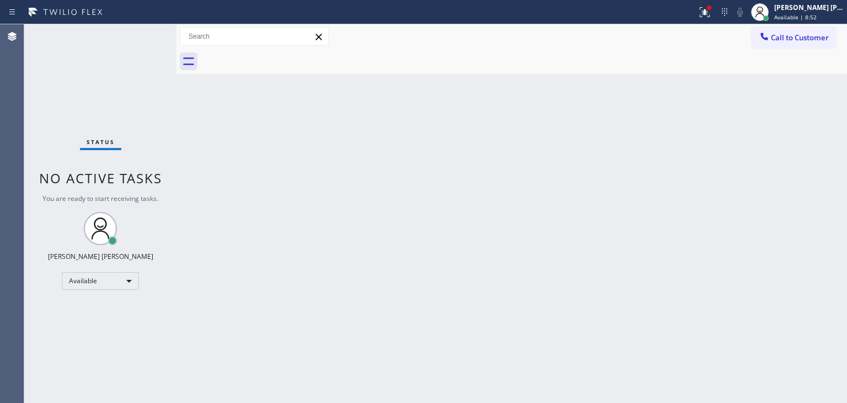
drag, startPoint x: 141, startPoint y: 36, endPoint x: 136, endPoint y: 54, distance: 18.9
click at [136, 54] on div "Status No active tasks You are ready to start receiving tasks. [PERSON_NAME] [P…" at bounding box center [100, 213] width 152 height 378
click at [119, 62] on div "Status No active tasks You are ready to start receiving tasks. [PERSON_NAME] [P…" at bounding box center [100, 213] width 152 height 378
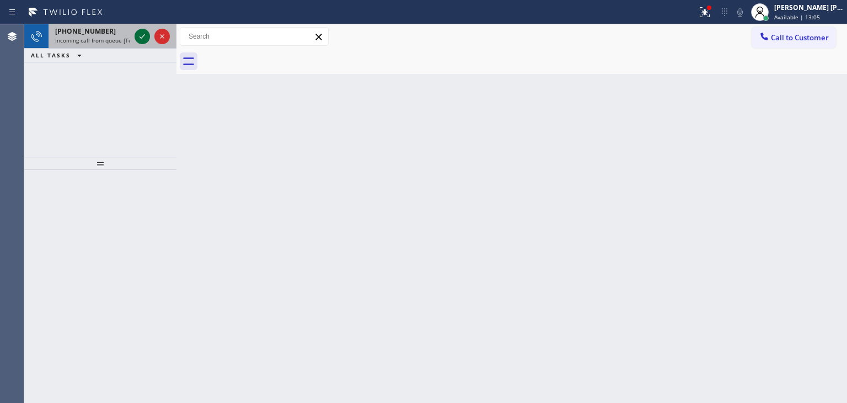
click at [142, 38] on icon at bounding box center [142, 36] width 13 height 13
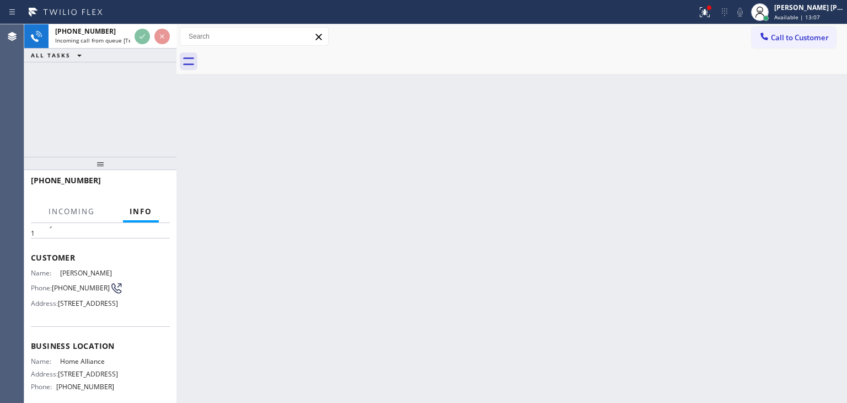
scroll to position [55, 0]
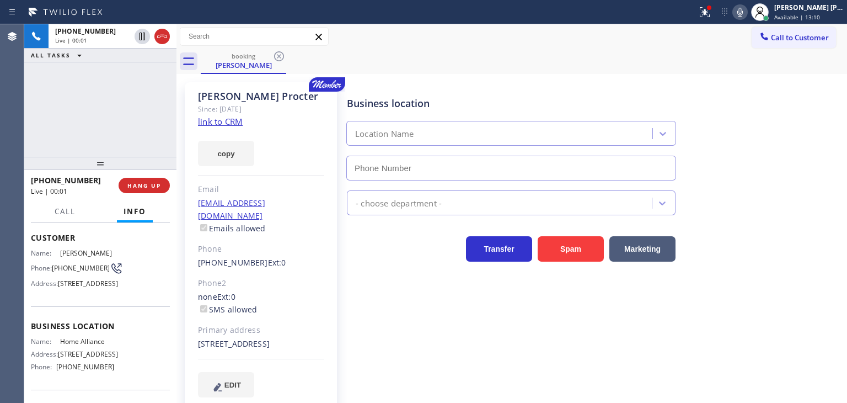
type input "[PHONE_NUMBER]"
click at [221, 122] on link "link to CRM" at bounding box center [220, 121] width 45 height 11
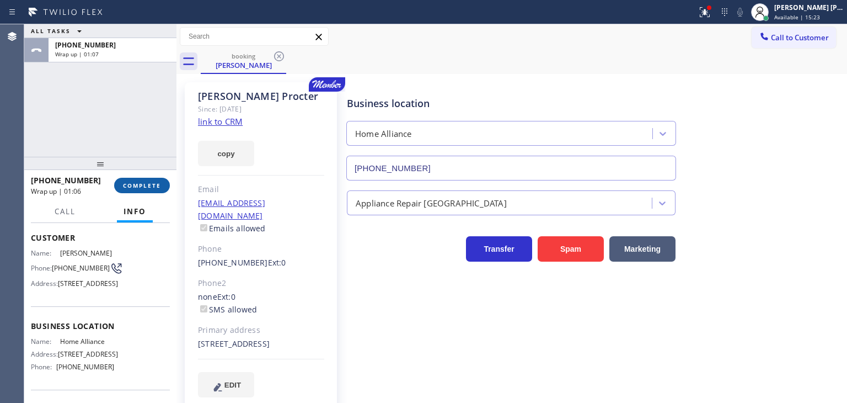
click at [133, 181] on button "COMPLETE" at bounding box center [142, 185] width 56 height 15
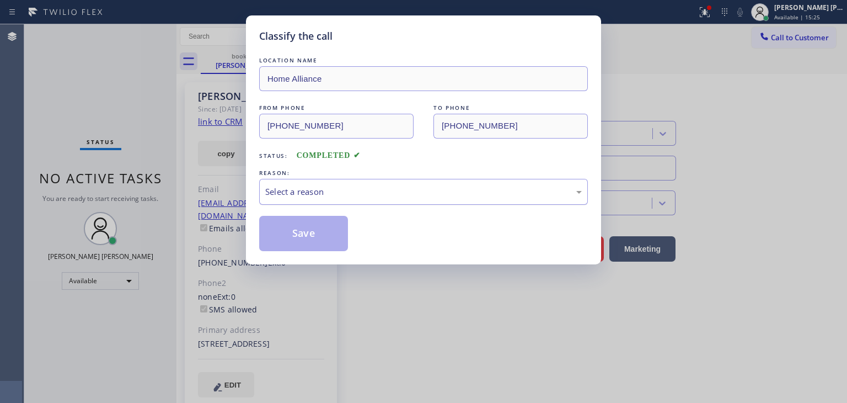
click at [314, 199] on div "Select a reason" at bounding box center [423, 192] width 329 height 26
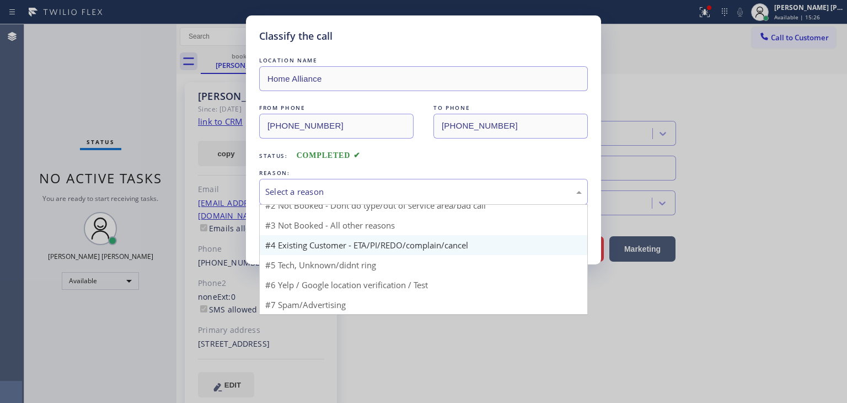
scroll to position [9, 0]
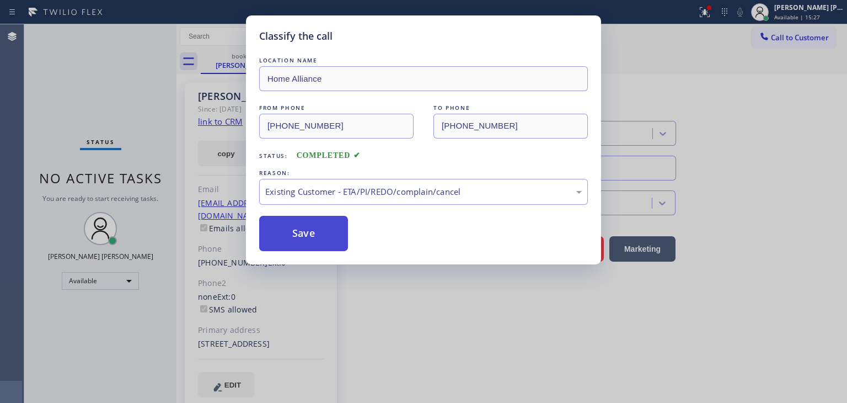
click at [310, 243] on button "Save" at bounding box center [303, 233] width 89 height 35
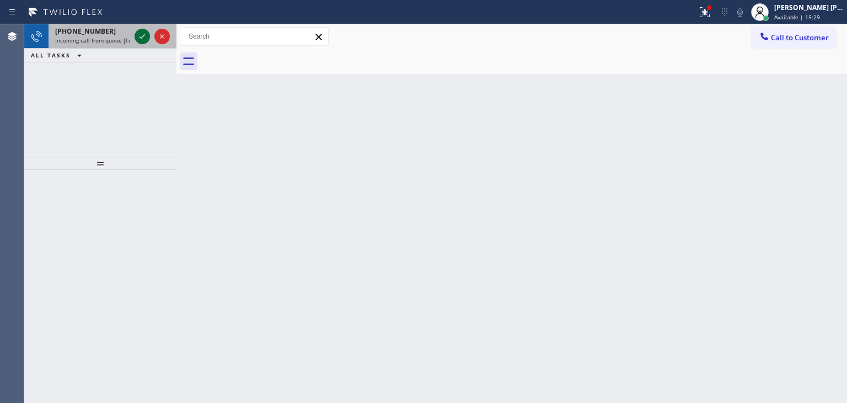
click at [143, 39] on icon at bounding box center [142, 36] width 13 height 13
click at [143, 38] on icon at bounding box center [142, 36] width 13 height 13
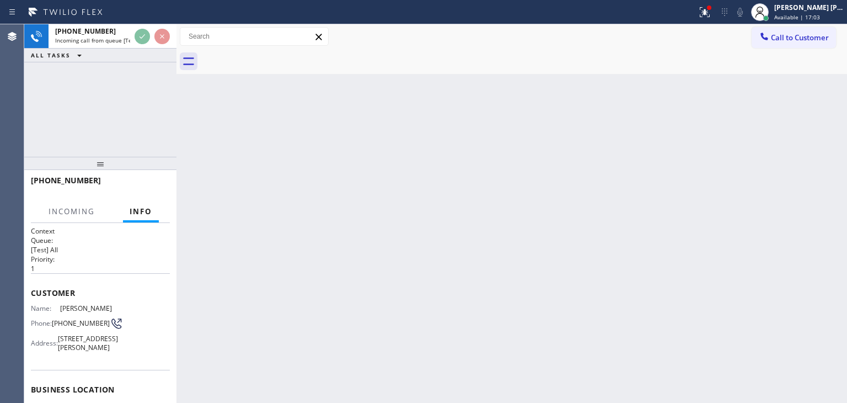
scroll to position [29, 0]
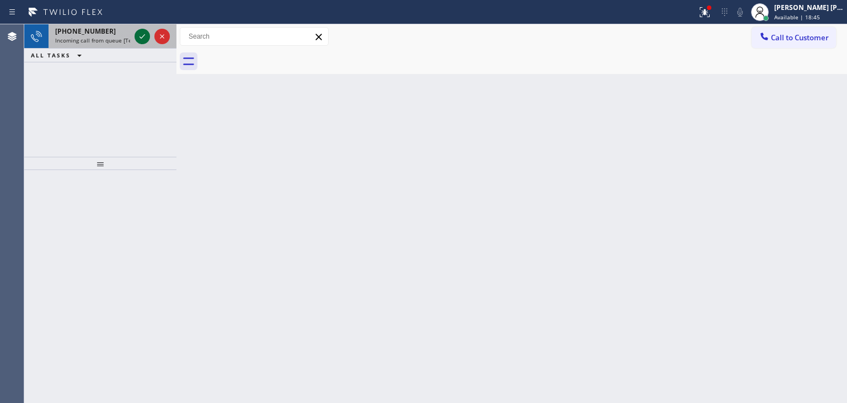
click at [141, 36] on icon at bounding box center [142, 36] width 13 height 13
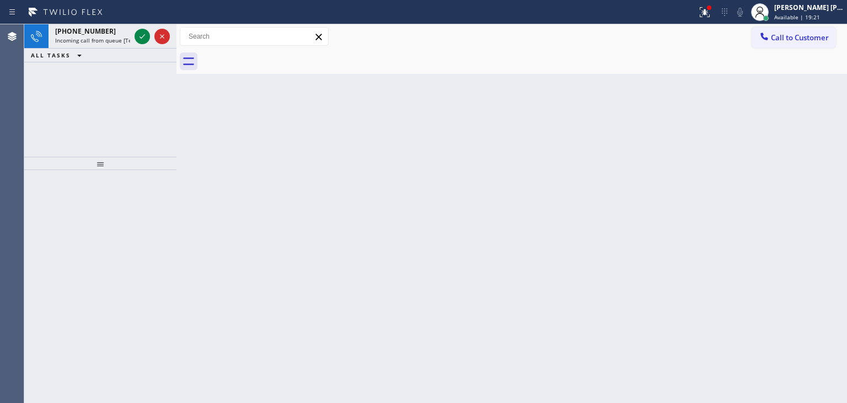
click at [141, 40] on icon at bounding box center [142, 36] width 13 height 13
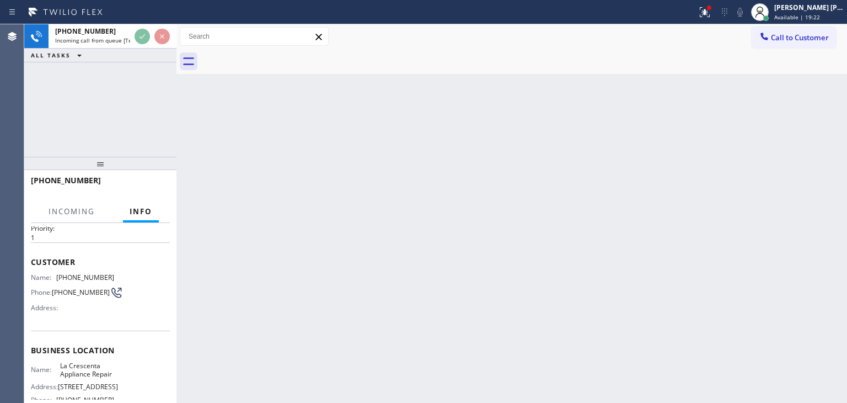
scroll to position [55, 0]
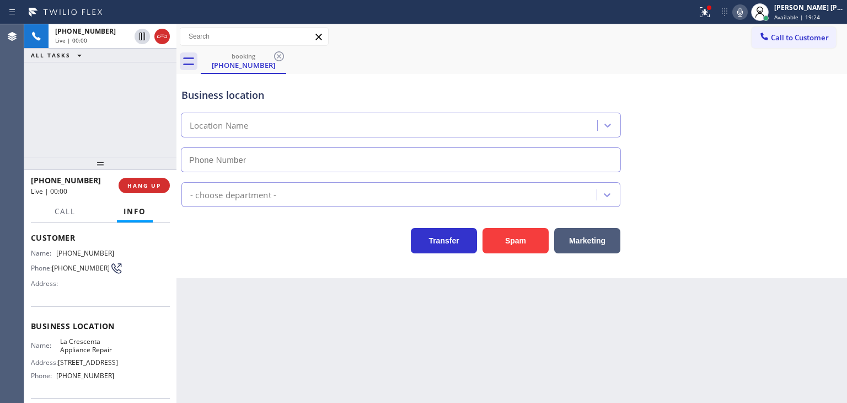
type input "[PHONE_NUMBER]"
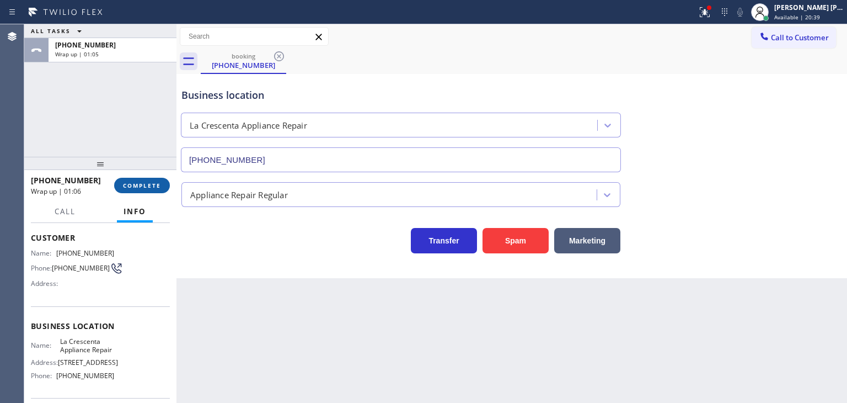
click at [150, 184] on span "COMPLETE" at bounding box center [142, 185] width 38 height 8
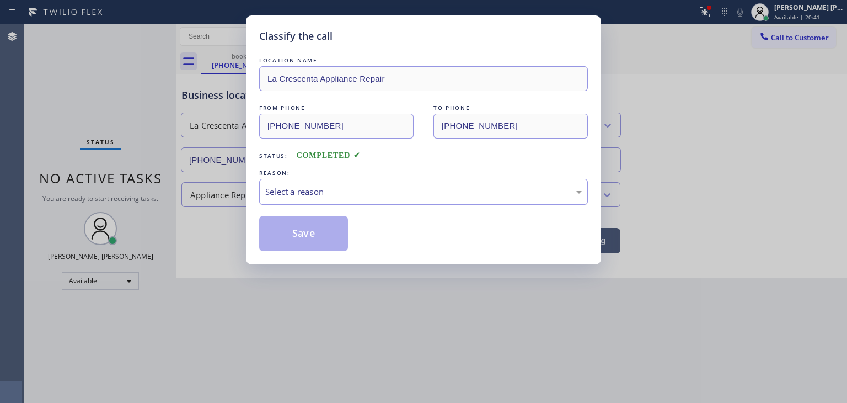
click at [313, 190] on div "Select a reason" at bounding box center [423, 191] width 317 height 13
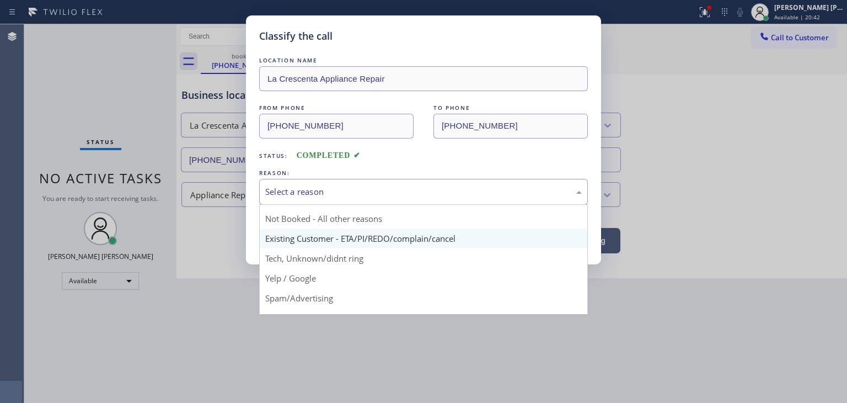
scroll to position [29, 0]
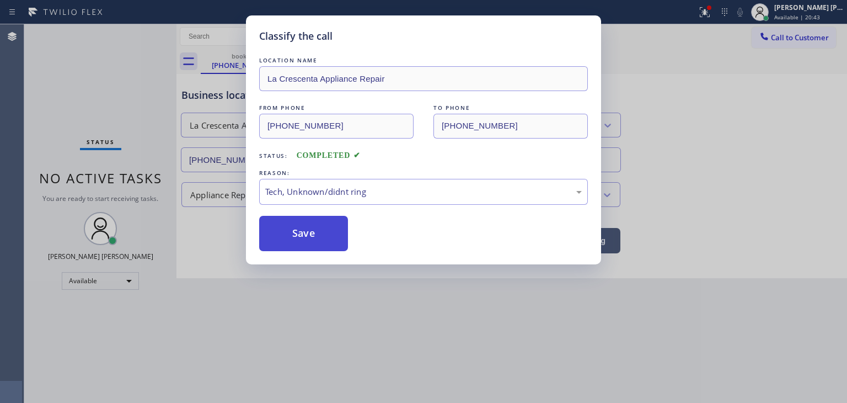
click at [318, 239] on button "Save" at bounding box center [303, 233] width 89 height 35
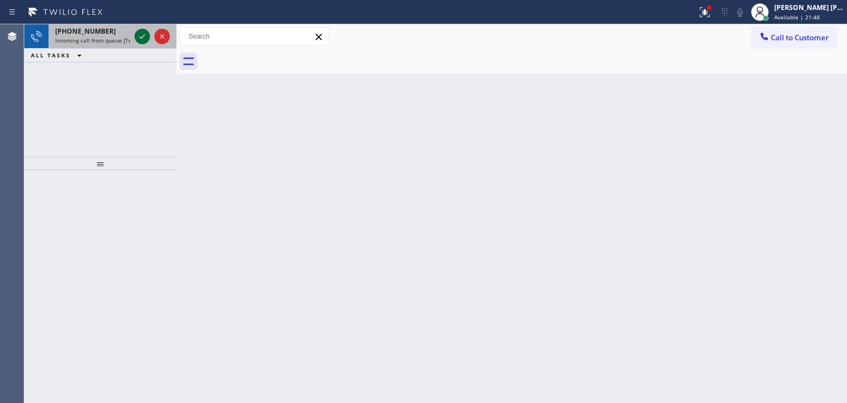
click at [143, 36] on icon at bounding box center [142, 36] width 13 height 13
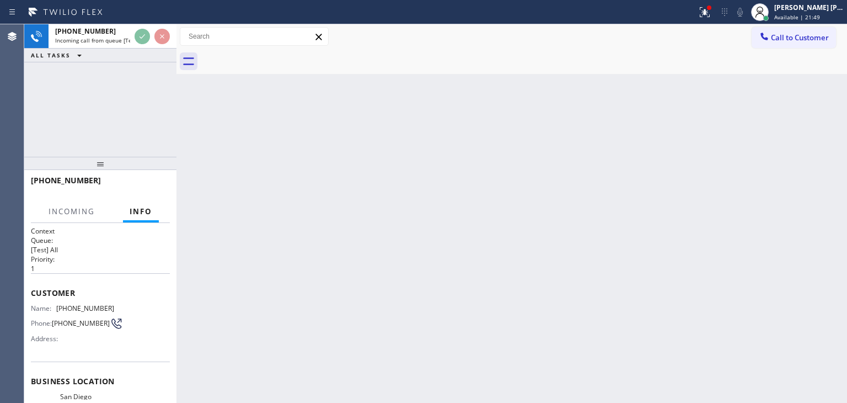
scroll to position [55, 0]
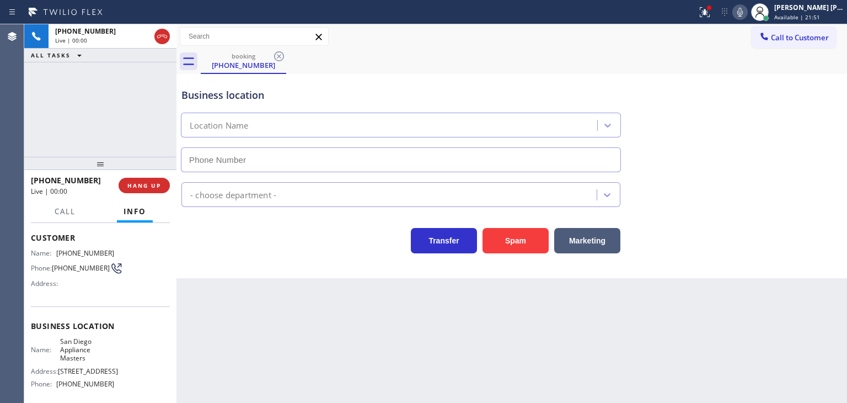
type input "[PHONE_NUMBER]"
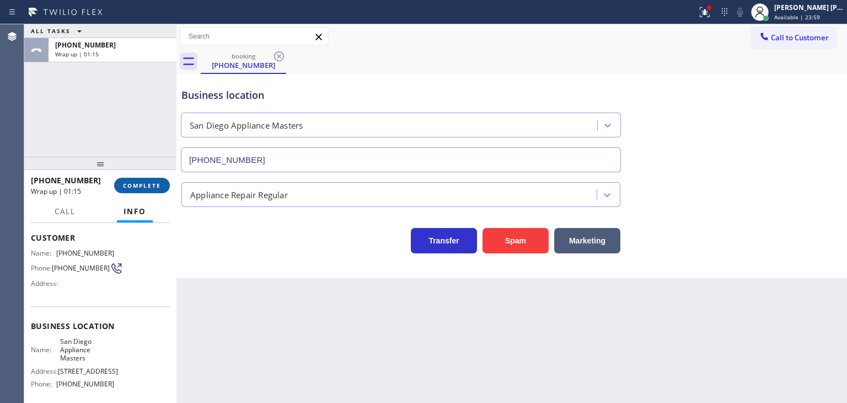
click at [129, 184] on span "COMPLETE" at bounding box center [142, 185] width 38 height 8
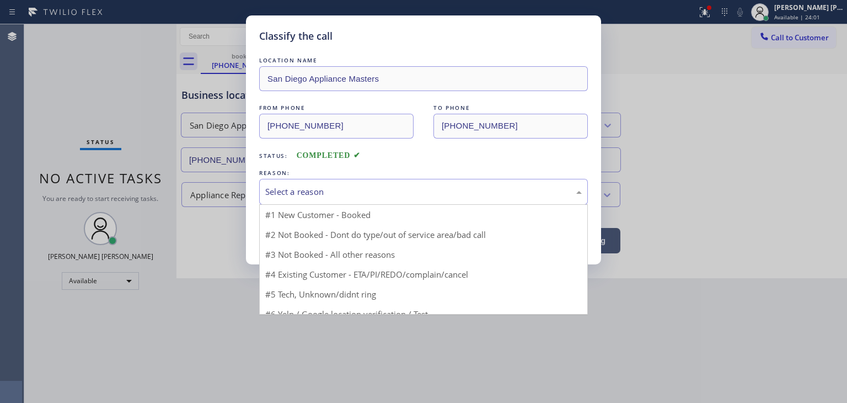
click at [318, 184] on div "Select a reason" at bounding box center [423, 192] width 329 height 26
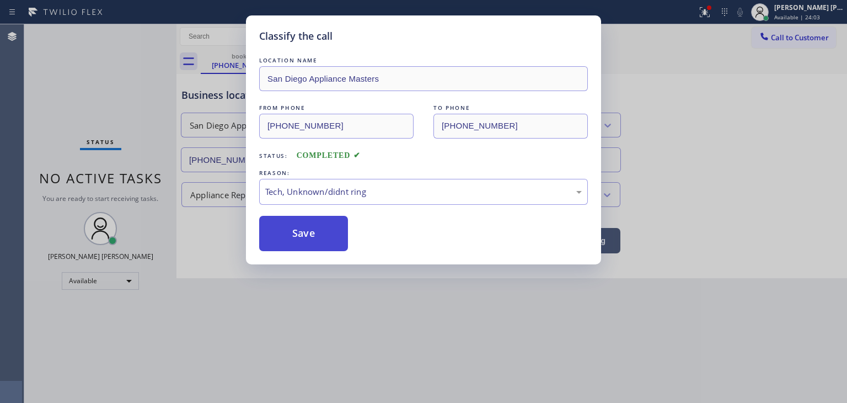
click at [317, 237] on button "Save" at bounding box center [303, 233] width 89 height 35
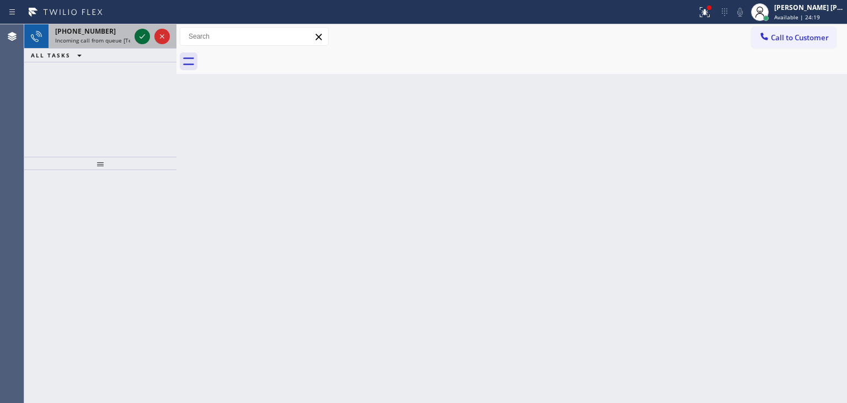
click at [143, 38] on icon at bounding box center [142, 36] width 13 height 13
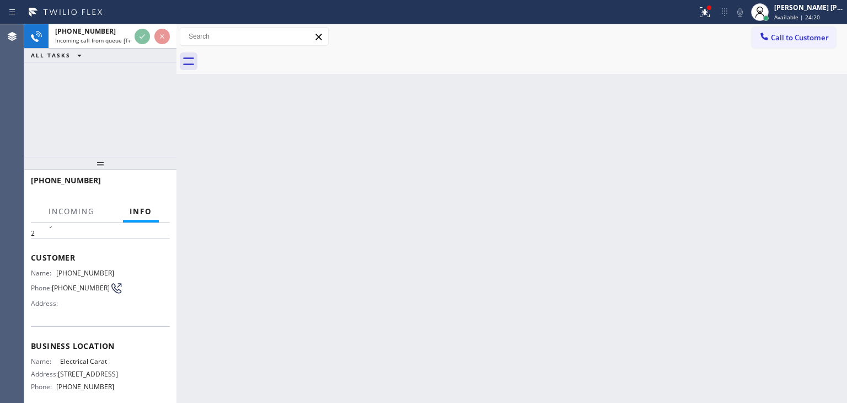
scroll to position [55, 0]
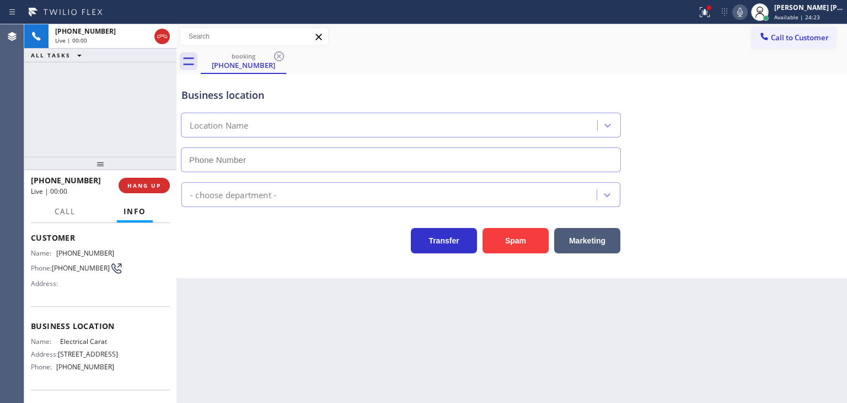
type input "[PHONE_NUMBER]"
click at [747, 16] on icon at bounding box center [740, 12] width 13 height 13
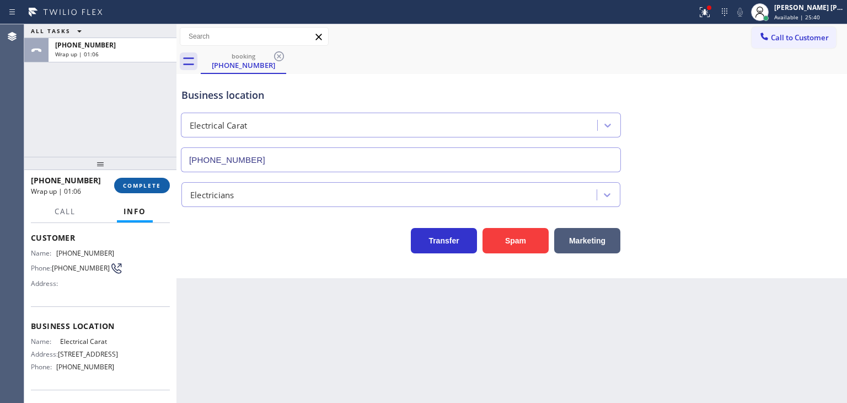
click at [157, 188] on span "COMPLETE" at bounding box center [142, 185] width 38 height 8
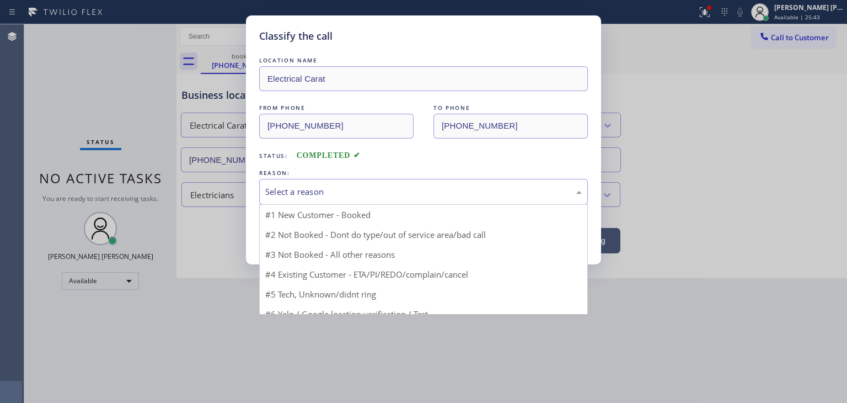
drag, startPoint x: 323, startPoint y: 186, endPoint x: 322, endPoint y: 192, distance: 6.1
click at [323, 187] on div "Select a reason" at bounding box center [423, 191] width 317 height 13
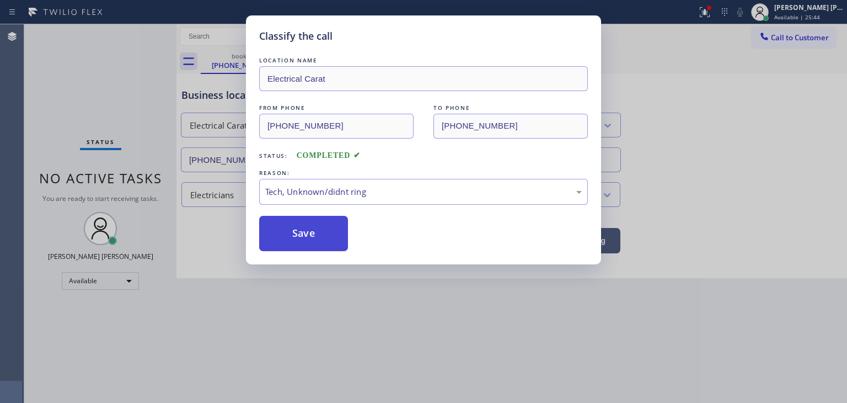
click at [313, 244] on button "Save" at bounding box center [303, 233] width 89 height 35
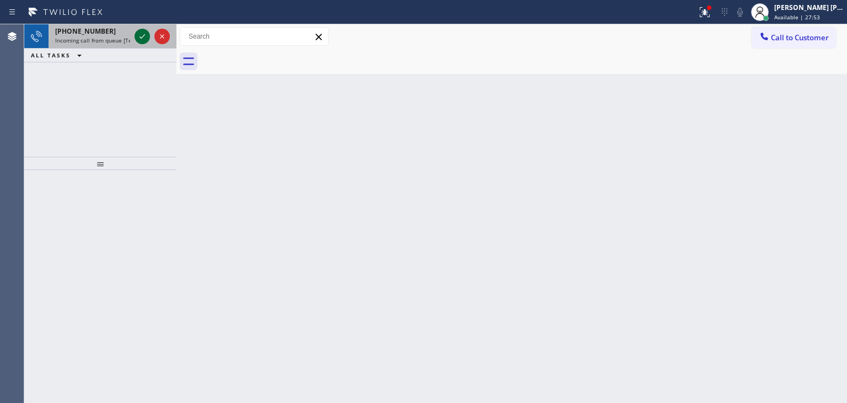
click at [146, 38] on icon at bounding box center [142, 36] width 13 height 13
click at [143, 36] on icon at bounding box center [142, 36] width 13 height 13
click at [143, 39] on icon at bounding box center [142, 36] width 13 height 13
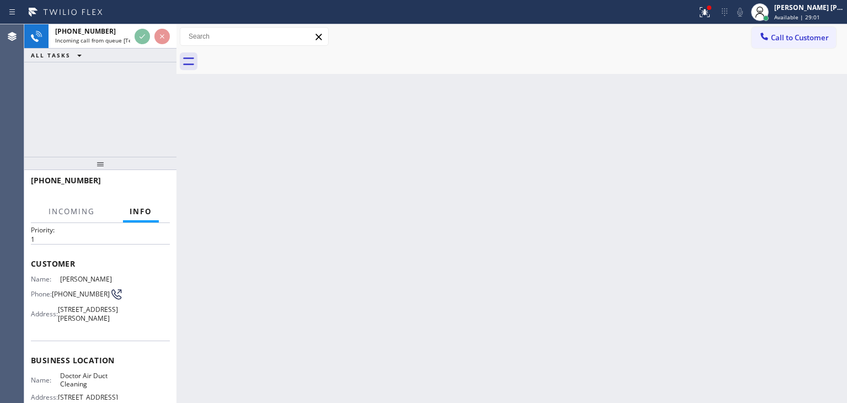
scroll to position [55, 0]
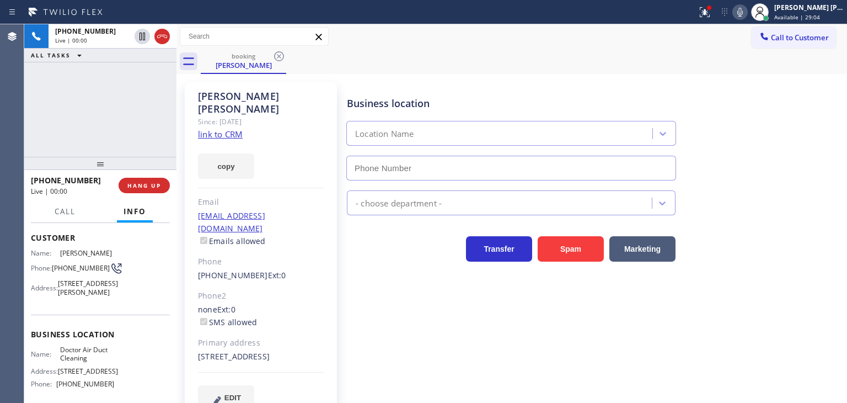
type input "[PHONE_NUMBER]"
click at [221, 129] on link "link to CRM" at bounding box center [220, 134] width 45 height 11
drag, startPoint x: 241, startPoint y: 348, endPoint x: 198, endPoint y: 328, distance: 46.9
click at [198, 350] on div "[STREET_ADDRESS]" at bounding box center [261, 356] width 126 height 13
click at [105, 98] on div "[PHONE_NUMBER] Live | 04:41 ALL TASKS ALL TASKS ACTIVE TASKS TASKS IN WRAP UP" at bounding box center [100, 90] width 152 height 132
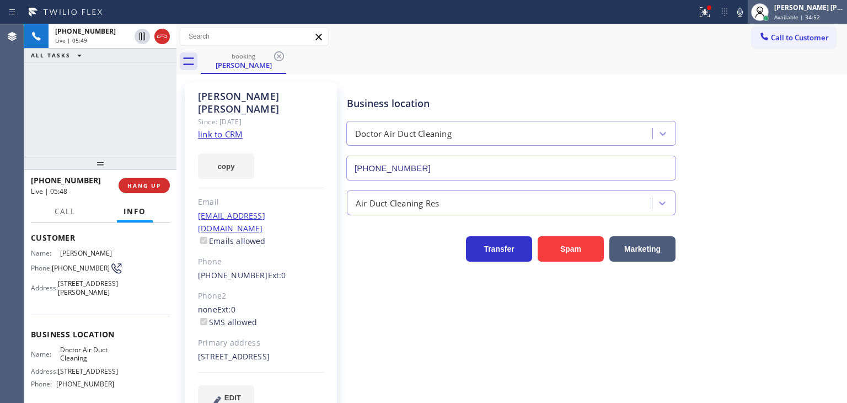
drag, startPoint x: 759, startPoint y: 12, endPoint x: 823, endPoint y: 1, distance: 65.5
click at [747, 11] on icon at bounding box center [740, 12] width 13 height 13
click at [834, 7] on div "[PERSON_NAME] [PERSON_NAME]" at bounding box center [810, 7] width 70 height 9
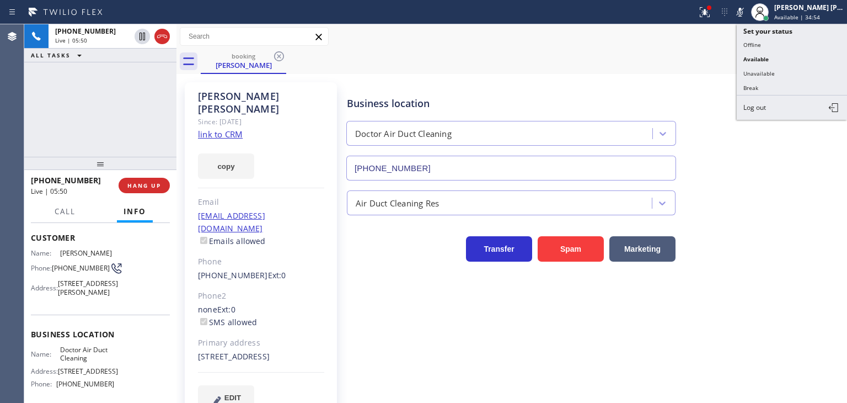
click at [778, 71] on button "Unavailable" at bounding box center [792, 73] width 110 height 14
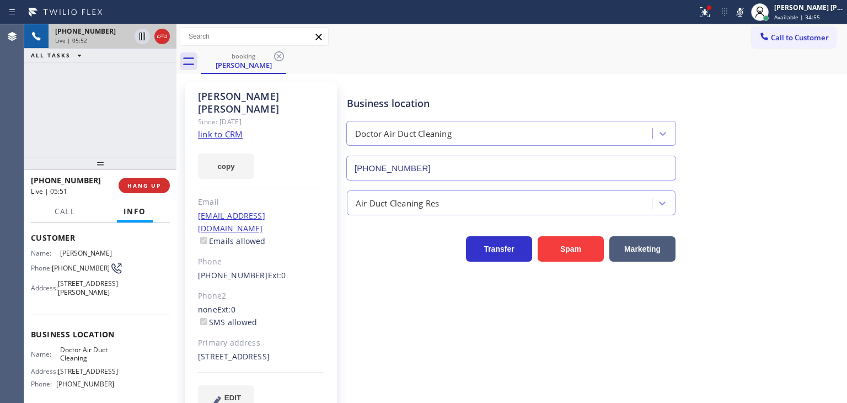
drag, startPoint x: 141, startPoint y: 34, endPoint x: 168, endPoint y: 26, distance: 27.6
click at [141, 34] on icon at bounding box center [143, 37] width 6 height 8
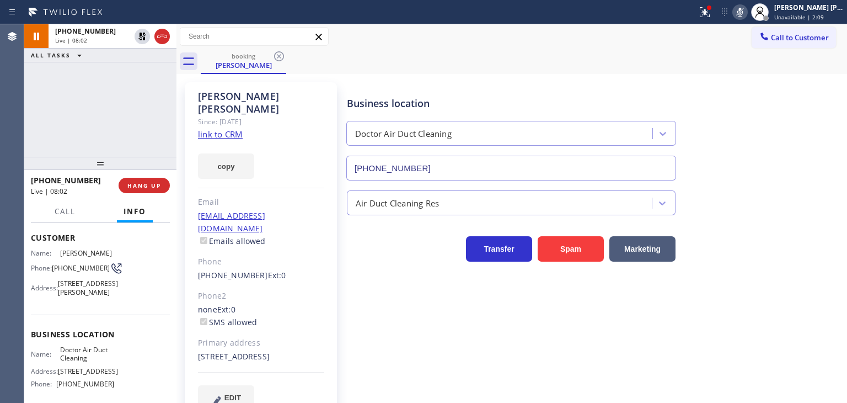
click at [747, 6] on icon at bounding box center [740, 12] width 13 height 13
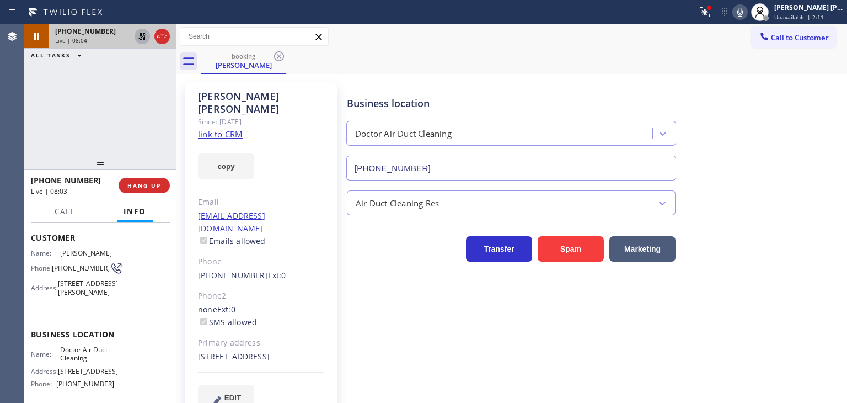
click at [141, 38] on icon at bounding box center [142, 37] width 8 height 8
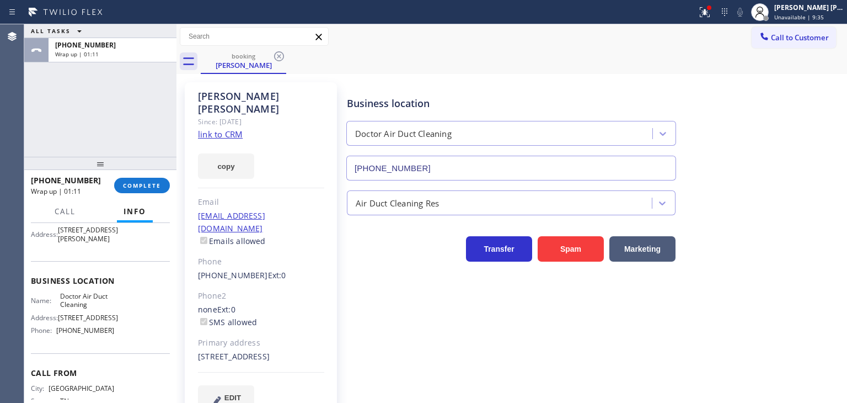
scroll to position [164, 0]
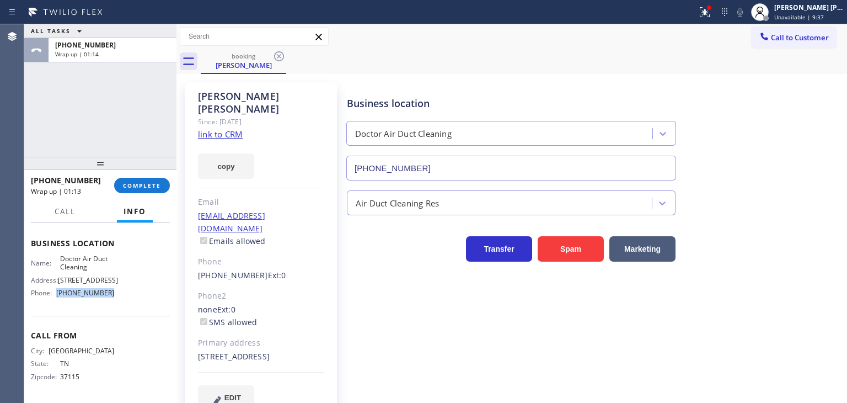
drag, startPoint x: 121, startPoint y: 296, endPoint x: 58, endPoint y: 296, distance: 63.4
click at [58, 296] on div "Name: Doctor Air Duct Cleaning Address: [STREET_ADDRESS] Phone: [PHONE_NUMBER]" at bounding box center [100, 277] width 139 height 47
click at [130, 190] on button "COMPLETE" at bounding box center [142, 185] width 56 height 15
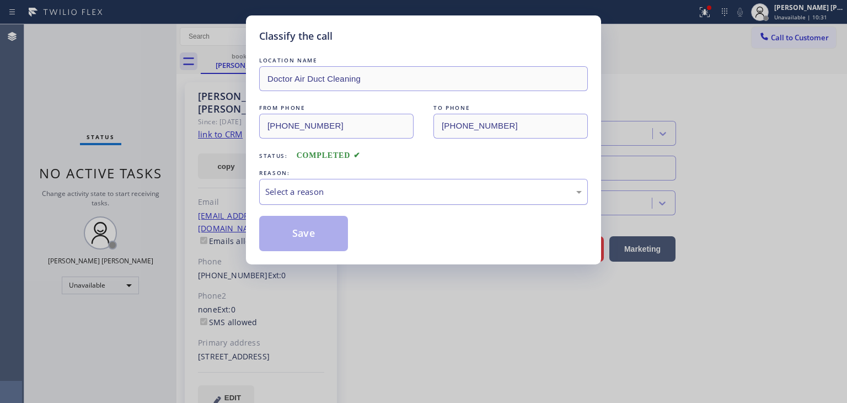
click at [276, 193] on div "Select a reason" at bounding box center [423, 191] width 317 height 13
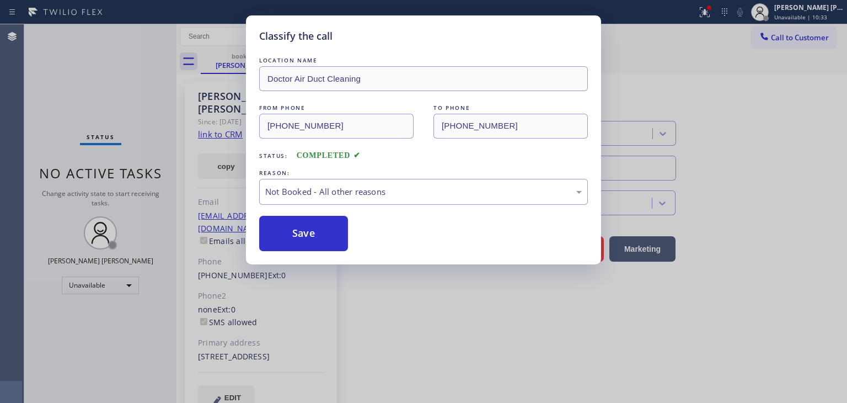
click at [286, 230] on button "Save" at bounding box center [303, 233] width 89 height 35
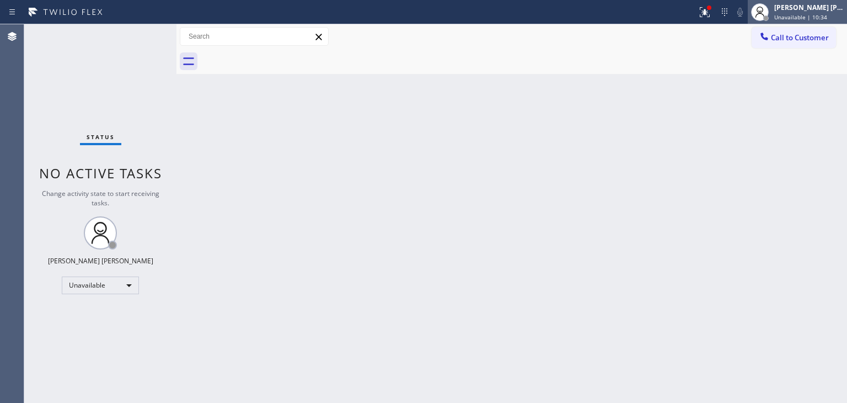
click at [804, 15] on span "Unavailable | 10:34" at bounding box center [801, 17] width 53 height 8
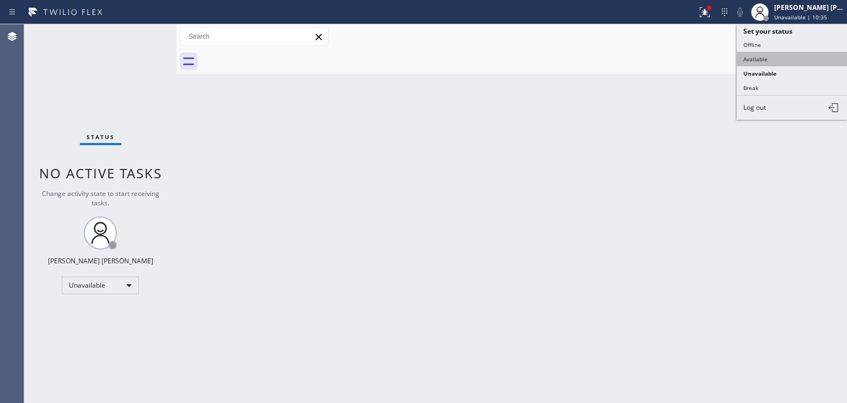
click at [766, 58] on button "Available" at bounding box center [792, 59] width 110 height 14
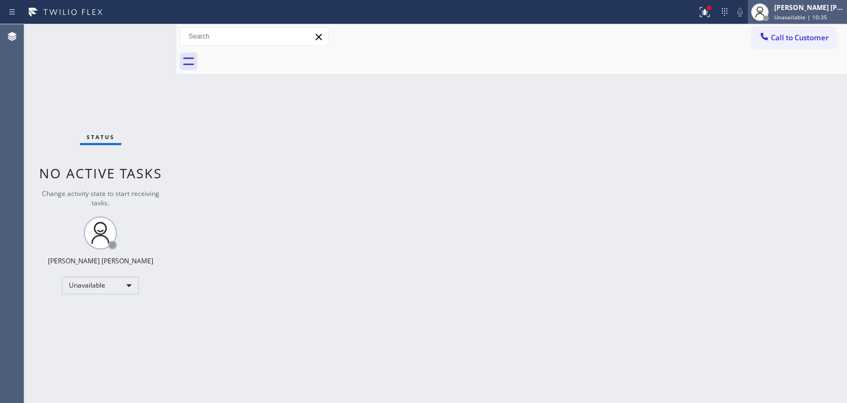
click at [812, 13] on span "Unavailable | 10:35" at bounding box center [801, 17] width 53 height 8
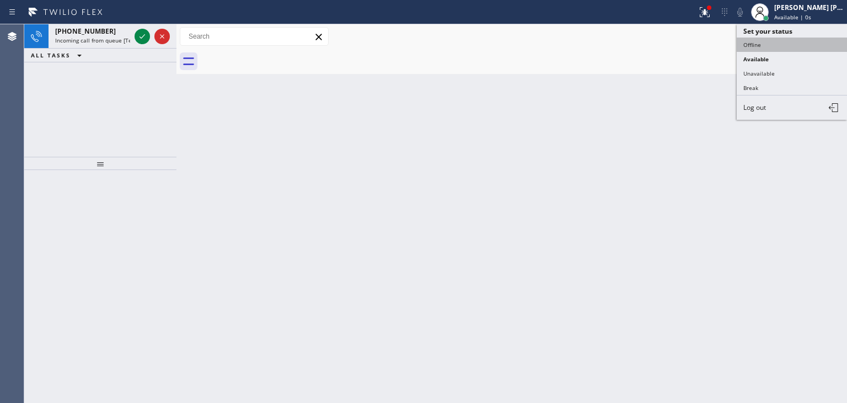
click at [764, 45] on button "Offline" at bounding box center [792, 45] width 110 height 14
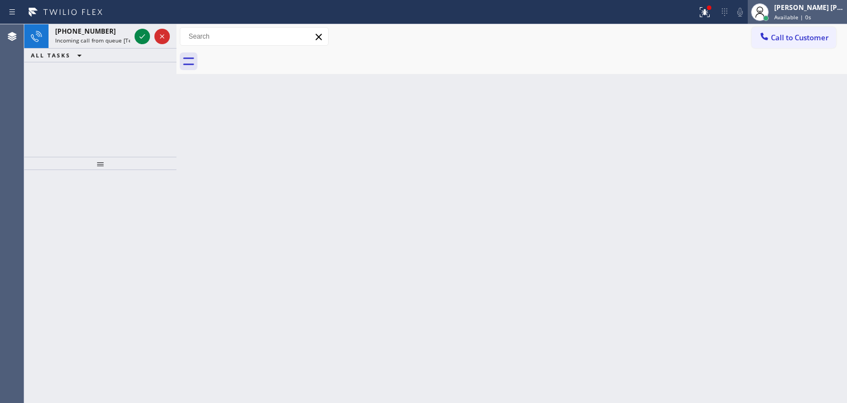
click at [815, 7] on div "[PERSON_NAME] [PERSON_NAME]" at bounding box center [810, 7] width 70 height 9
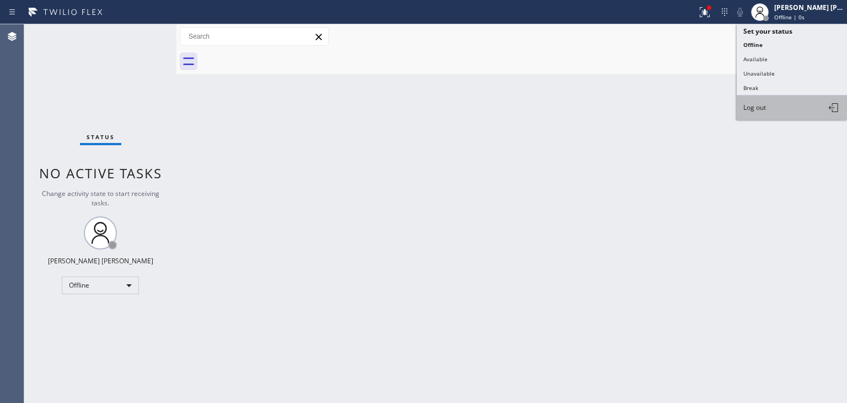
click at [747, 100] on button "Log out" at bounding box center [792, 107] width 110 height 24
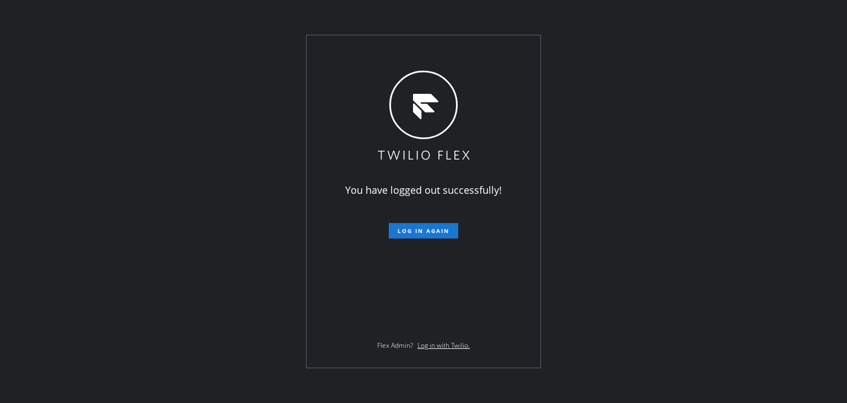
click at [775, 189] on div "You have logged out successfully! Log in again Flex Admin? Log in with Twilio." at bounding box center [423, 201] width 847 height 403
